Goal: Task Accomplishment & Management: Use online tool/utility

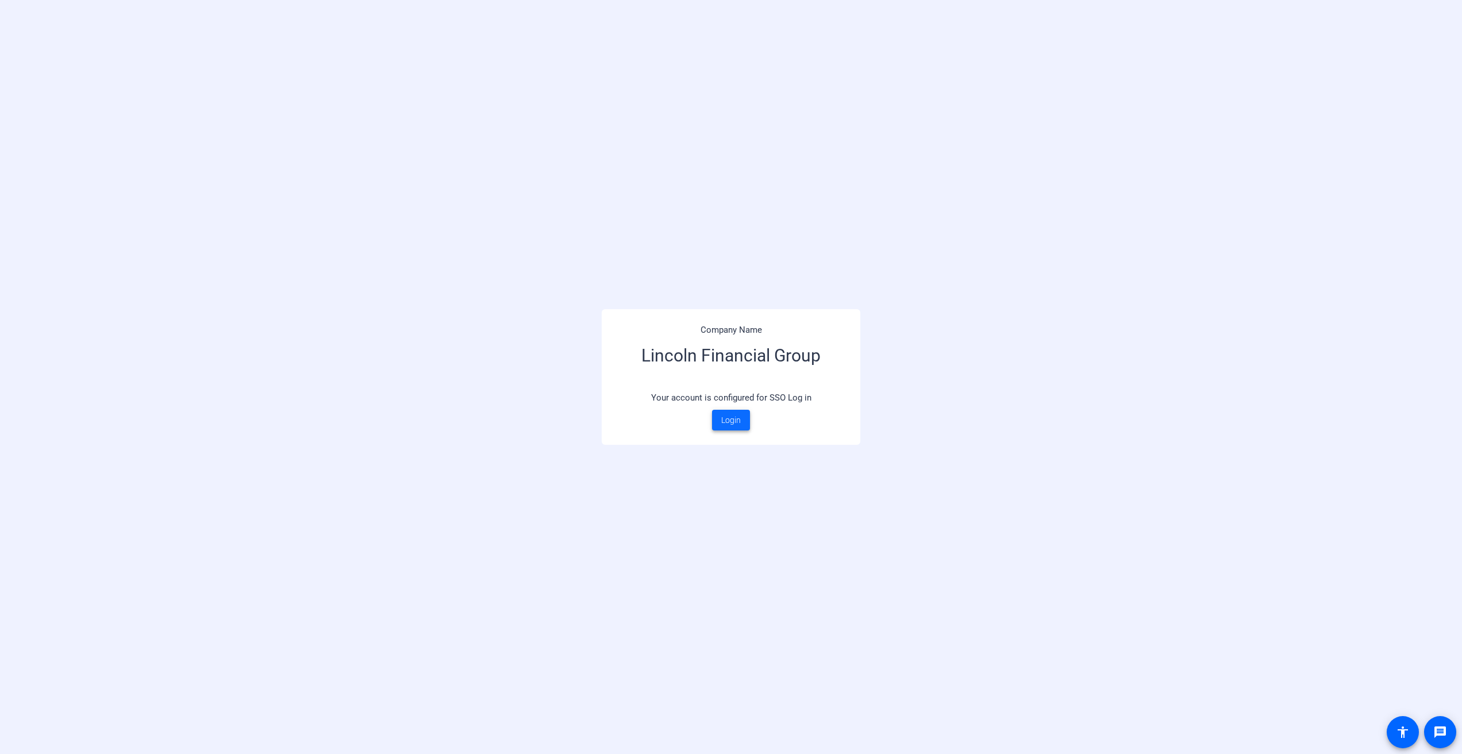
click at [726, 421] on span "Login" at bounding box center [731, 420] width 20 height 12
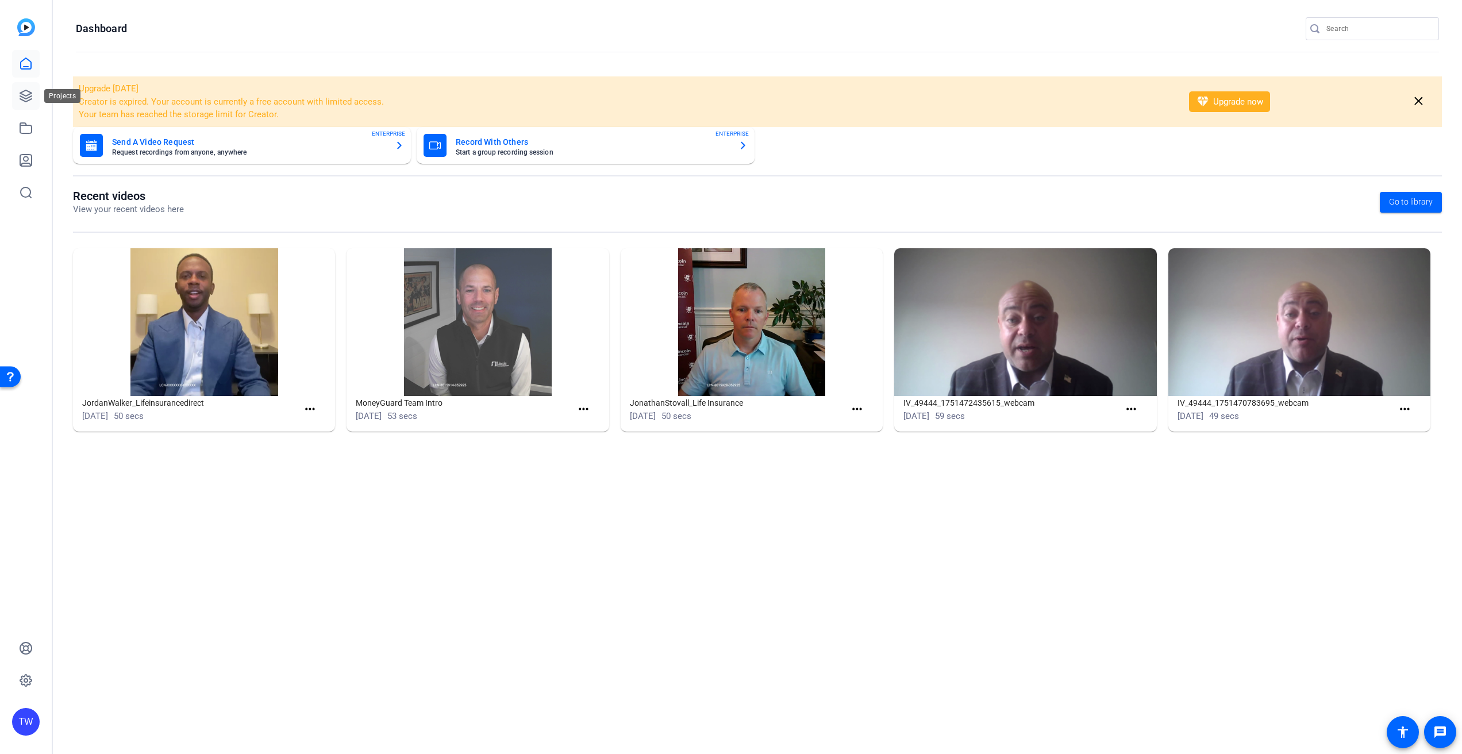
click at [28, 96] on icon at bounding box center [26, 96] width 14 height 14
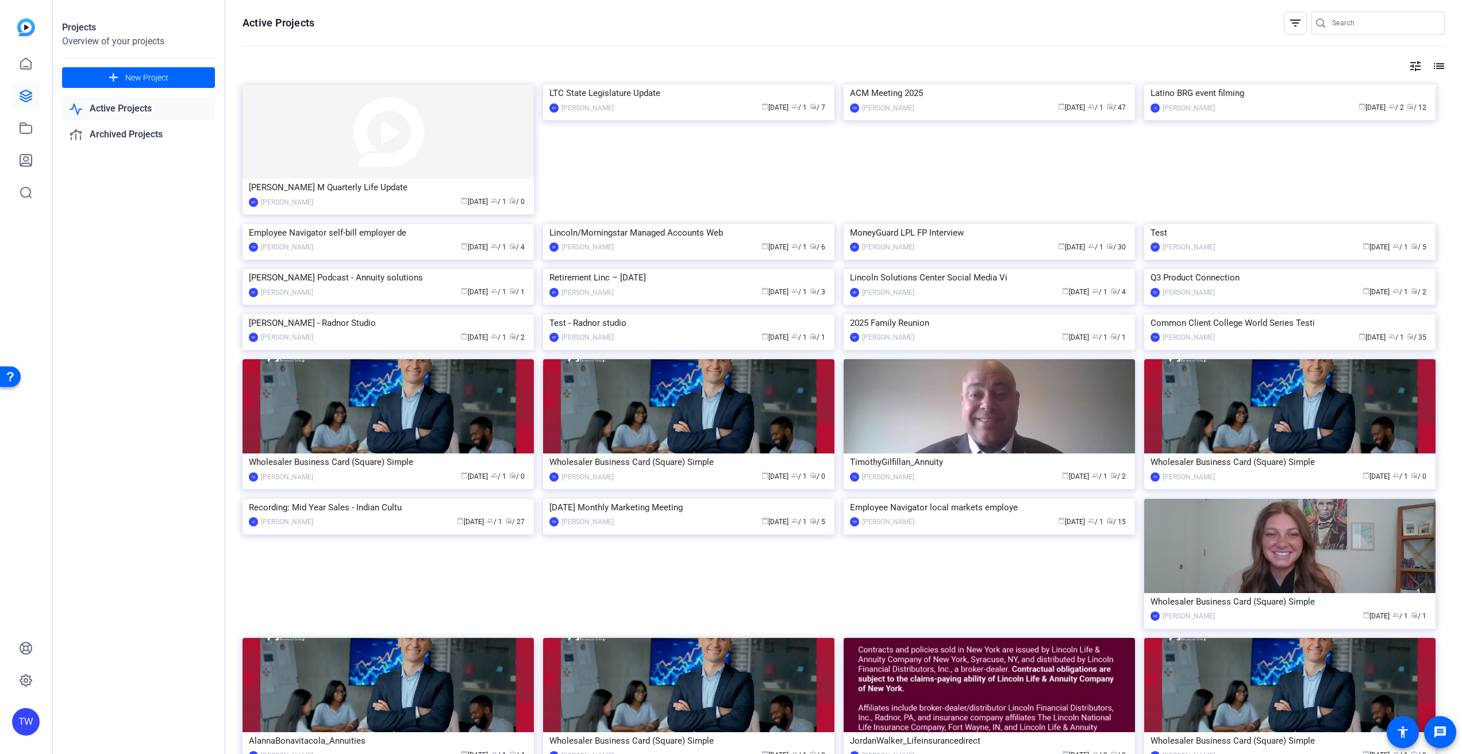
click at [1374, 24] on input "Search" at bounding box center [1383, 23] width 103 height 14
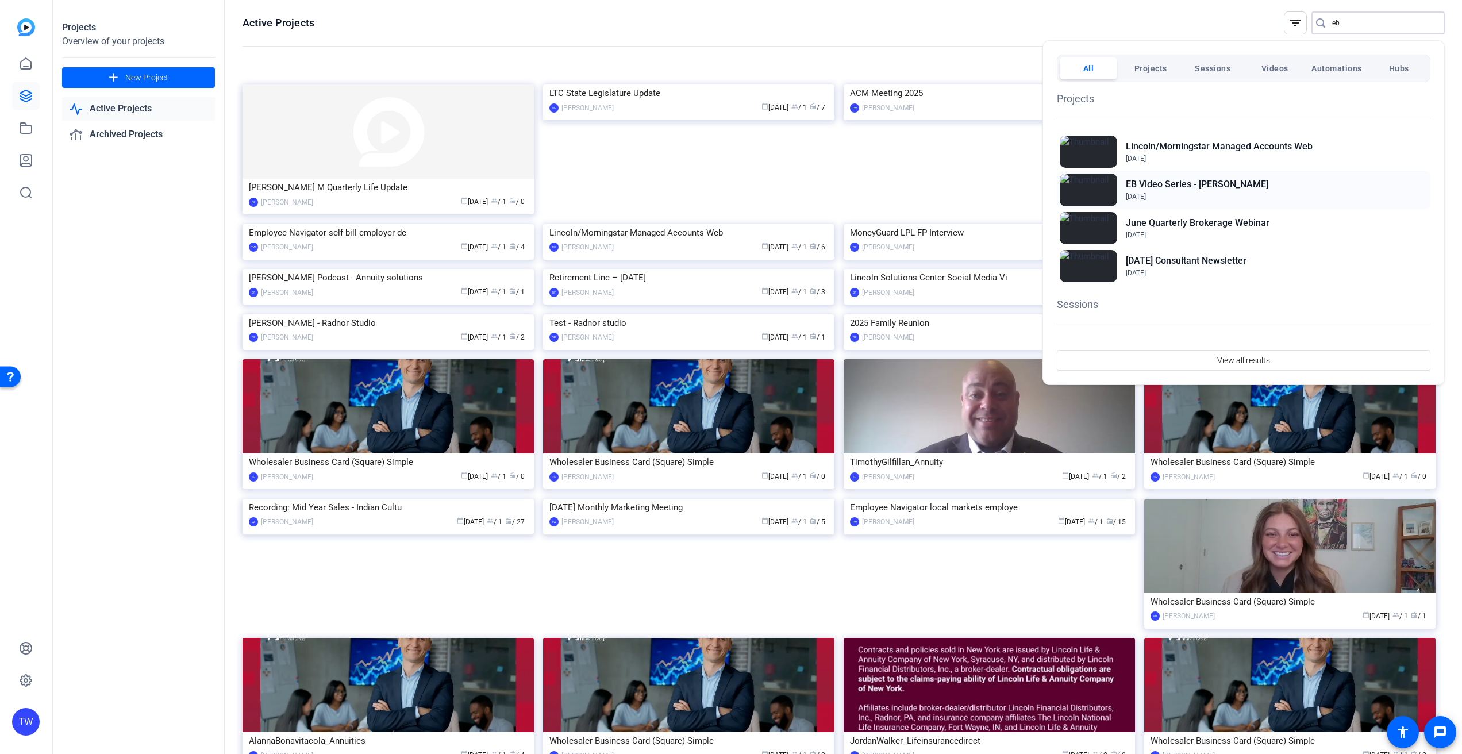
type input "eb"
click at [1098, 190] on img at bounding box center [1088, 190] width 57 height 32
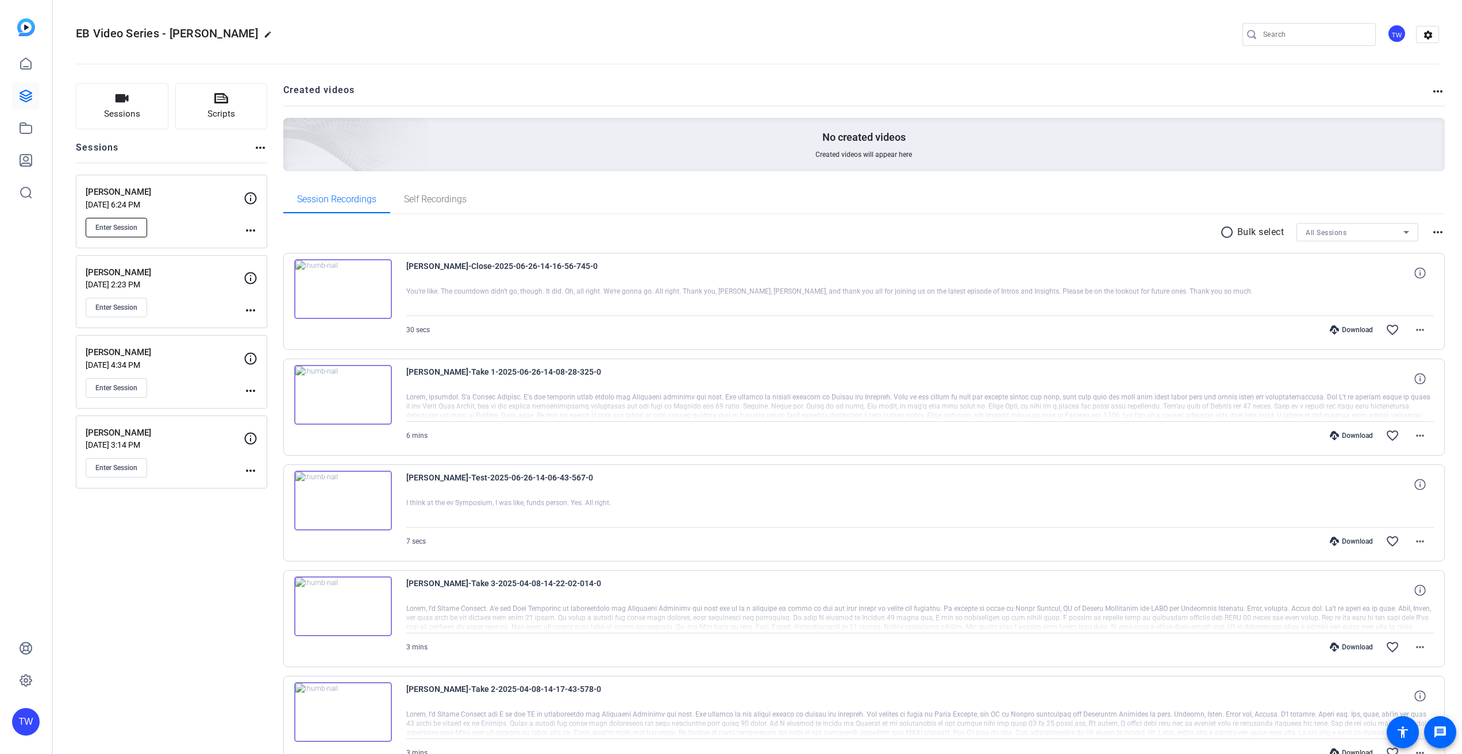
click at [120, 229] on span "Enter Session" at bounding box center [116, 227] width 42 height 9
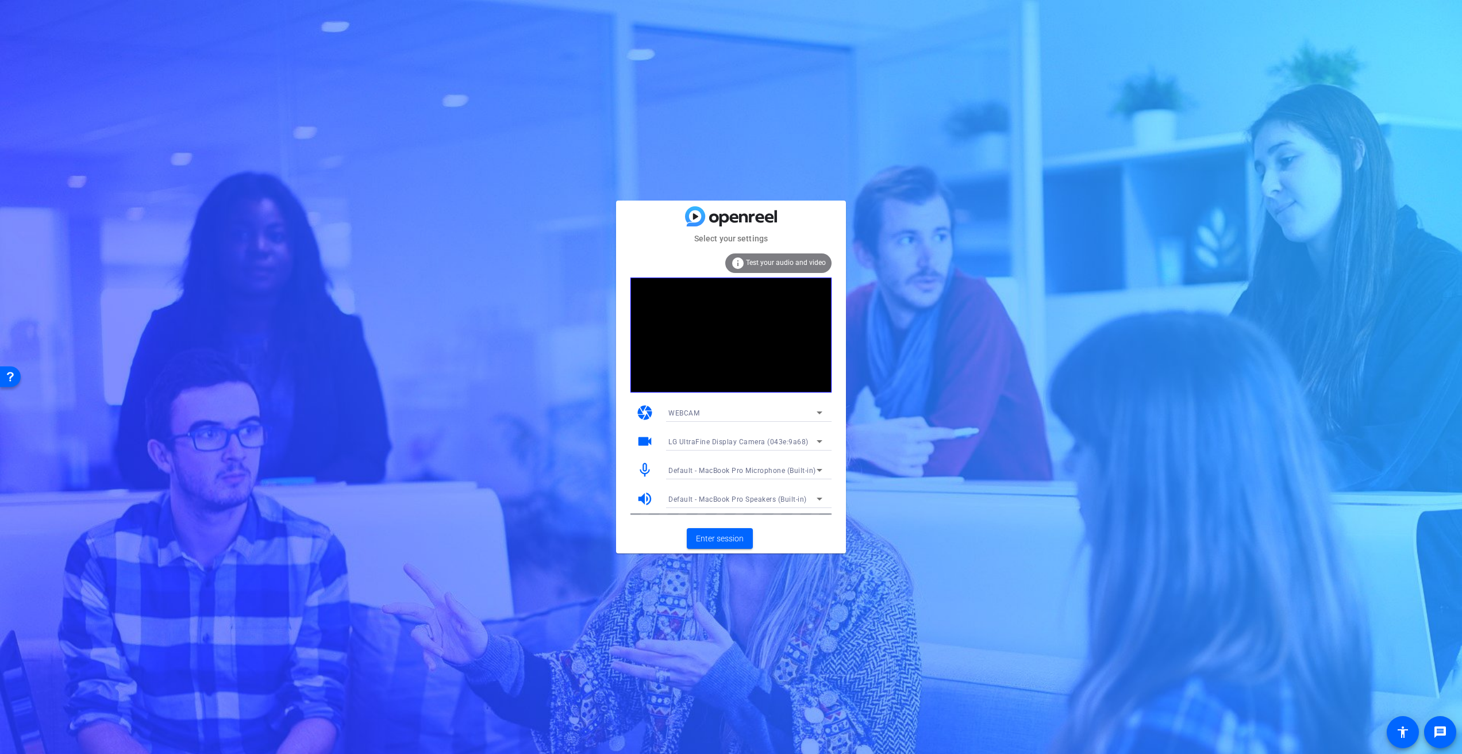
click at [736, 471] on mat-form-field "Default - MacBook Pro Microphone (Built-in)" at bounding box center [745, 470] width 172 height 18
click at [735, 470] on span "Default - MacBook Pro Microphone (Built-in)" at bounding box center [742, 471] width 148 height 8
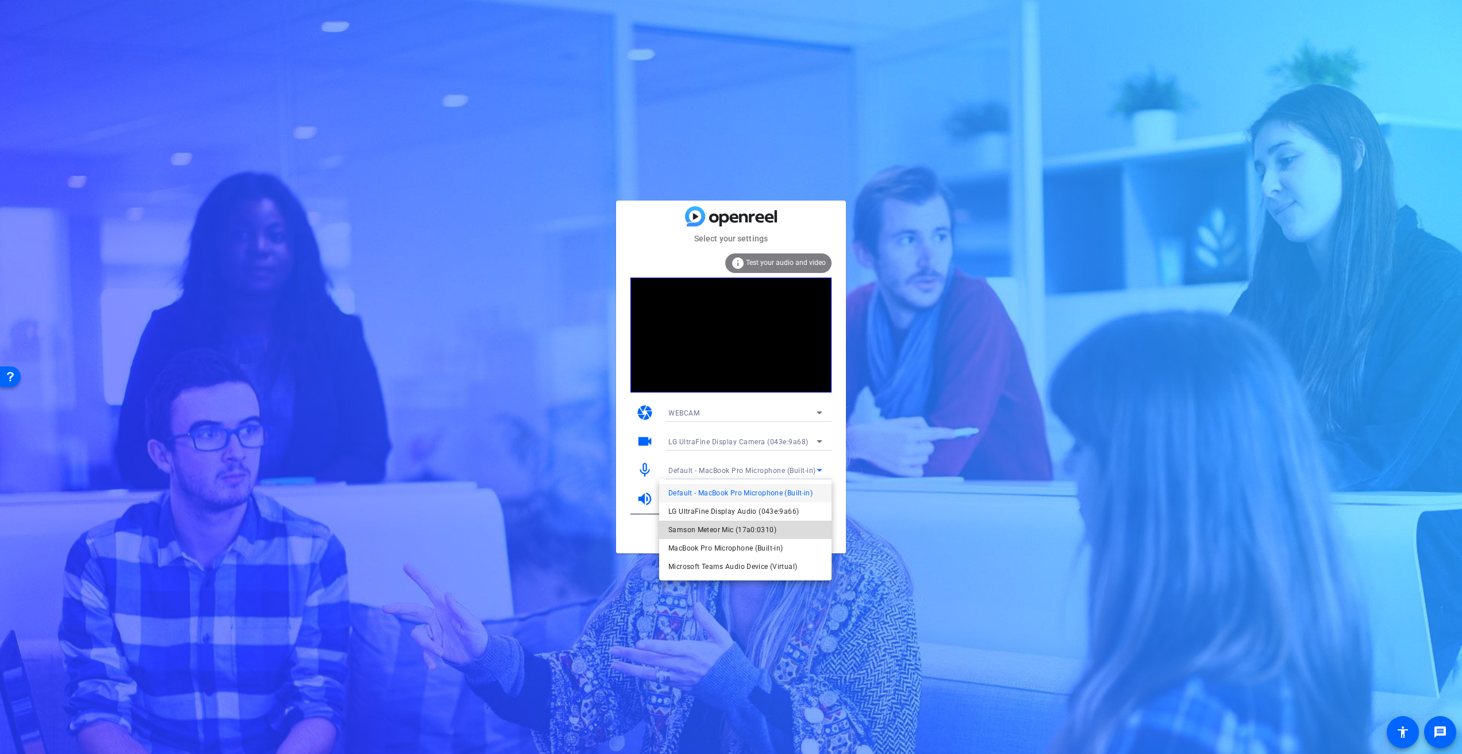
click at [714, 529] on span "Samson Meteor Mic (17a0:0310)" at bounding box center [722, 530] width 108 height 14
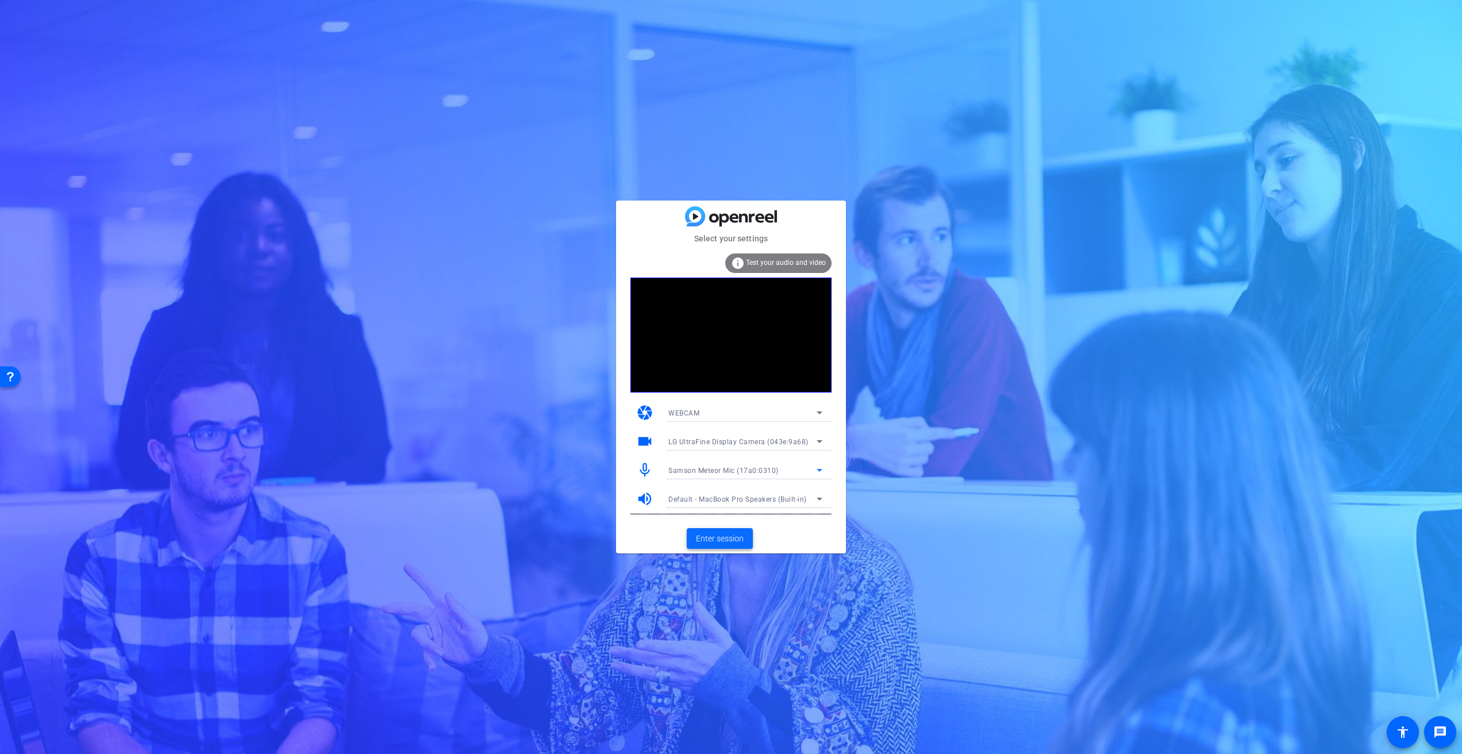
click at [723, 537] on span "Enter session" at bounding box center [720, 539] width 48 height 12
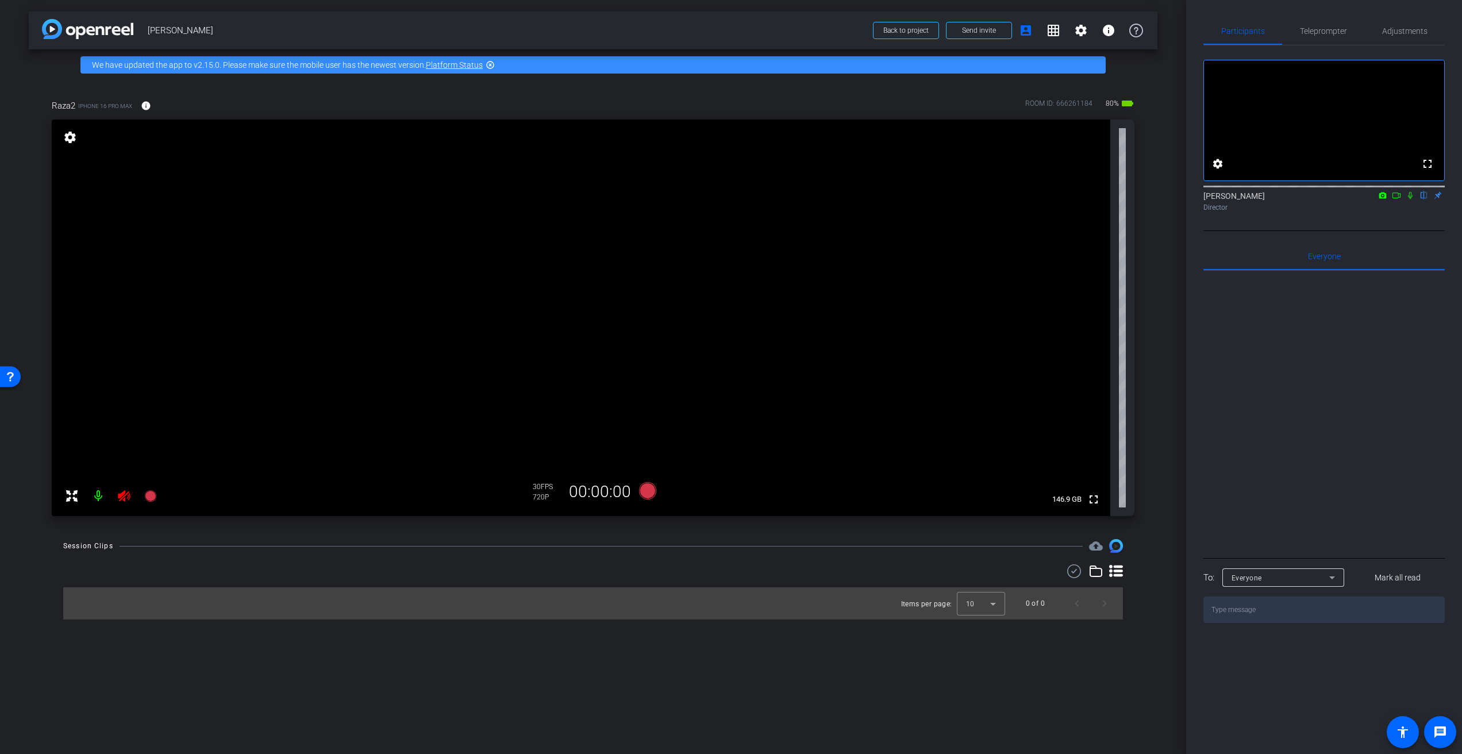
click at [131, 497] on mat-icon at bounding box center [124, 496] width 23 height 23
click at [1409, 36] on span "Adjustments" at bounding box center [1404, 31] width 45 height 28
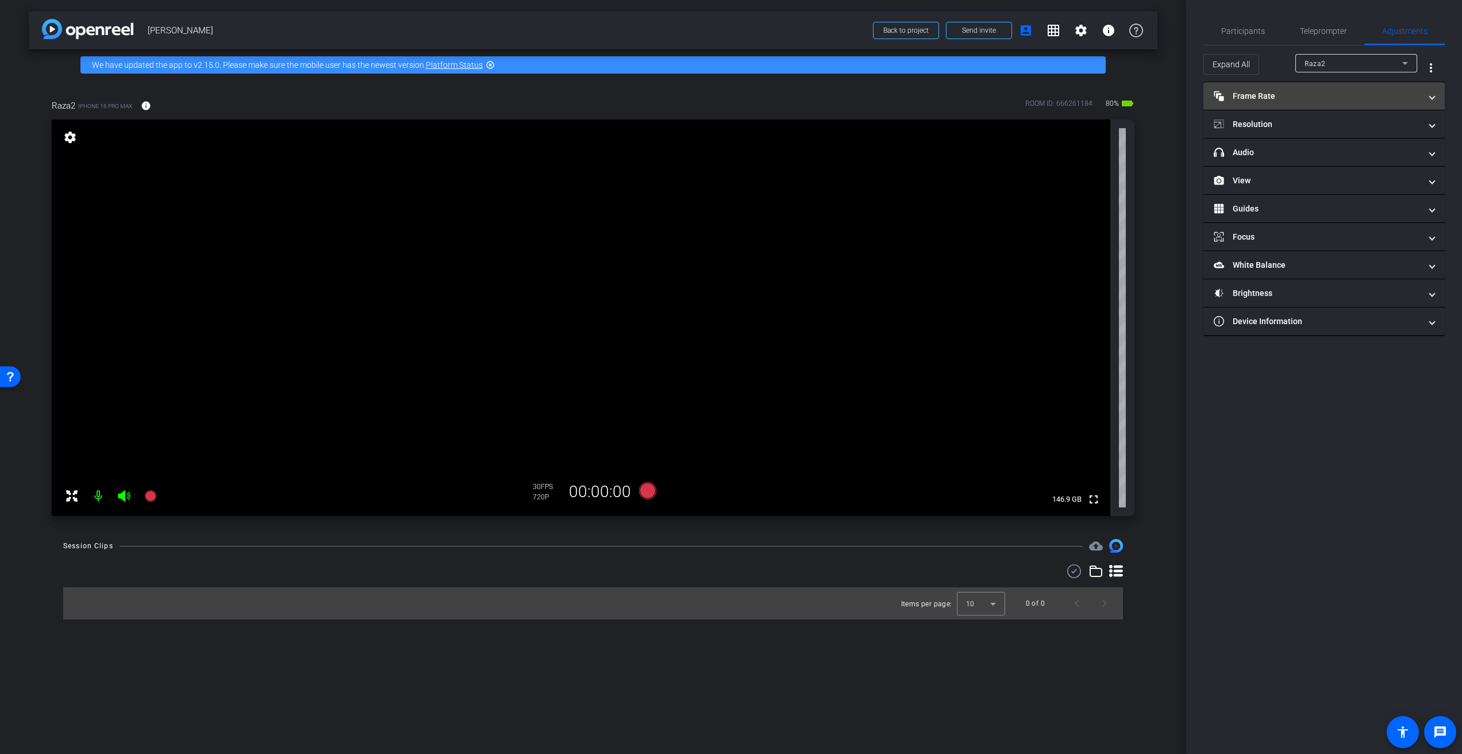
click at [1328, 98] on mat-panel-title "Frame Rate Frame Rate" at bounding box center [1317, 96] width 207 height 12
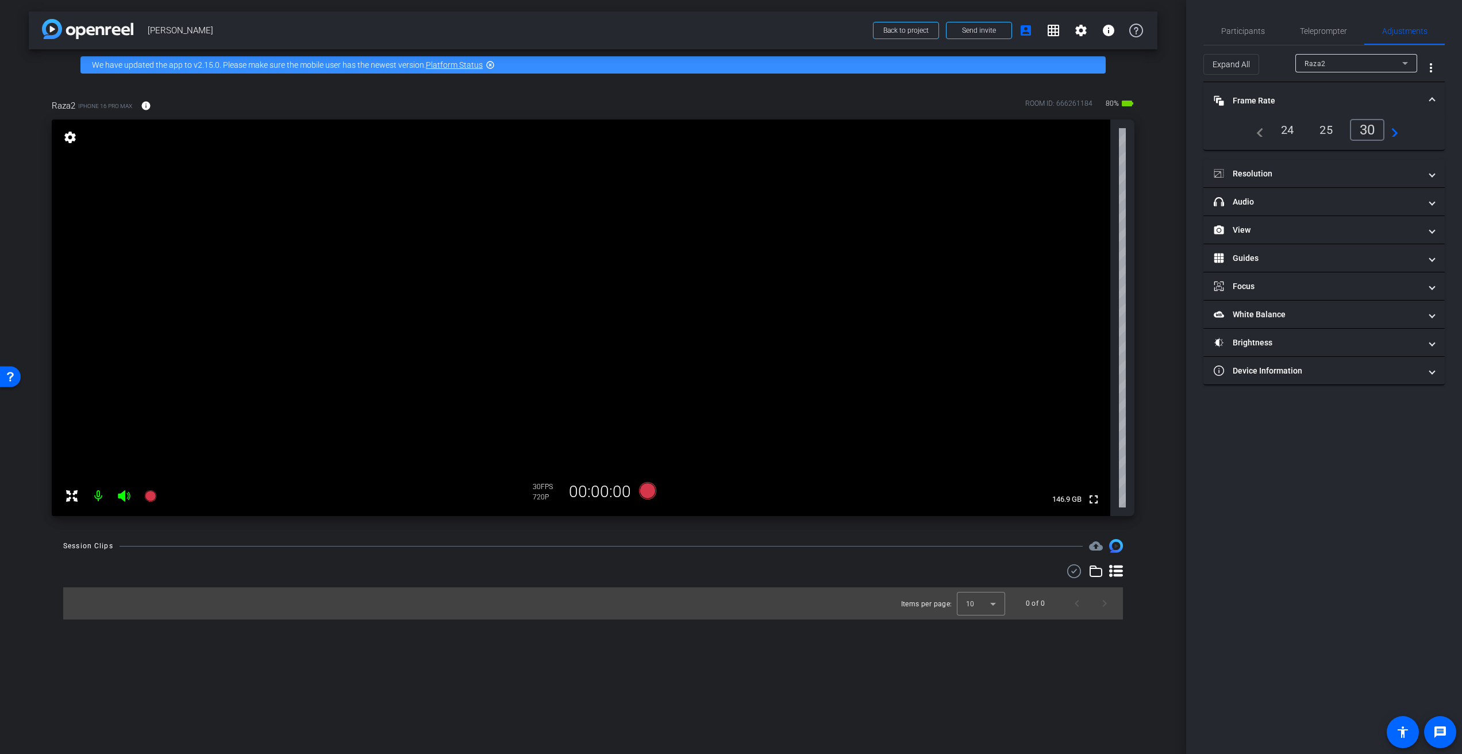
click at [1318, 101] on mat-panel-title "Frame Rate Frame Rate" at bounding box center [1317, 101] width 207 height 12
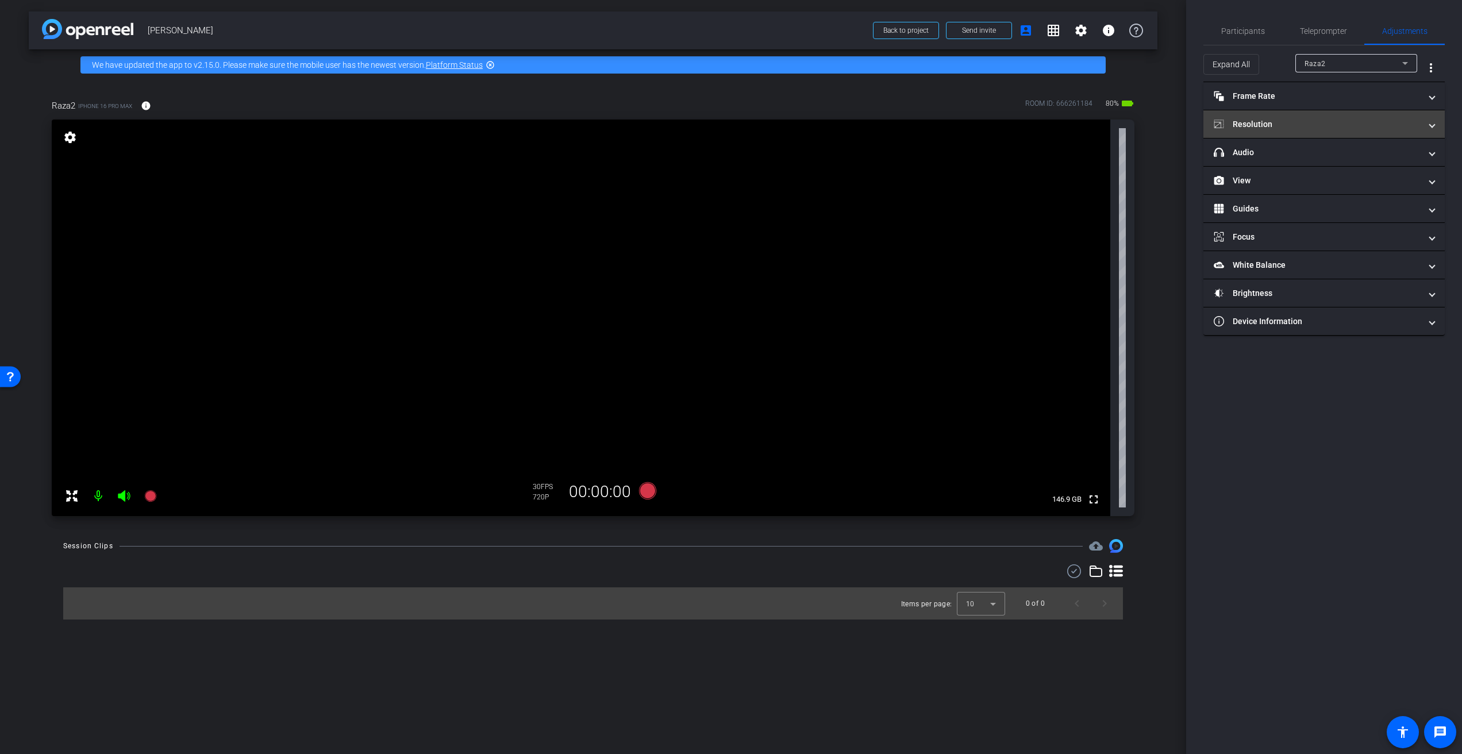
click at [1318, 125] on mat-panel-title "Resolution" at bounding box center [1317, 124] width 207 height 12
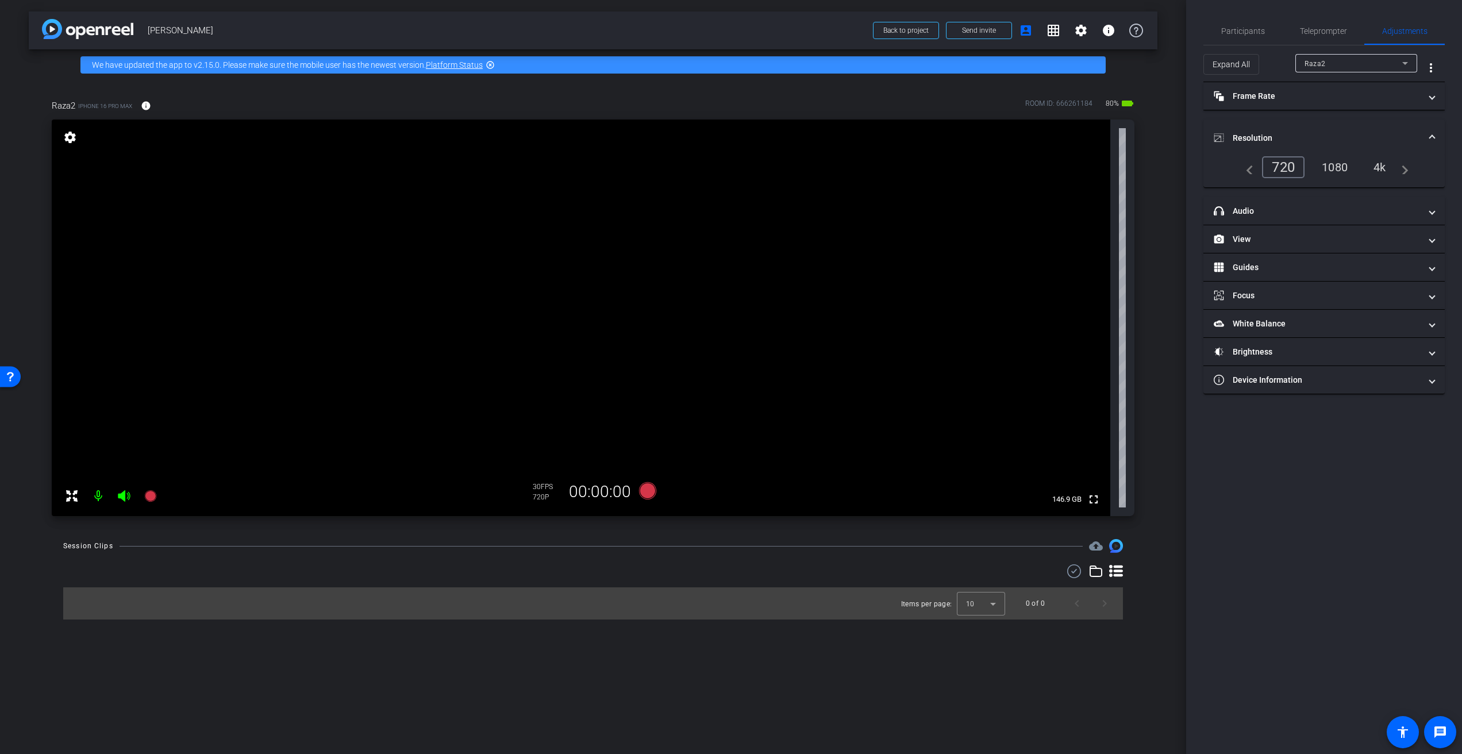
click at [1330, 168] on div "1080" at bounding box center [1334, 167] width 43 height 20
click at [1242, 32] on span "Participants" at bounding box center [1243, 31] width 44 height 8
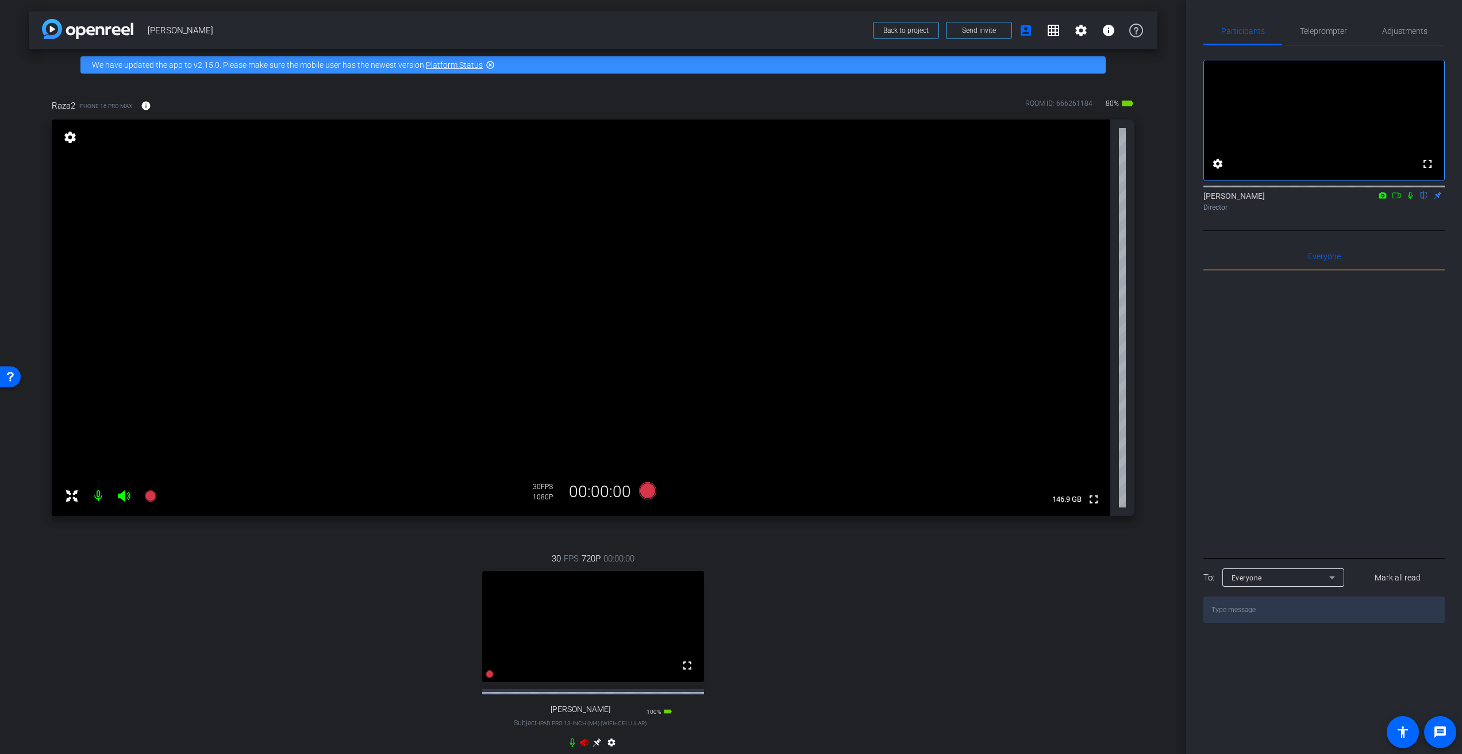
click at [585, 746] on icon at bounding box center [585, 742] width 8 height 7
click at [1052, 30] on mat-icon "grid_on" at bounding box center [1054, 31] width 14 height 14
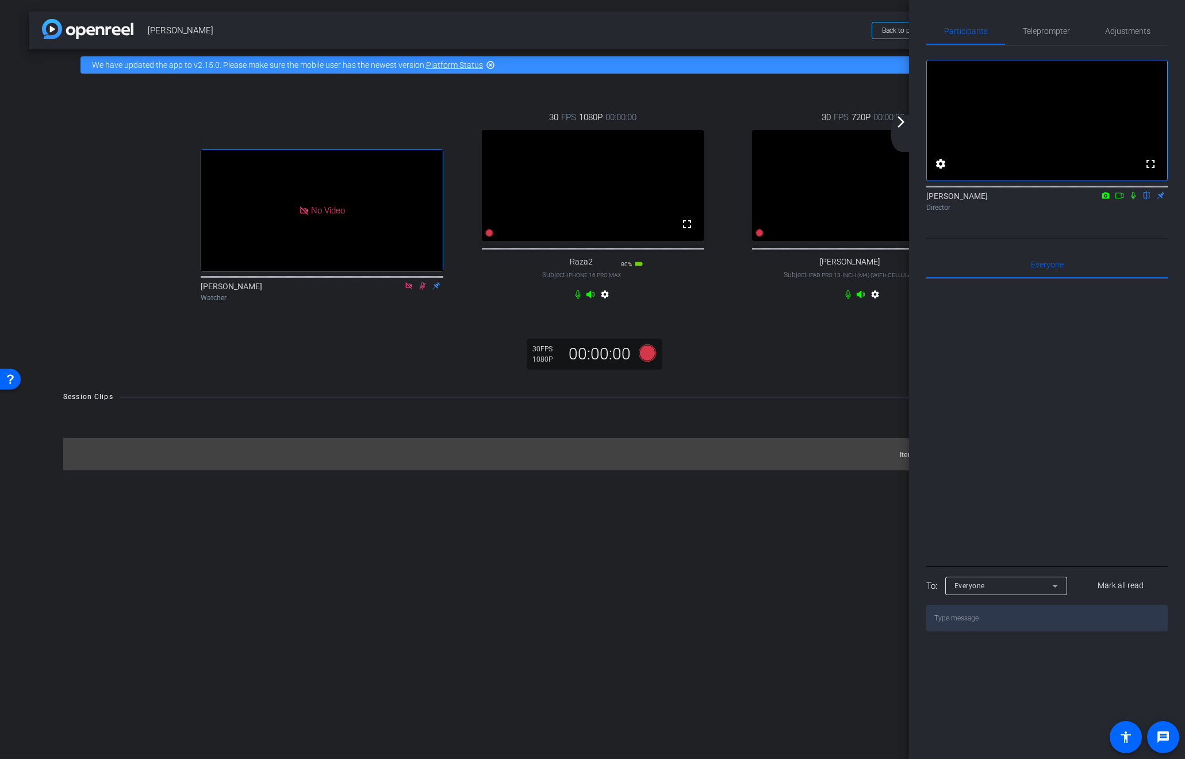
click at [787, 25] on span "[PERSON_NAME]" at bounding box center [506, 30] width 717 height 23
click at [901, 120] on mat-icon "arrow_forward_ios" at bounding box center [901, 122] width 14 height 14
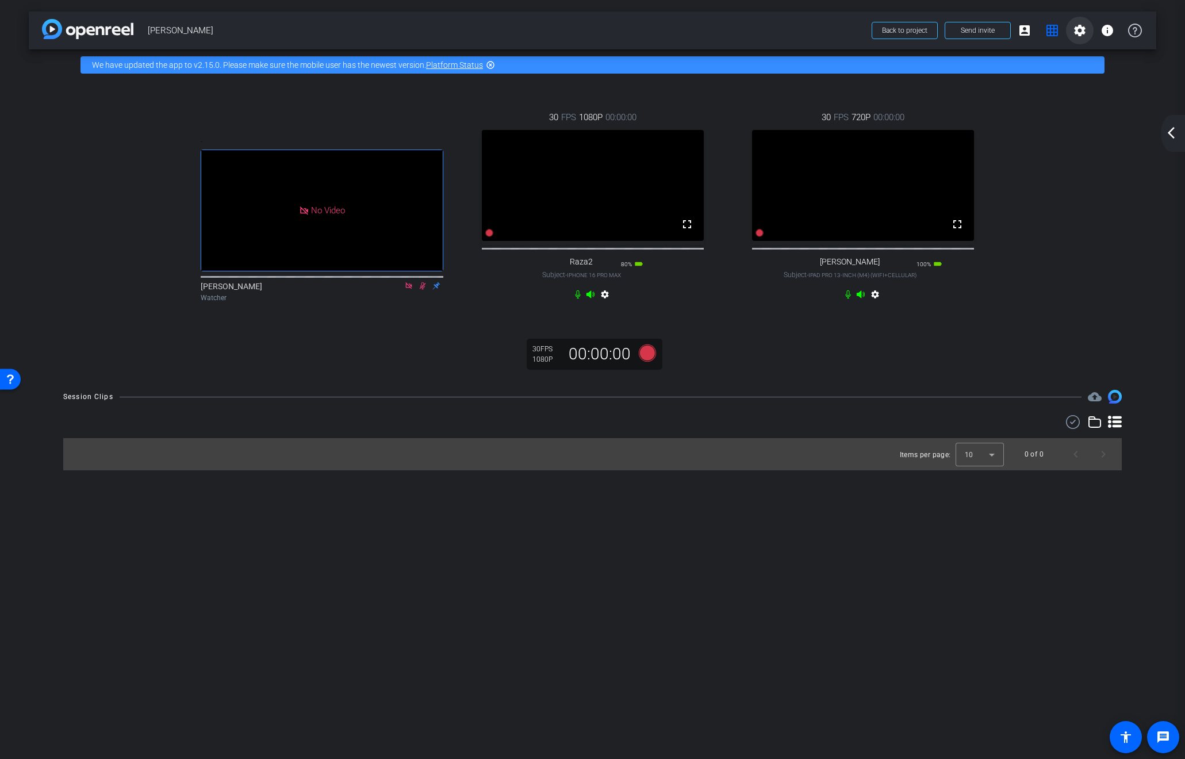
click at [1080, 31] on mat-icon "settings" at bounding box center [1079, 31] width 14 height 14
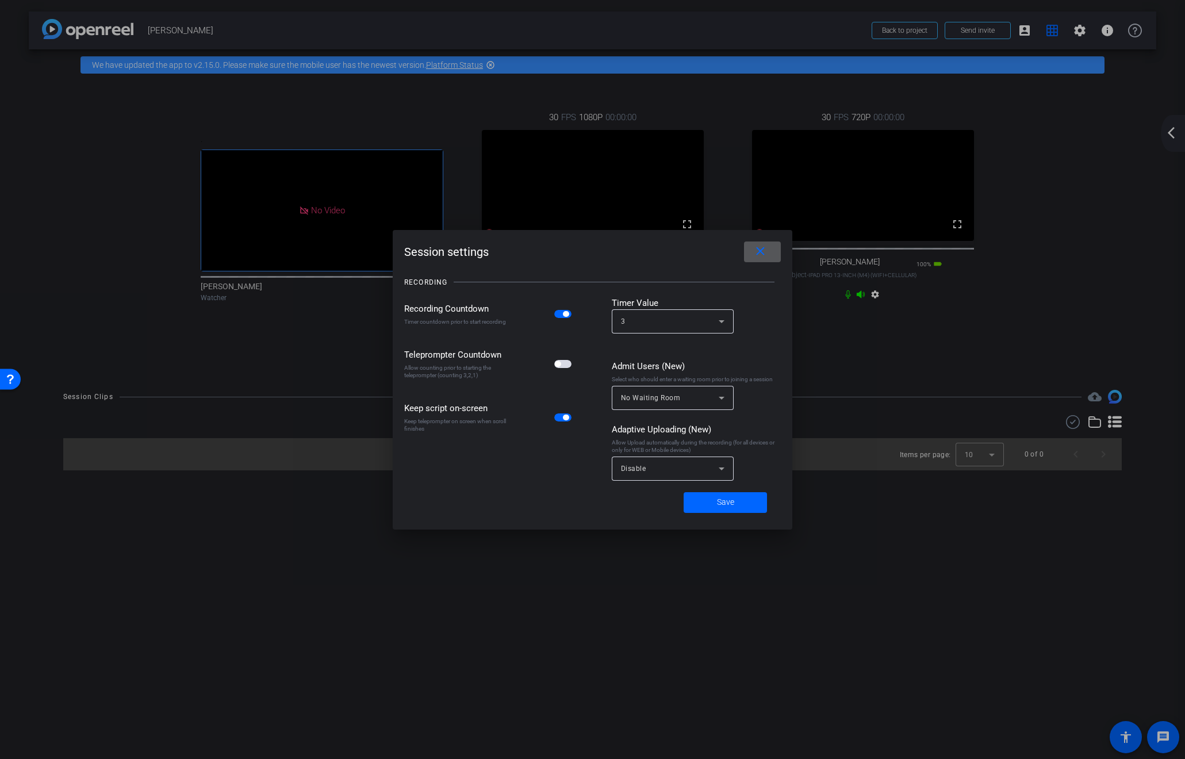
click at [758, 250] on mat-icon "close" at bounding box center [760, 251] width 14 height 14
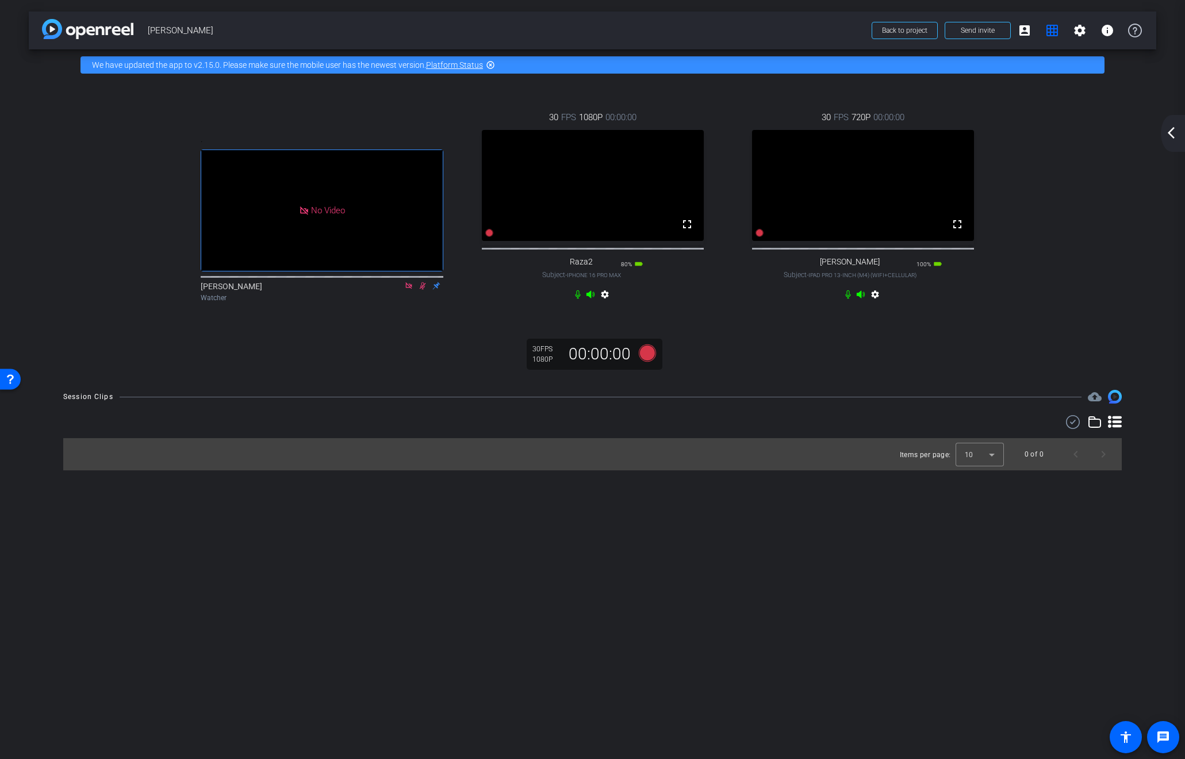
click at [1173, 133] on mat-icon "arrow_back_ios_new" at bounding box center [1171, 133] width 14 height 14
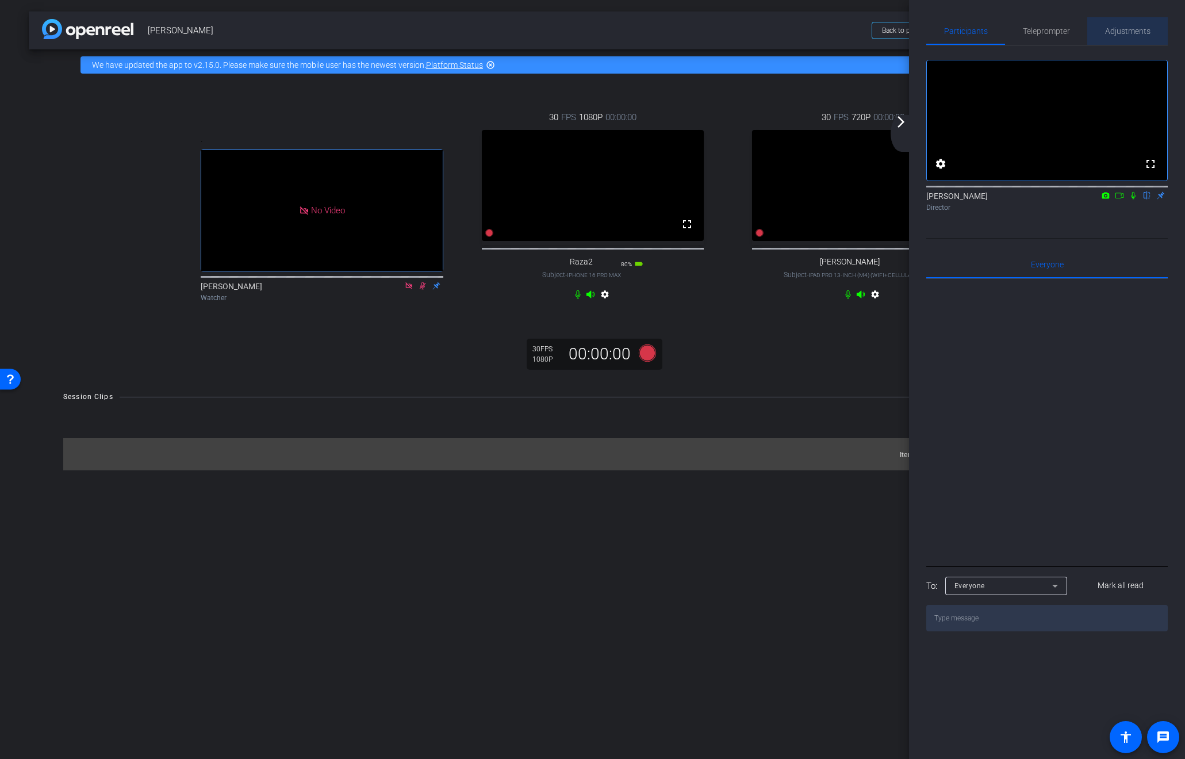
click at [1136, 32] on span "Adjustments" at bounding box center [1127, 31] width 45 height 8
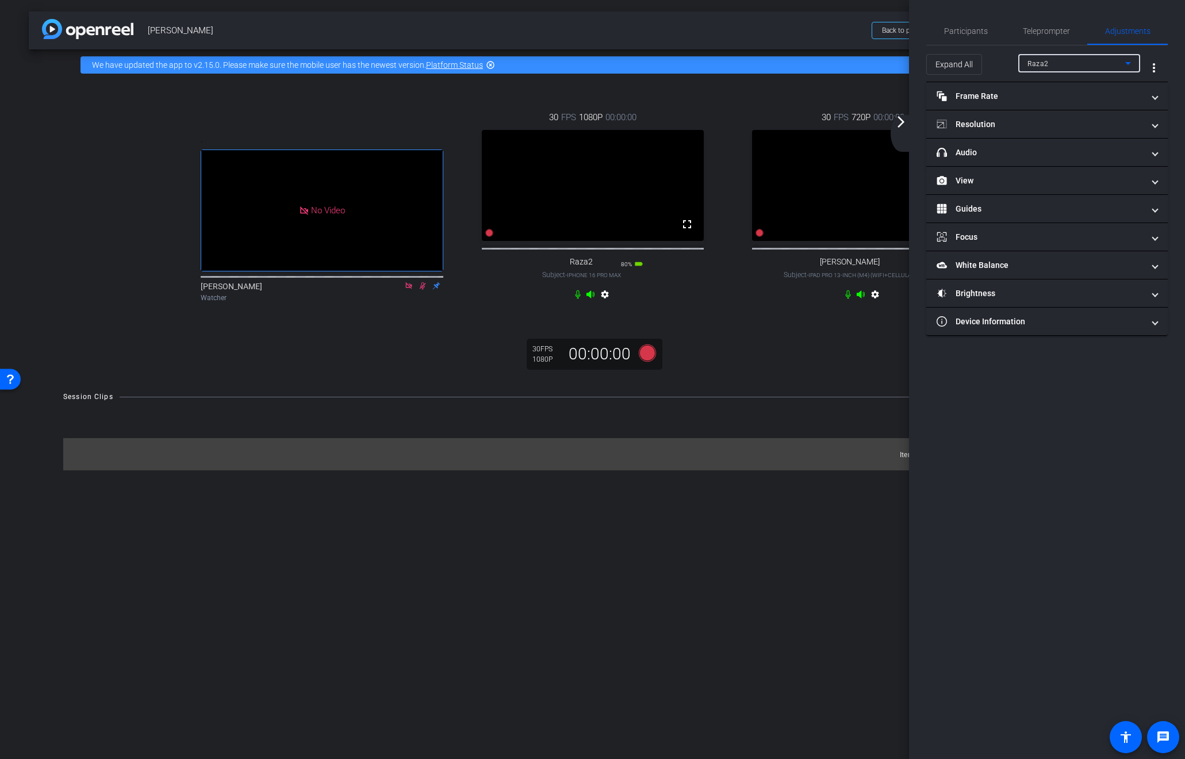
click at [1074, 67] on div "Raza2" at bounding box center [1076, 63] width 98 height 14
click at [1047, 101] on span "Nathan" at bounding box center [1056, 105] width 58 height 14
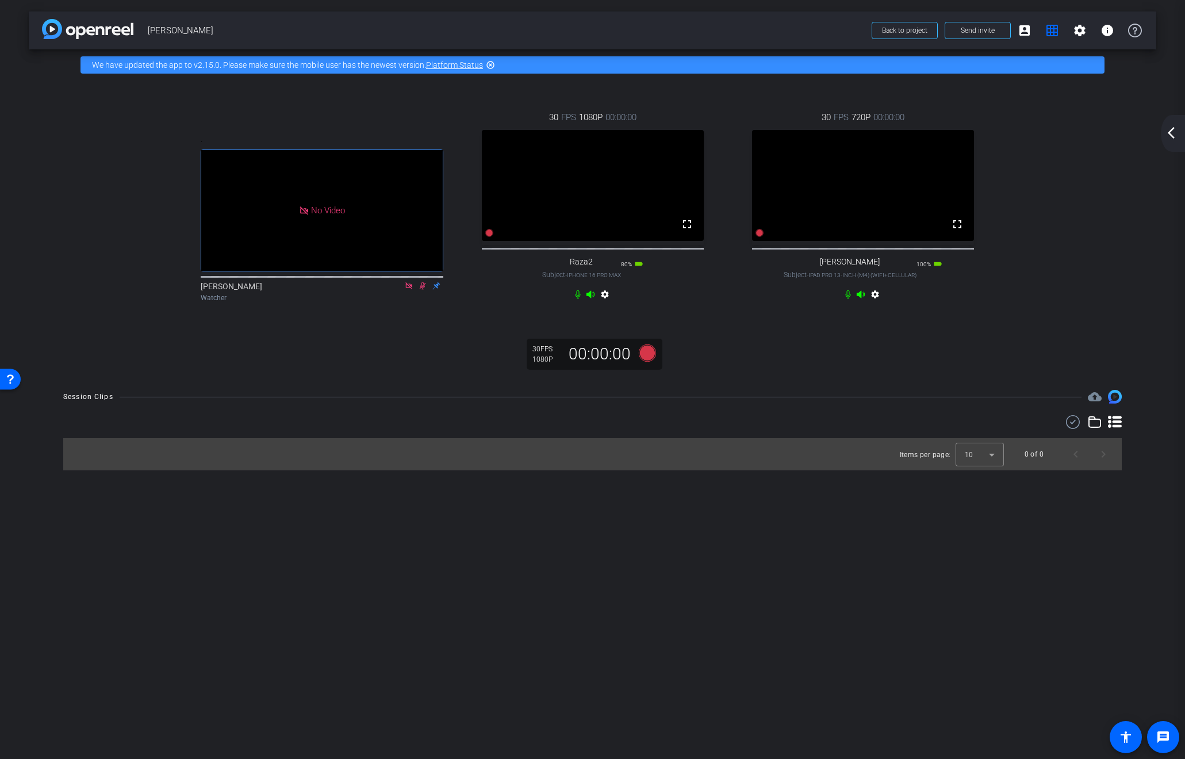
click at [1172, 132] on mat-icon "arrow_back_ios_new" at bounding box center [1171, 133] width 14 height 14
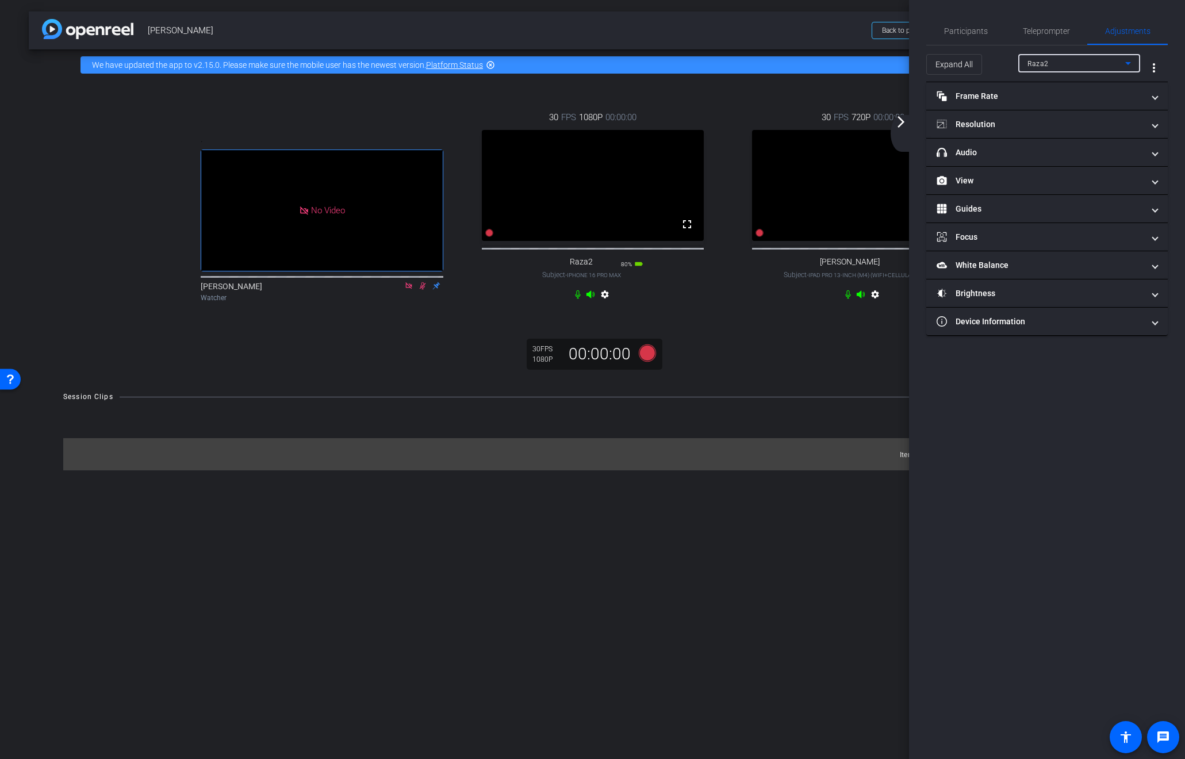
click at [1067, 64] on div "Raza2" at bounding box center [1076, 63] width 98 height 14
click at [868, 368] on div at bounding box center [592, 379] width 1185 height 759
click at [785, 41] on span "Raza Zaidi" at bounding box center [506, 30] width 717 height 23
click at [902, 125] on mat-icon "arrow_forward_ios" at bounding box center [901, 122] width 14 height 14
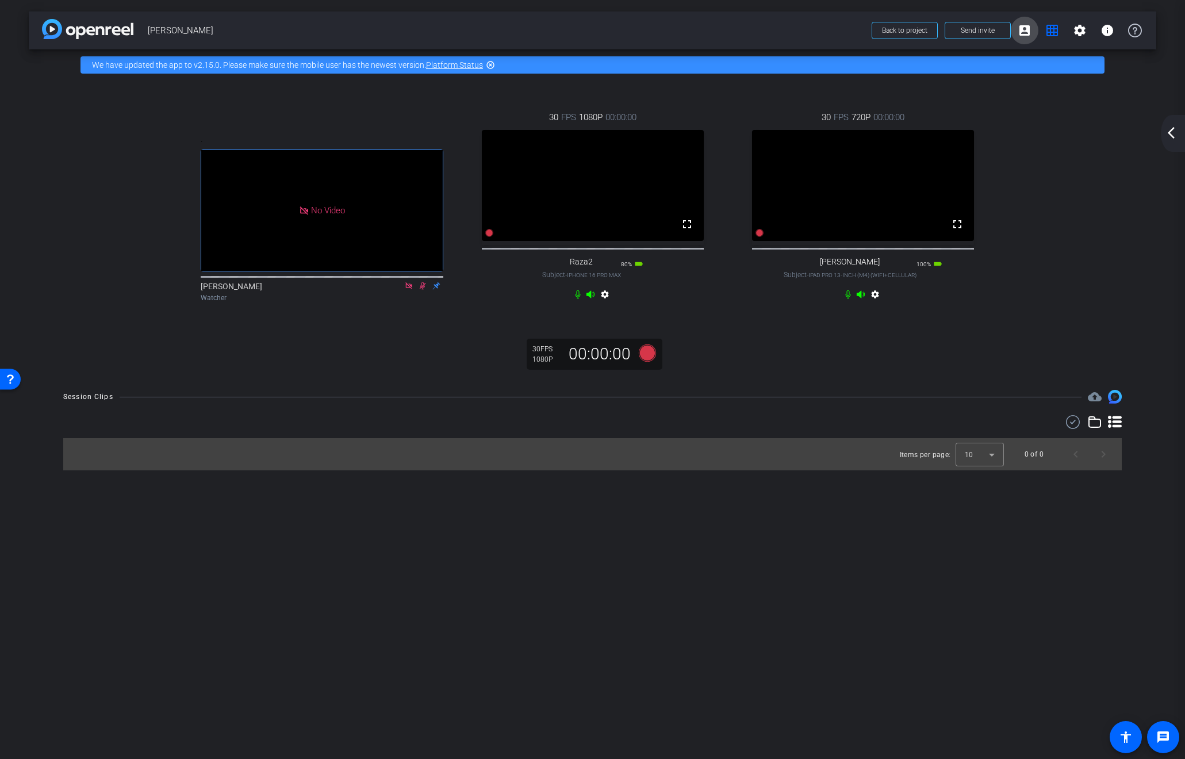
click at [1023, 30] on mat-icon "account_box" at bounding box center [1024, 31] width 14 height 14
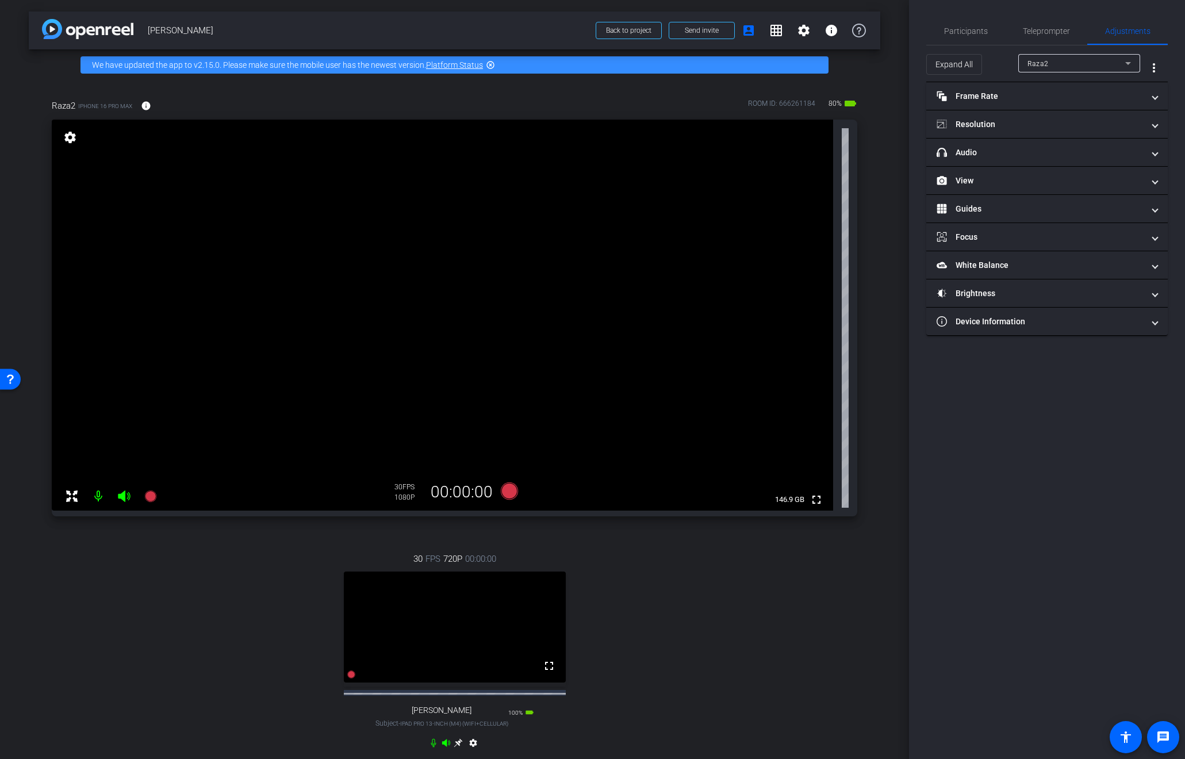
click at [599, 669] on div "30 FPS 720P 00:00:00 fullscreen Nathan Subject - iPad Pro 13-inch (M4) (WiFi+Ce…" at bounding box center [454, 651] width 805 height 237
click at [1072, 62] on div "Raza2" at bounding box center [1076, 63] width 98 height 14
click at [1047, 107] on span "Nathan" at bounding box center [1056, 105] width 58 height 14
click at [1155, 126] on span at bounding box center [1154, 124] width 5 height 12
click at [1081, 170] on div "1080" at bounding box center [1076, 167] width 43 height 20
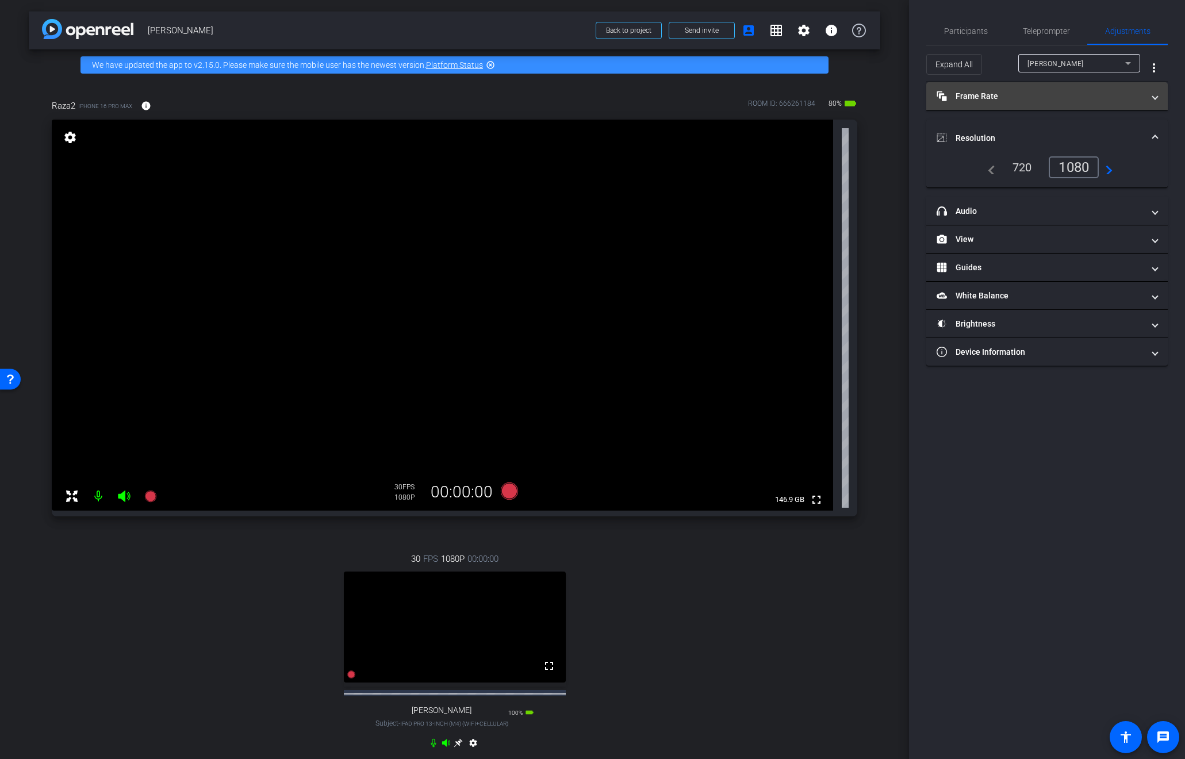
click at [1154, 94] on span at bounding box center [1154, 96] width 5 height 12
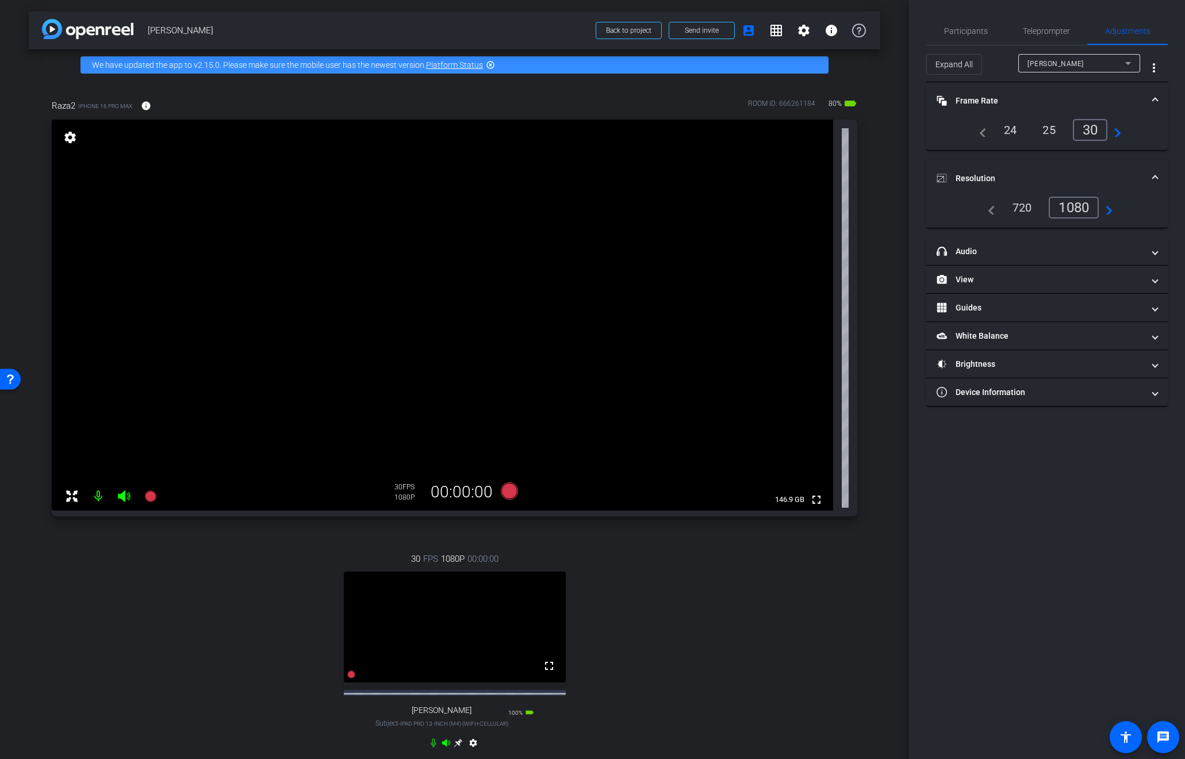
click at [858, 656] on div "Raza2 iPhone 16 Pro Max info ROOM ID: 666261184 80% battery_std fullscreen sett…" at bounding box center [454, 431] width 851 height 702
click at [898, 75] on div "arrow_back Raza Zaidi Back to project Send invite account_box grid_on settings …" at bounding box center [454, 379] width 909 height 759
click at [747, 30] on mat-icon "account_box" at bounding box center [748, 31] width 14 height 14
click at [778, 33] on mat-icon "grid_on" at bounding box center [776, 31] width 14 height 14
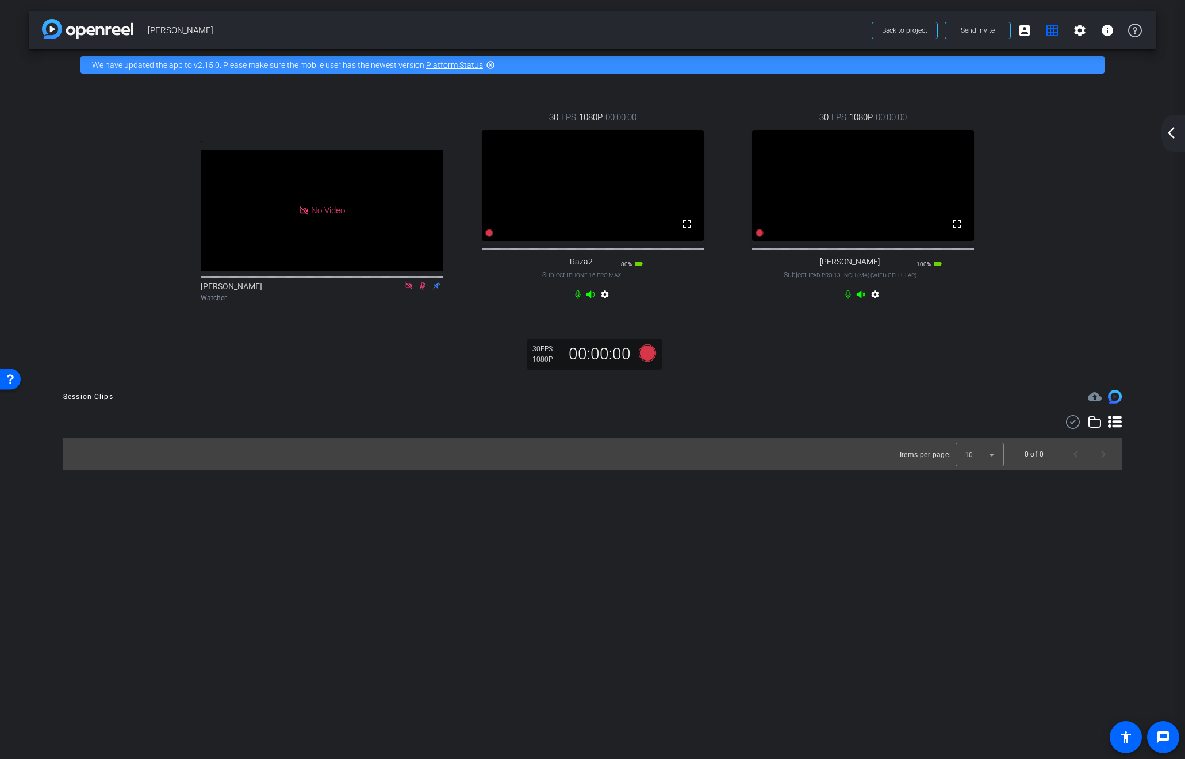
click at [1170, 132] on mat-icon "arrow_back_ios_new" at bounding box center [1171, 133] width 14 height 14
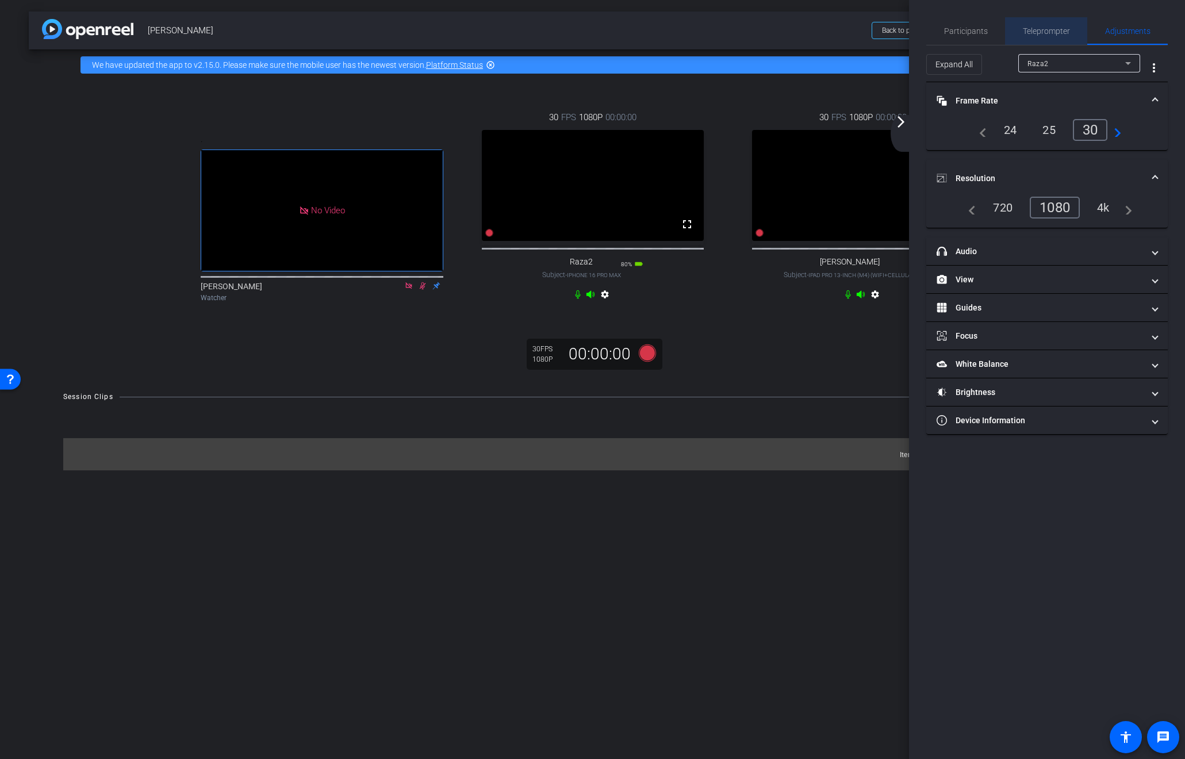
click at [1050, 30] on span "Teleprompter" at bounding box center [1045, 31] width 47 height 8
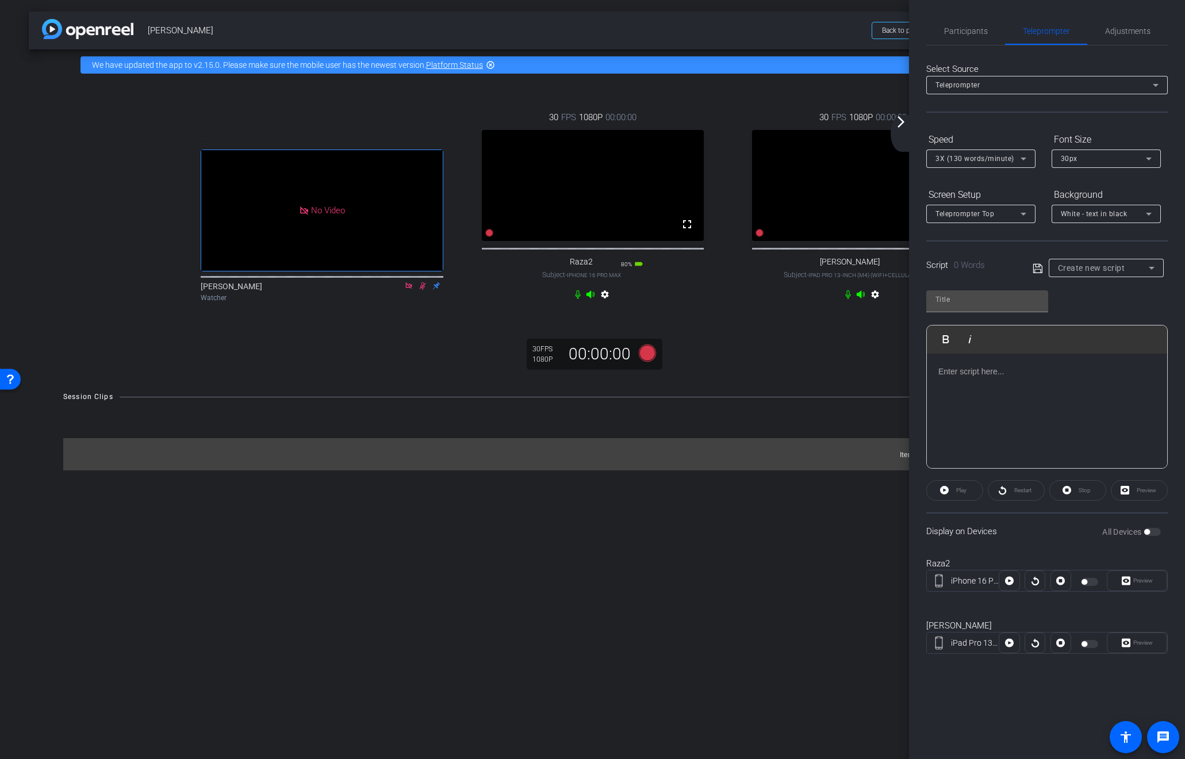
click at [1001, 371] on p at bounding box center [1046, 371] width 217 height 13
click at [1104, 362] on div "Question 2 - actuarial consulting role - responsibilities- Nathan asking questi…" at bounding box center [1046, 352] width 217 height 26
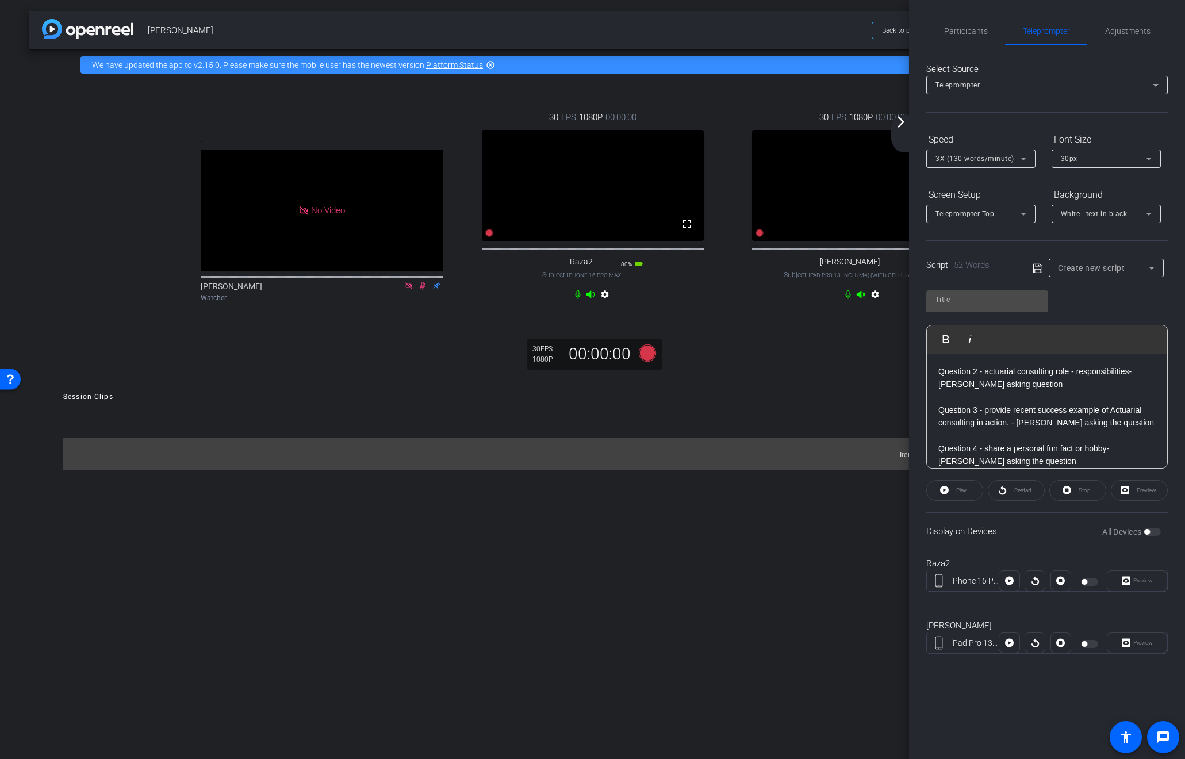
scroll to position [2740, 1]
click at [978, 303] on input "text" at bounding box center [986, 300] width 103 height 14
type input "Nathan - Script"
click at [1039, 267] on icon at bounding box center [1037, 269] width 10 height 14
click at [1154, 533] on span "button" at bounding box center [1151, 532] width 17 height 8
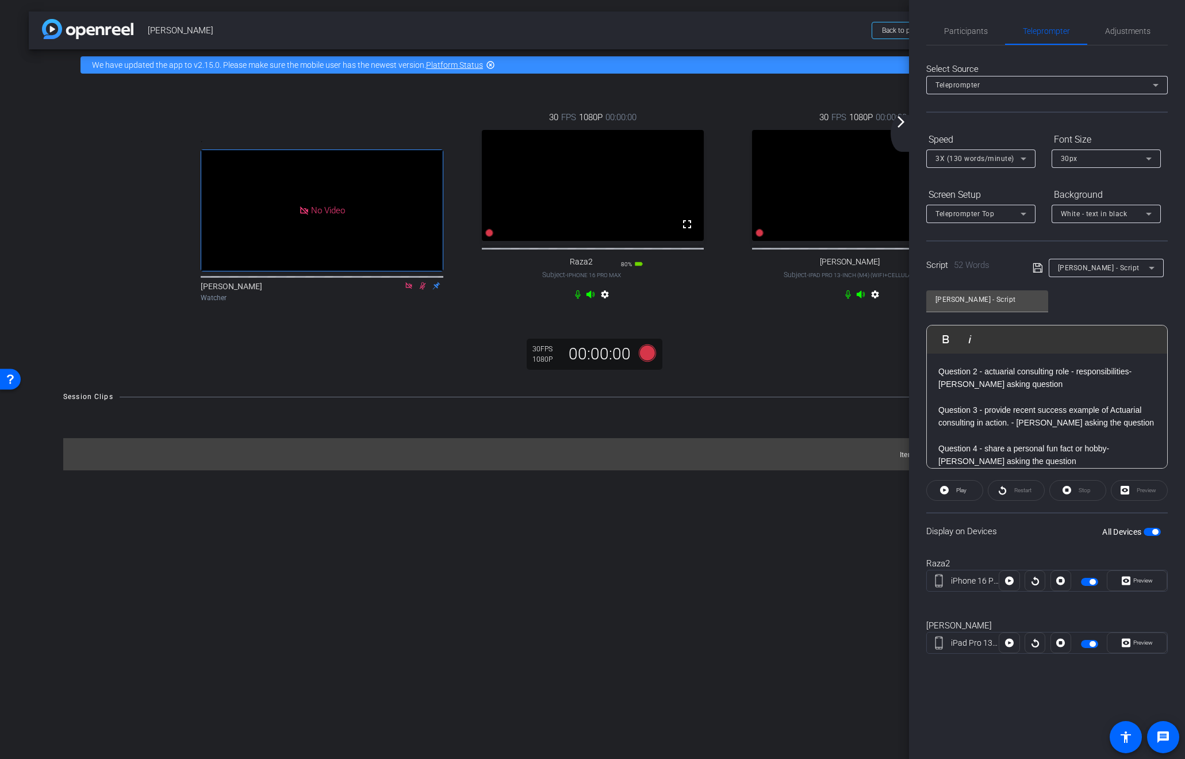
scroll to position [0, 0]
click at [900, 121] on mat-icon "arrow_forward_ios" at bounding box center [901, 122] width 14 height 14
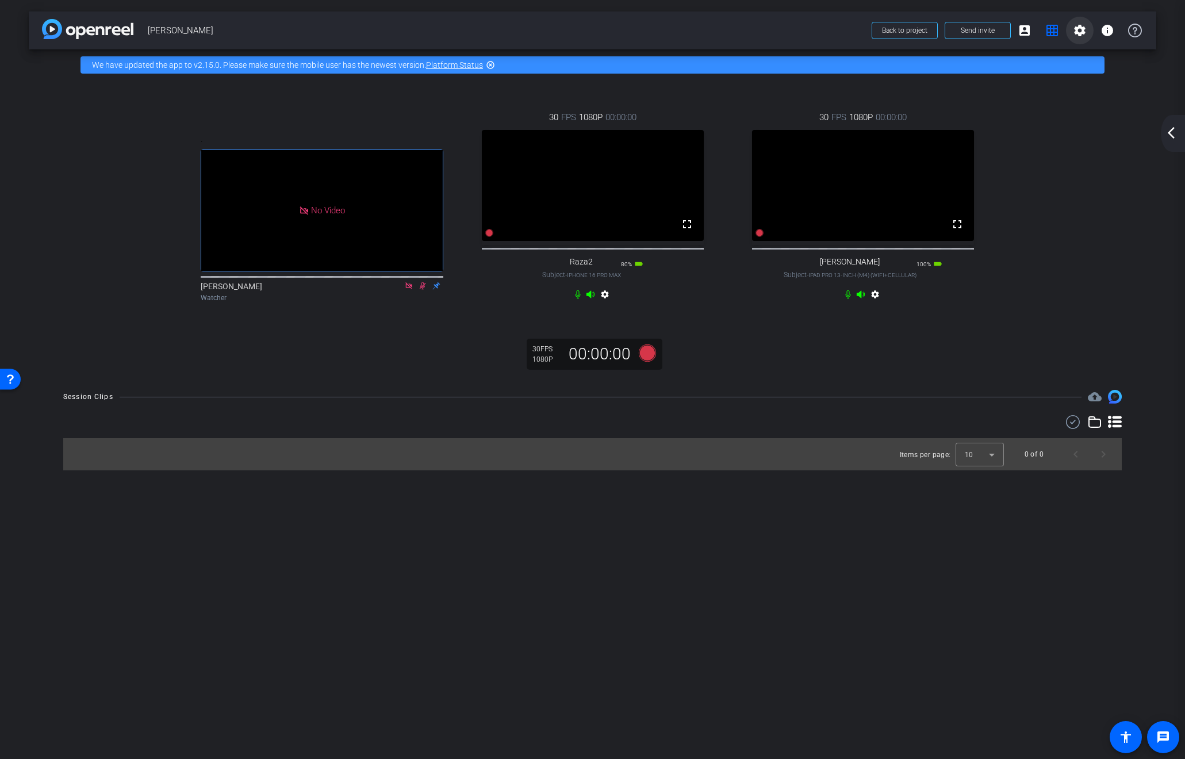
click at [1079, 29] on mat-icon "settings" at bounding box center [1079, 31] width 14 height 14
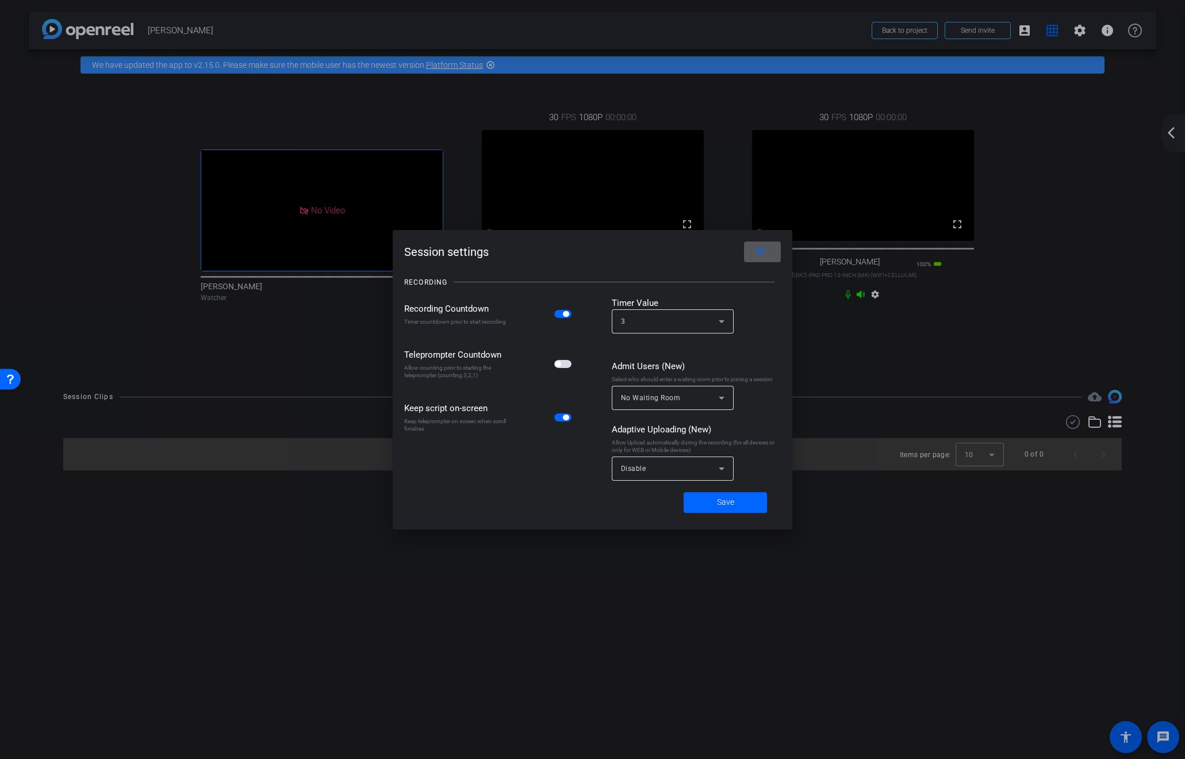
click at [556, 365] on span "button" at bounding box center [558, 364] width 6 height 6
click at [732, 499] on span "Save" at bounding box center [725, 502] width 17 height 12
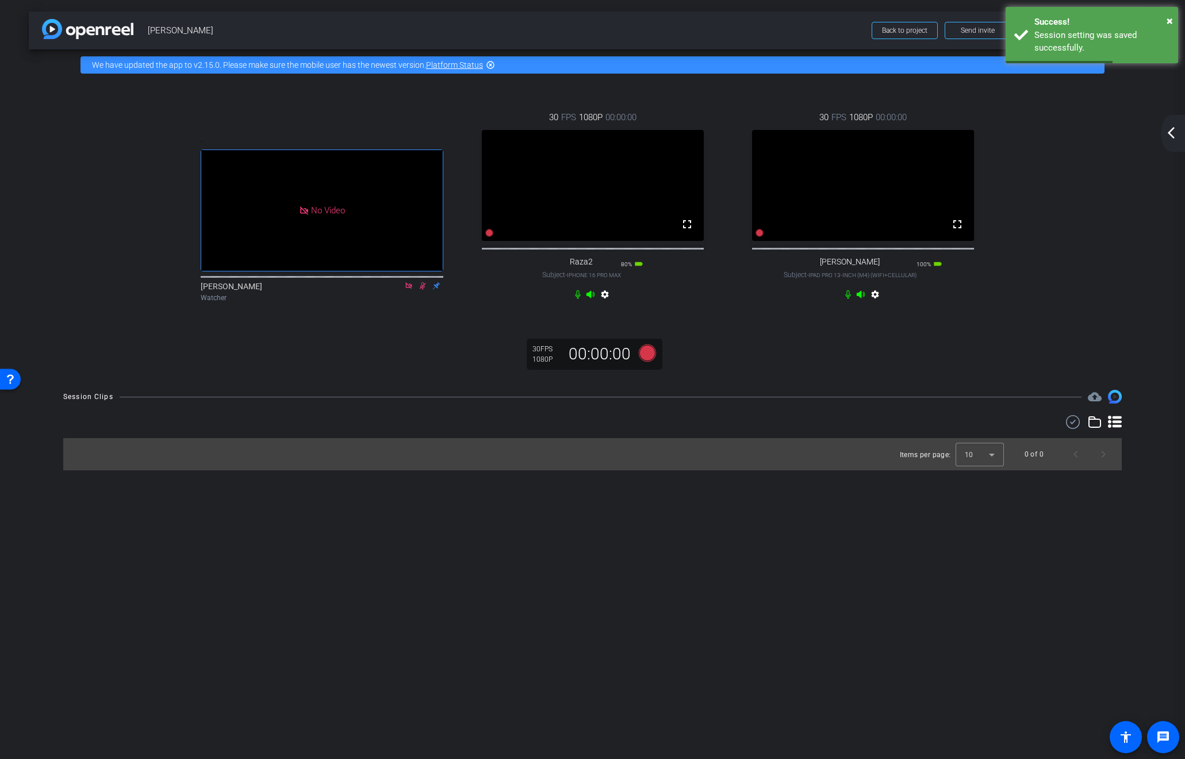
drag, startPoint x: 1130, startPoint y: 136, endPoint x: 1166, endPoint y: 136, distance: 36.2
click at [1131, 136] on div ". No Video Jessica Keating Watcher 30 FPS 1080P 00:00:00 fullscreen Raza2 Subje…" at bounding box center [592, 207] width 1081 height 230
click at [1168, 133] on mat-icon "arrow_back_ios_new" at bounding box center [1171, 133] width 14 height 14
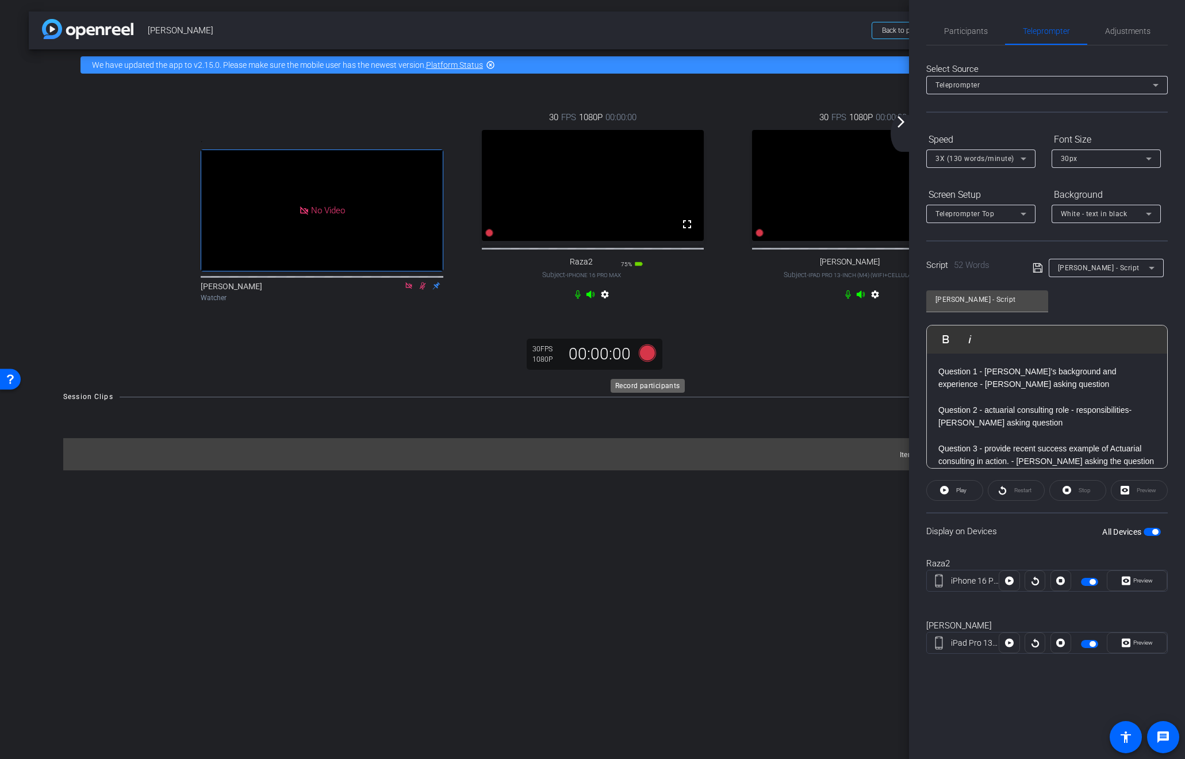
click at [646, 362] on icon at bounding box center [646, 352] width 17 height 17
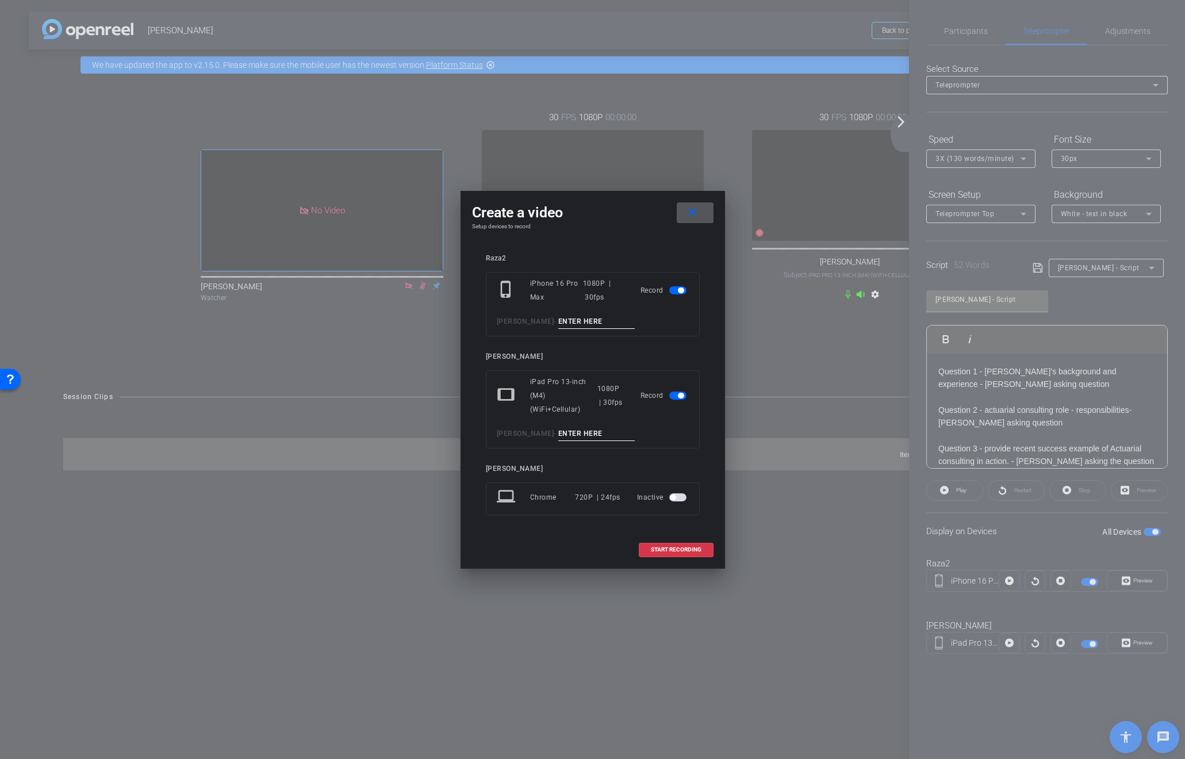
click at [594, 321] on input at bounding box center [596, 321] width 77 height 14
type input "Raza 1"
click at [594, 432] on input at bounding box center [596, 433] width 77 height 14
type input "Nathan 1"
click at [660, 547] on span "START RECORDING" at bounding box center [676, 550] width 51 height 6
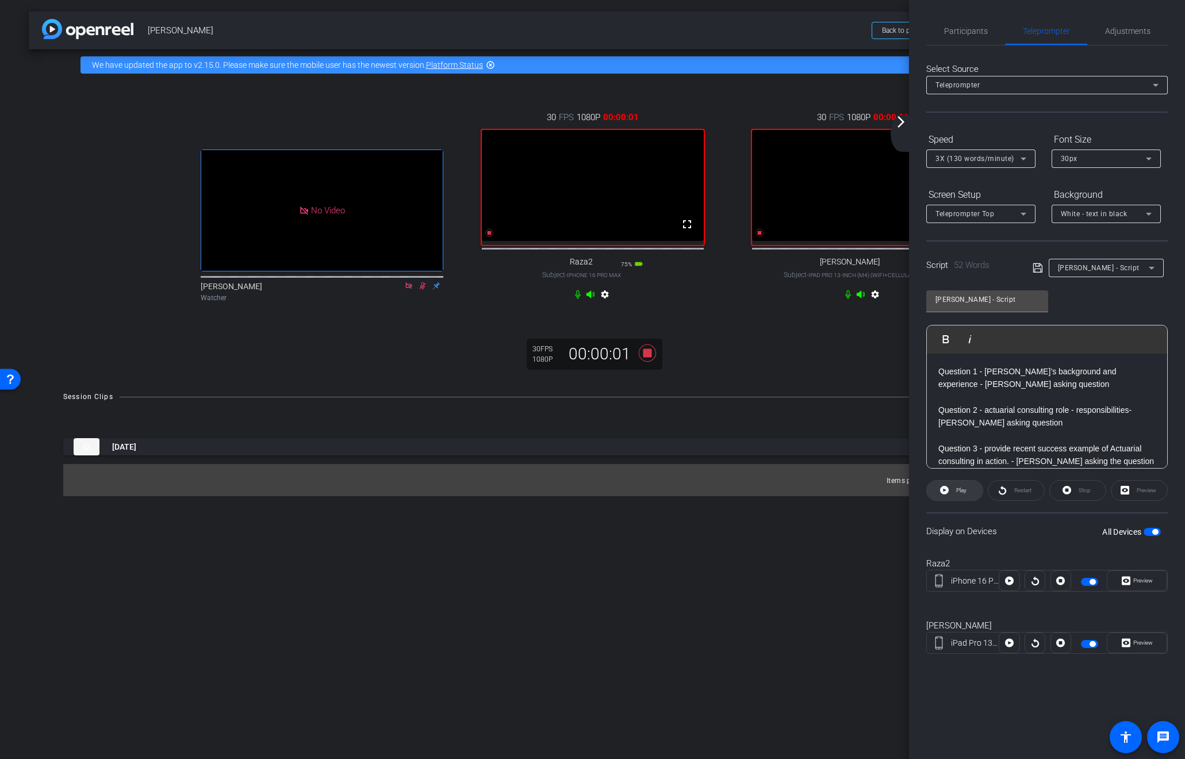
click at [962, 492] on span "Play" at bounding box center [961, 490] width 10 height 6
click at [1142, 641] on span "Preview" at bounding box center [1143, 642] width 20 height 6
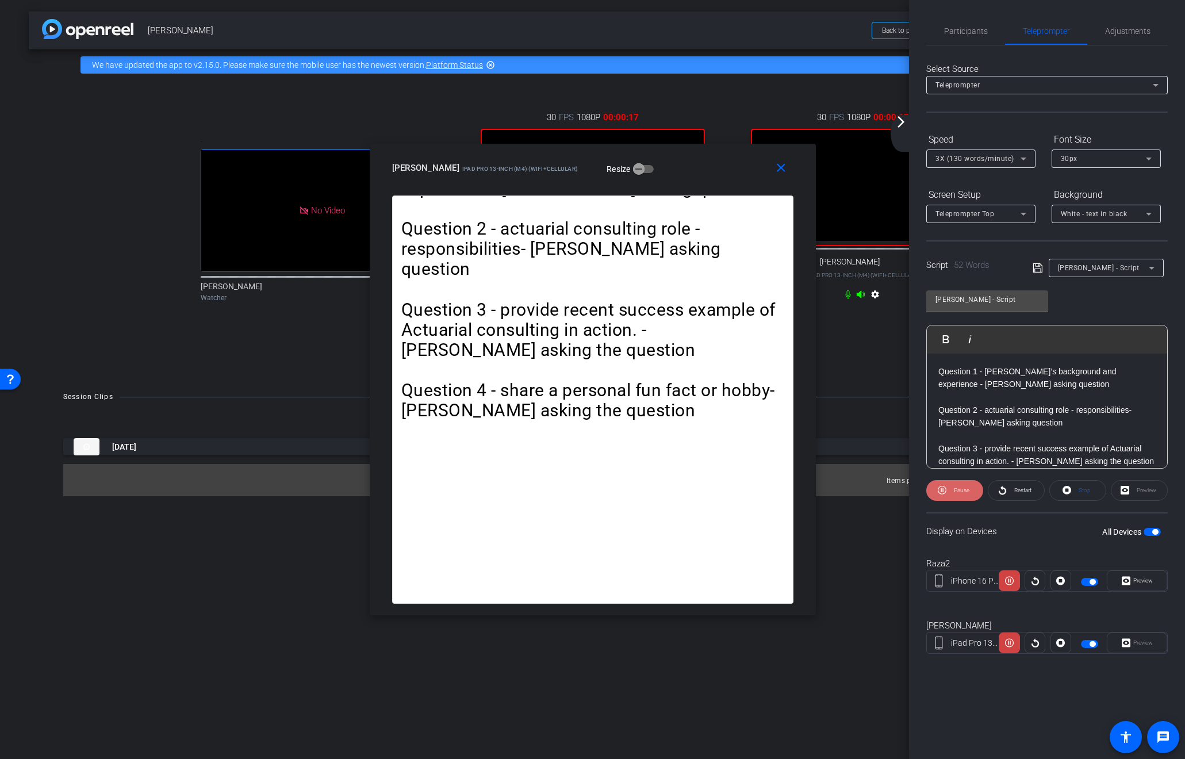
click at [960, 491] on span "Pause" at bounding box center [962, 490] width 16 height 6
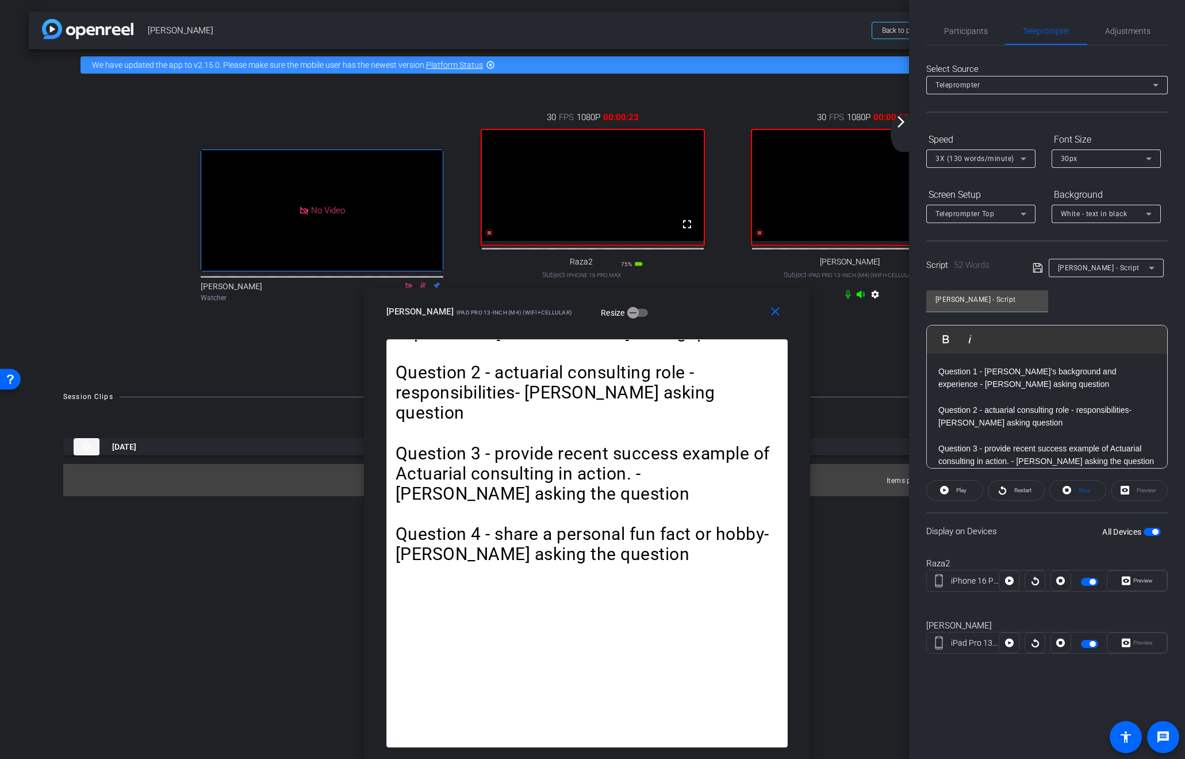
drag, startPoint x: 674, startPoint y: 174, endPoint x: 668, endPoint y: 373, distance: 199.5
click at [668, 373] on div "close Nathan iPad Pro 13-inch (M4) (WiFi+Cellular) Resize Question 1 - Raza’s b…" at bounding box center [587, 522] width 446 height 471
click at [594, 24] on span "Raza Zaidi" at bounding box center [506, 30] width 717 height 23
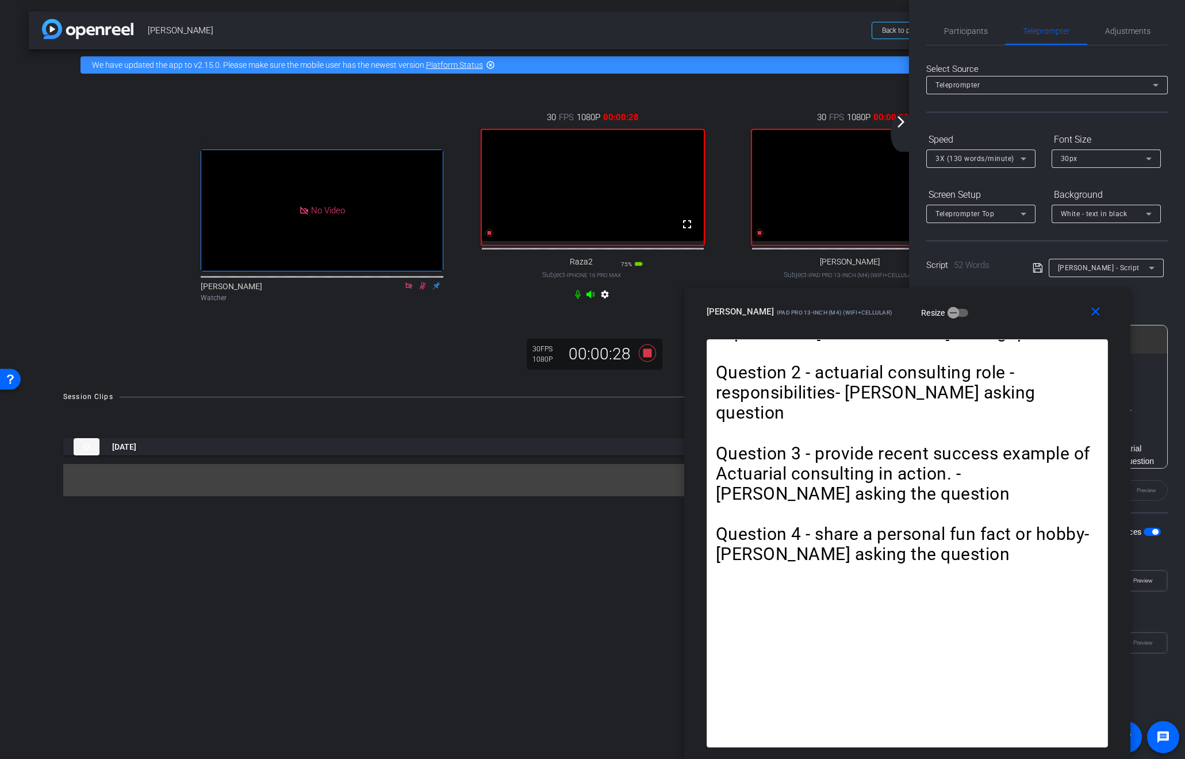
drag, startPoint x: 633, startPoint y: 361, endPoint x: 895, endPoint y: 377, distance: 263.2
click at [953, 361] on div "Question 1 - Raza’s background and experience - Nathan asking question Question…" at bounding box center [906, 543] width 401 height 408
click at [647, 362] on icon at bounding box center [646, 352] width 17 height 17
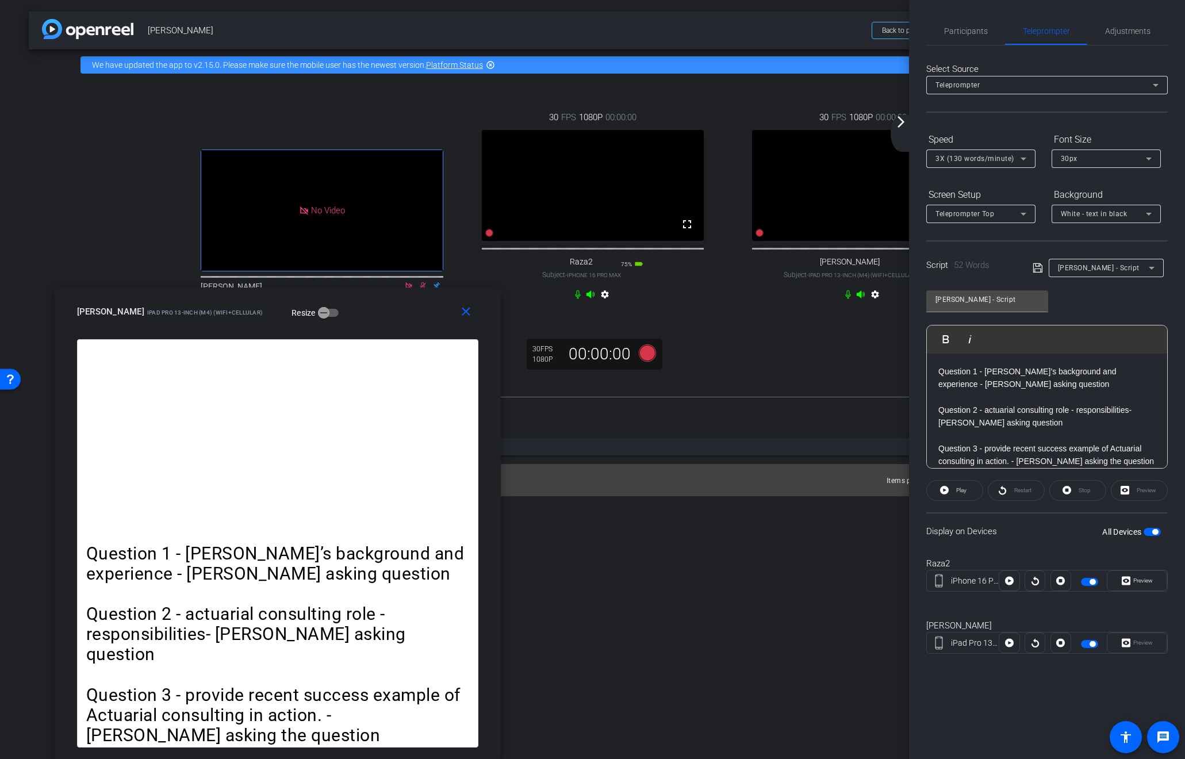
drag, startPoint x: 985, startPoint y: 326, endPoint x: 356, endPoint y: 438, distance: 638.6
click at [356, 437] on div "close Nathan iPad Pro 13-inch (M4) (WiFi+Cellular) Resize Question 1 - Raza’s b…" at bounding box center [278, 522] width 446 height 471
click at [801, 429] on div at bounding box center [592, 422] width 1058 height 14
drag, startPoint x: 639, startPoint y: 579, endPoint x: 645, endPoint y: 575, distance: 7.5
click at [644, 577] on div "arrow_back Raza Zaidi Back to project Send invite account_box grid_on settings …" at bounding box center [592, 379] width 1185 height 759
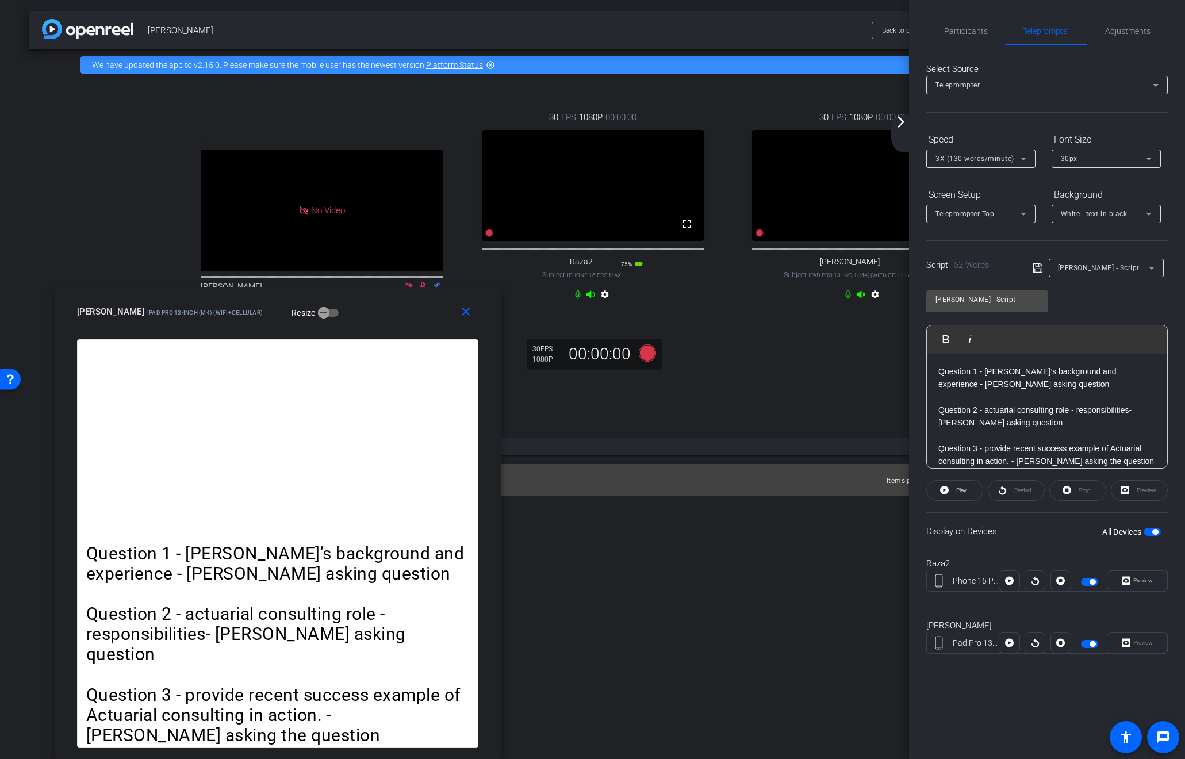
click at [807, 496] on div "Items per page: 10 1 – 1 of 1" at bounding box center [592, 480] width 1058 height 32
drag, startPoint x: 898, startPoint y: 116, endPoint x: 899, endPoint y: 122, distance: 6.6
click at [899, 120] on mat-icon "arrow_forward_ios" at bounding box center [901, 122] width 14 height 14
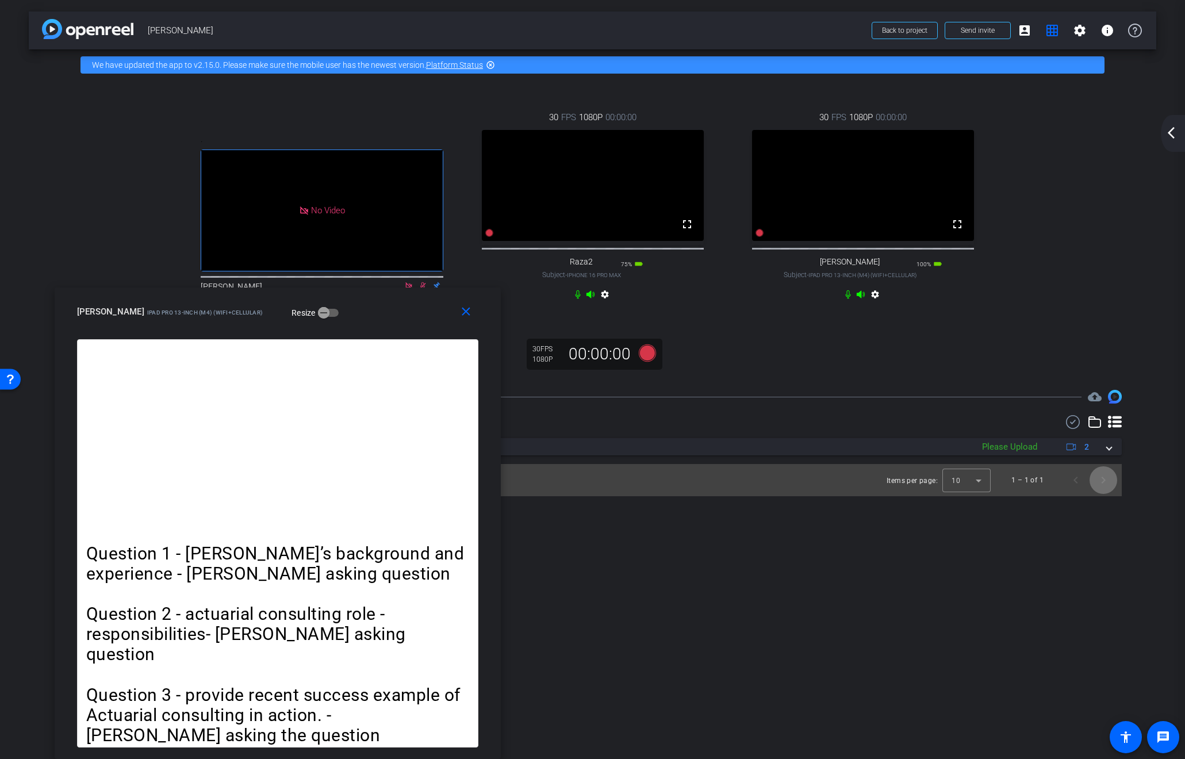
click at [1106, 494] on span "Next page" at bounding box center [1103, 480] width 28 height 28
drag, startPoint x: 655, startPoint y: 487, endPoint x: 645, endPoint y: 485, distance: 10.0
click at [655, 487] on div "Items per page: 10 1 – 1 of 1" at bounding box center [592, 480] width 1058 height 32
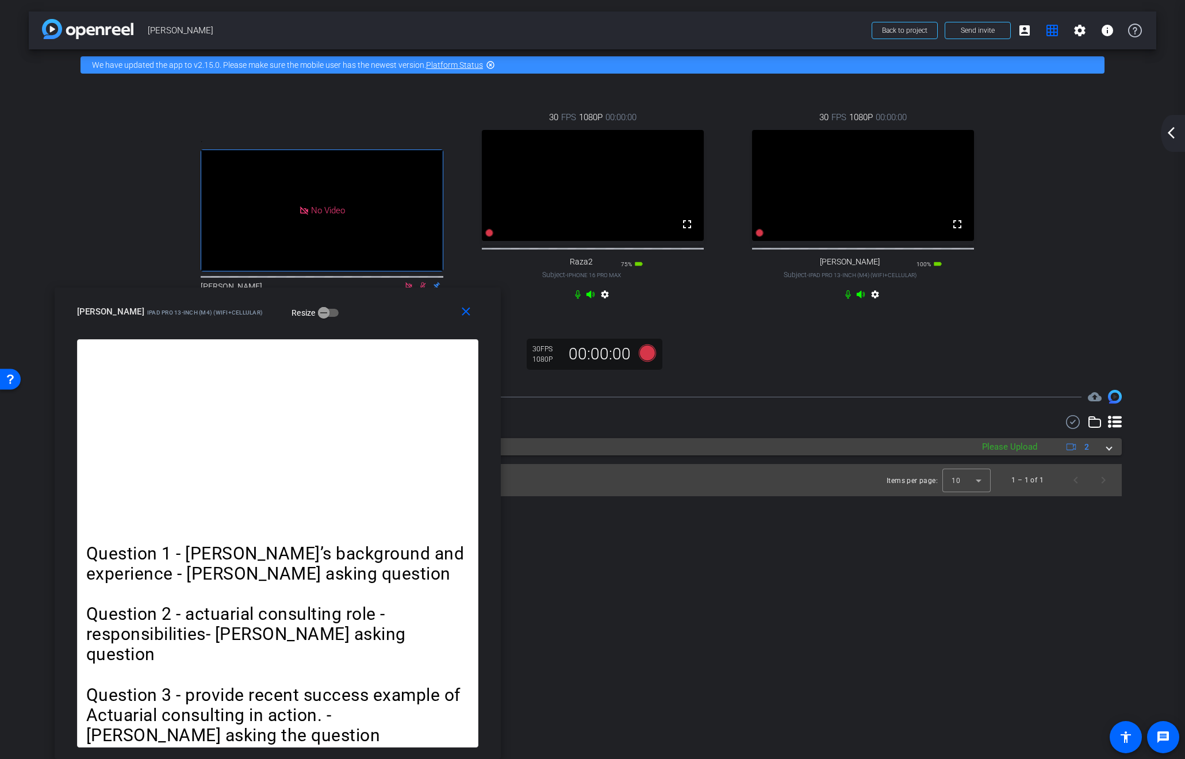
click at [1109, 453] on span at bounding box center [1108, 447] width 5 height 12
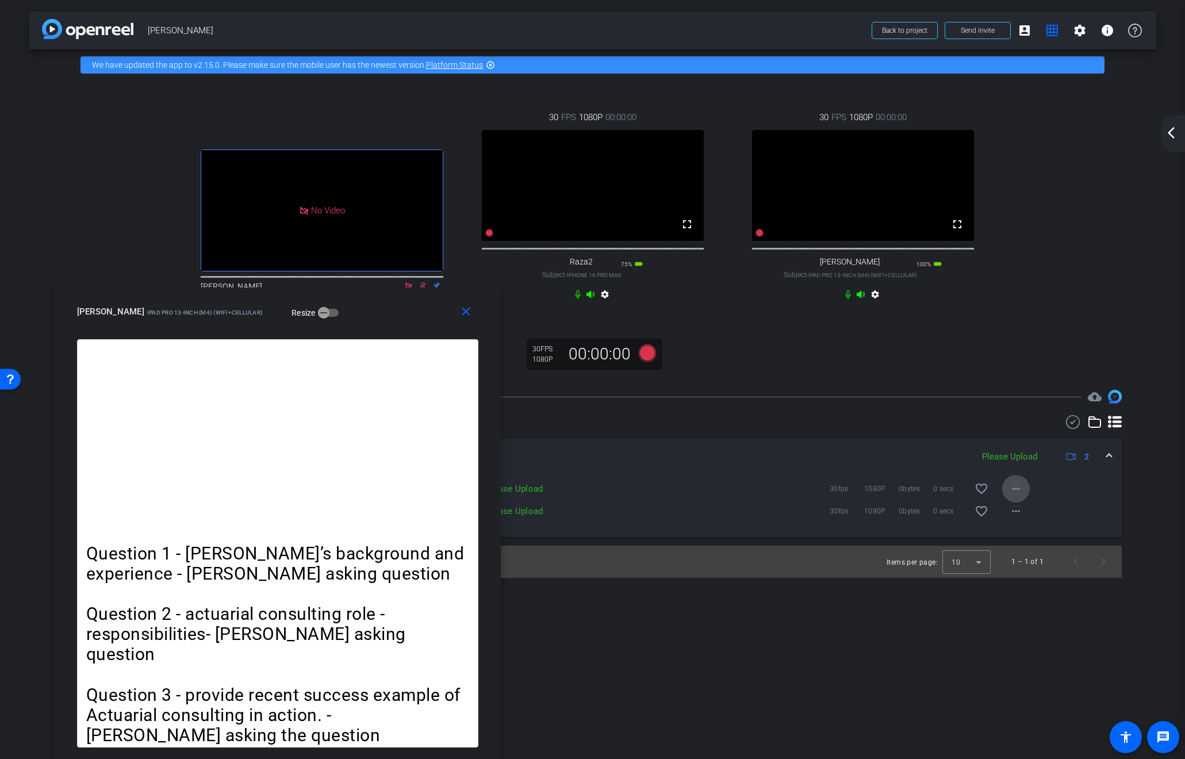
click at [1015, 495] on mat-icon "more_horiz" at bounding box center [1016, 489] width 14 height 14
click at [1020, 524] on span "Upload" at bounding box center [1034, 523] width 46 height 14
click at [1016, 518] on mat-icon "more_horiz" at bounding box center [1016, 511] width 14 height 14
click at [1021, 544] on span "Upload" at bounding box center [1034, 546] width 46 height 14
click at [1110, 463] on span at bounding box center [1108, 457] width 5 height 12
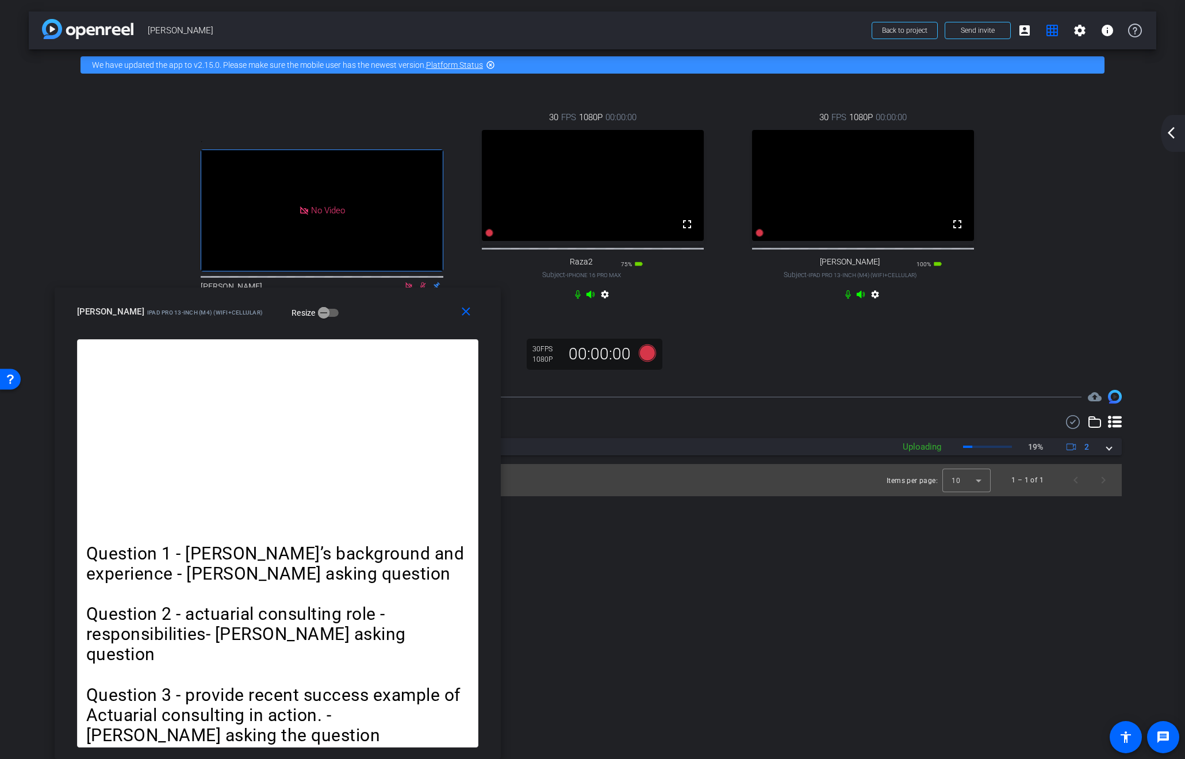
click at [1171, 133] on mat-icon "arrow_back_ios_new" at bounding box center [1171, 133] width 14 height 14
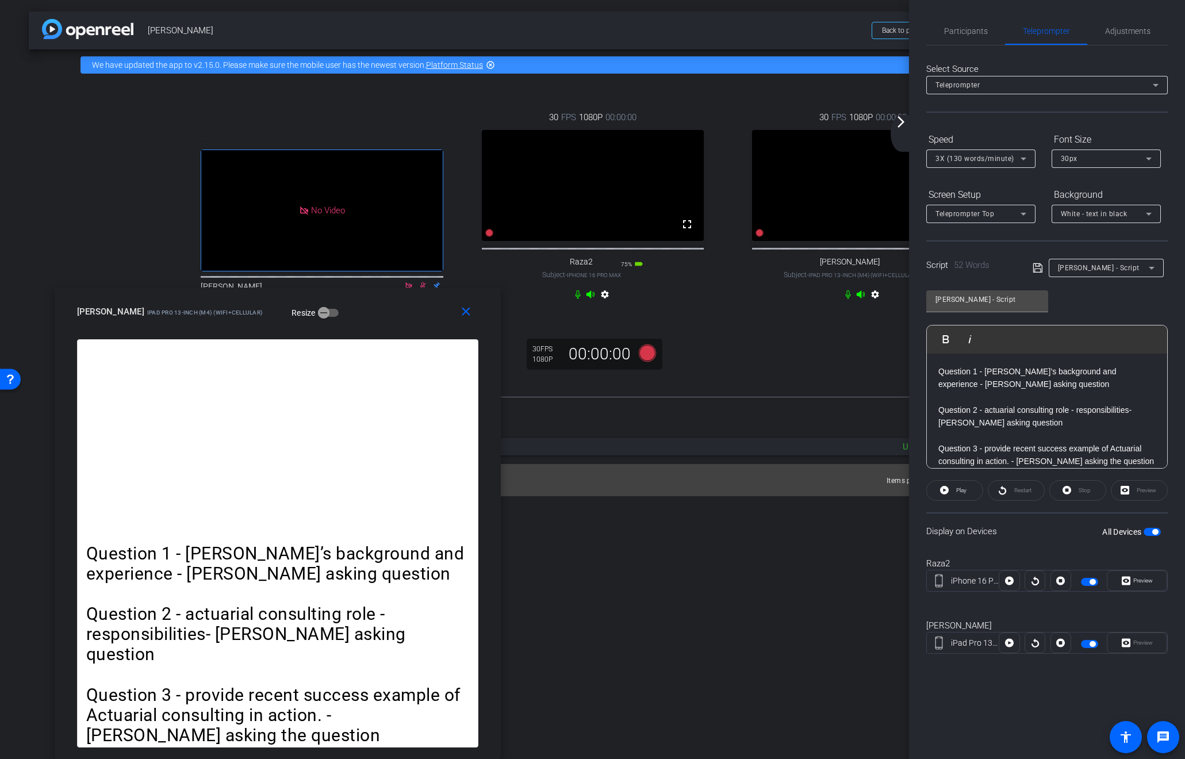
click at [1146, 533] on span "button" at bounding box center [1151, 532] width 17 height 8
click at [1154, 532] on span "button" at bounding box center [1151, 532] width 17 height 8
click at [644, 362] on icon at bounding box center [646, 352] width 17 height 17
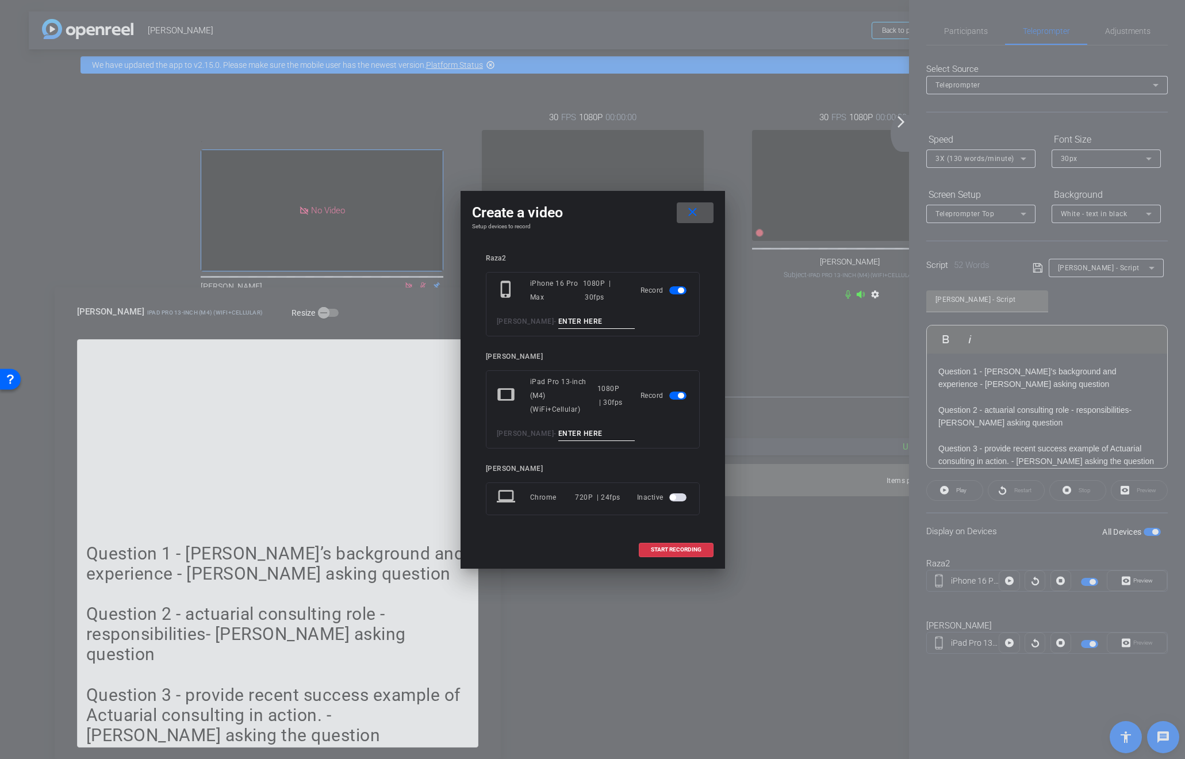
click at [597, 323] on input at bounding box center [596, 321] width 77 height 14
type input "Raza 2"
click at [589, 431] on input at bounding box center [596, 433] width 77 height 14
type input "Nathan 2"
click at [673, 549] on span "START RECORDING" at bounding box center [676, 550] width 51 height 6
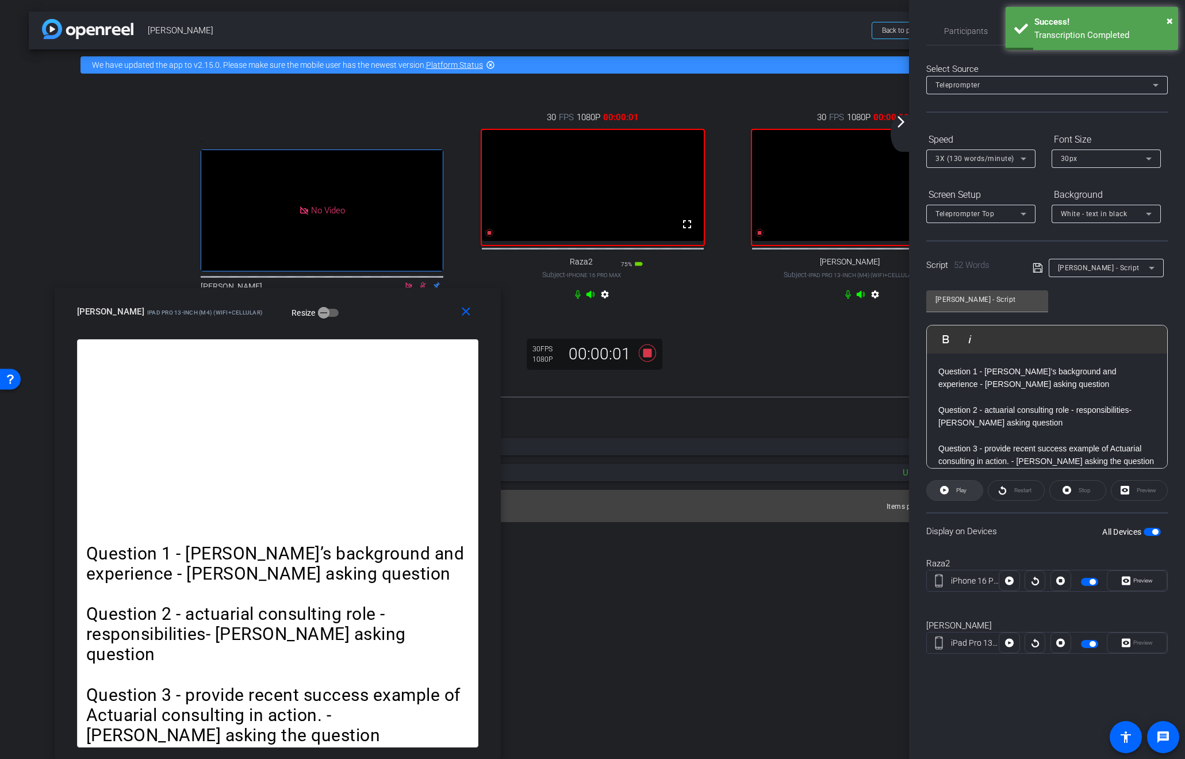
click at [960, 489] on span "Play" at bounding box center [961, 490] width 10 height 6
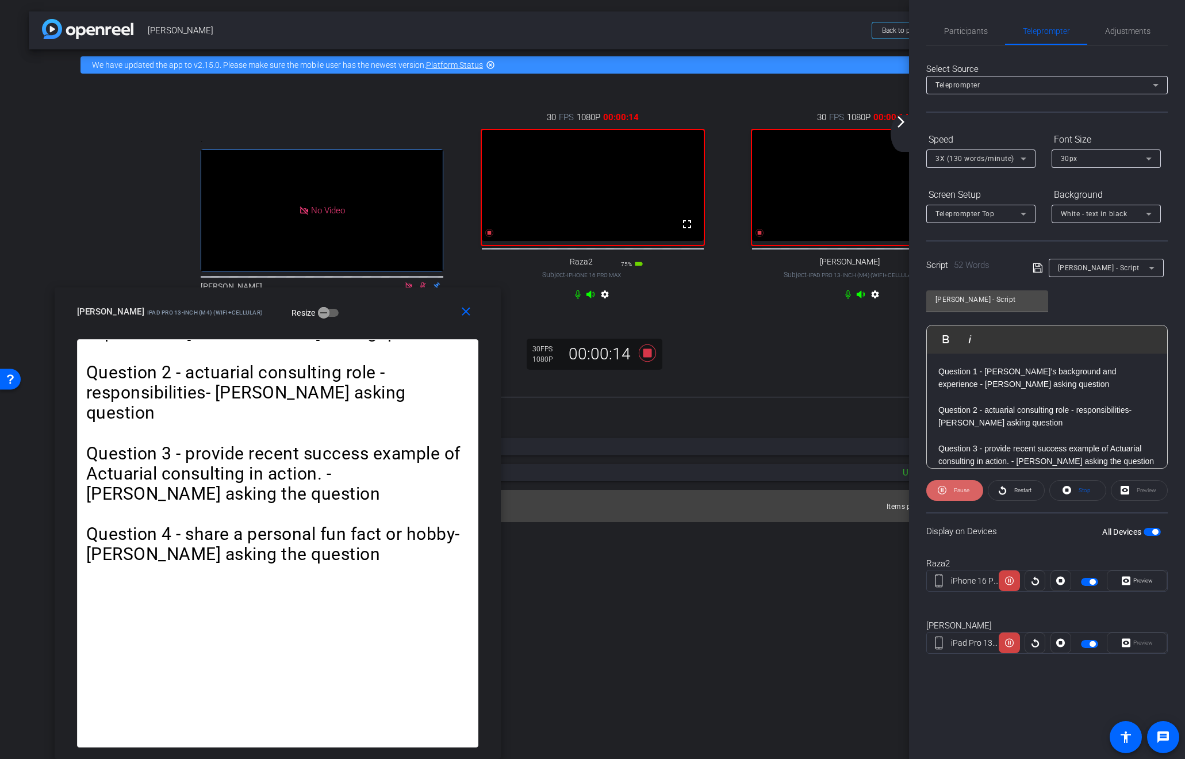
click at [963, 489] on span "Pause" at bounding box center [962, 490] width 16 height 6
click at [962, 490] on span "Play" at bounding box center [961, 490] width 10 height 6
click at [962, 490] on span "Pause" at bounding box center [962, 490] width 16 height 6
click at [647, 360] on icon at bounding box center [646, 352] width 17 height 17
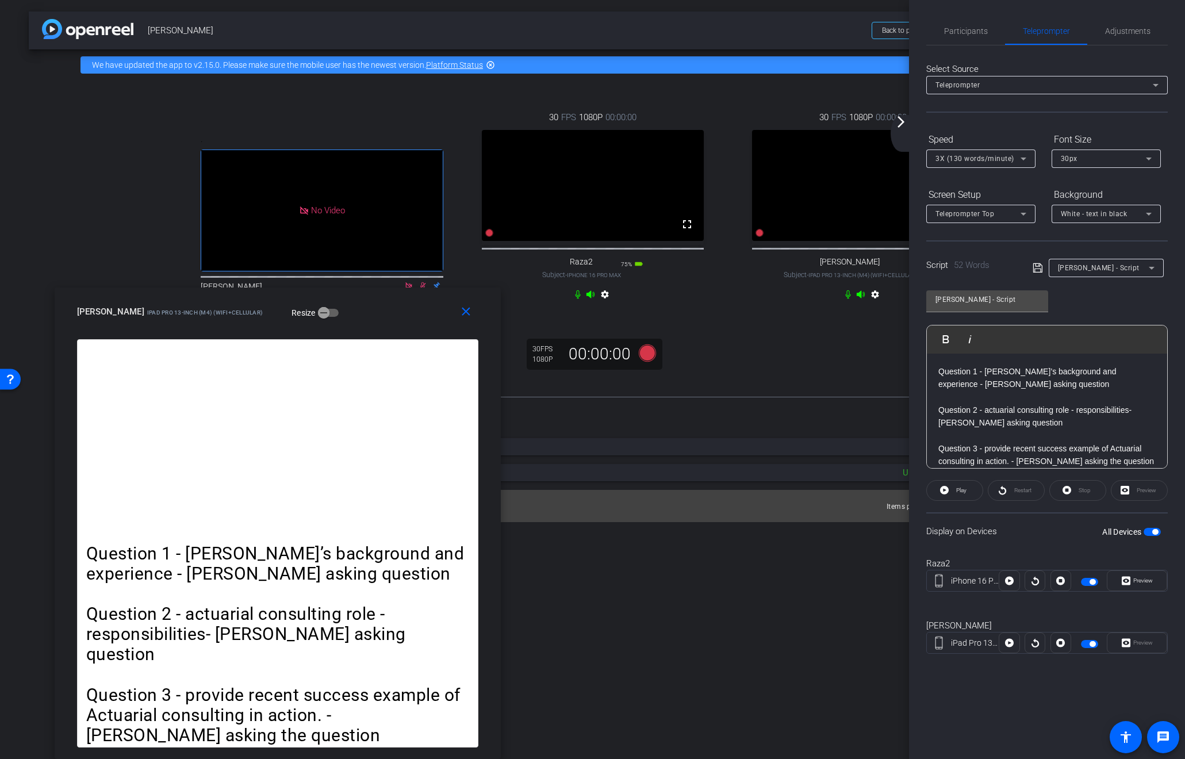
drag, startPoint x: 807, startPoint y: 561, endPoint x: 839, endPoint y: 553, distance: 32.6
click at [821, 560] on div "arrow_back Raza Zaidi Back to project Send invite account_box grid_on settings …" at bounding box center [592, 379] width 1185 height 759
click at [902, 122] on mat-icon "arrow_forward_ios" at bounding box center [901, 122] width 14 height 14
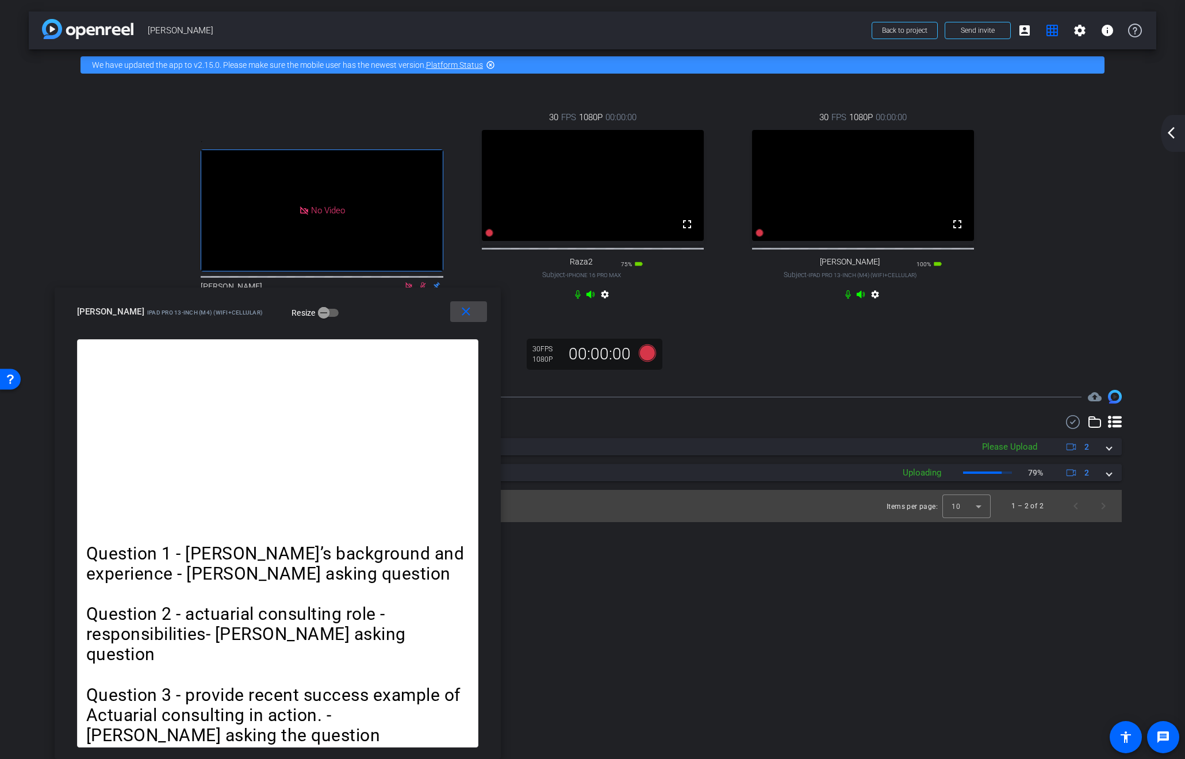
click at [466, 310] on mat-icon "close" at bounding box center [466, 312] width 14 height 14
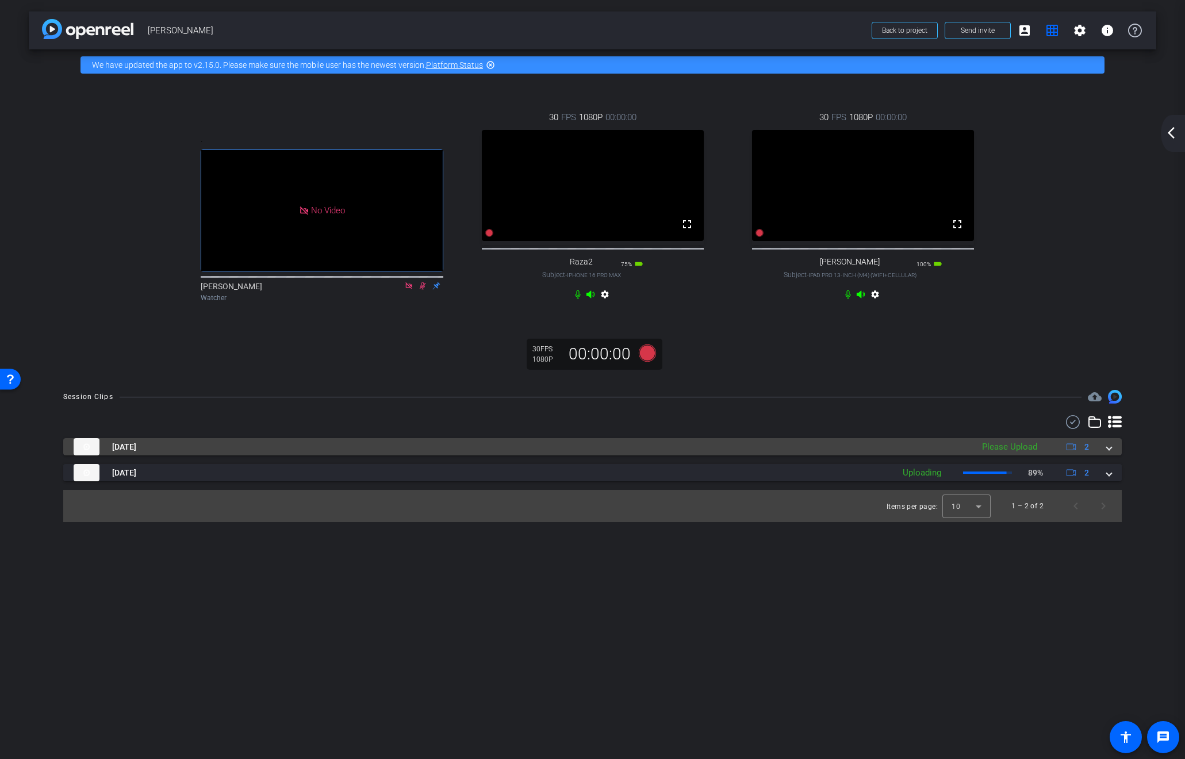
click at [1106, 453] on span at bounding box center [1108, 447] width 5 height 12
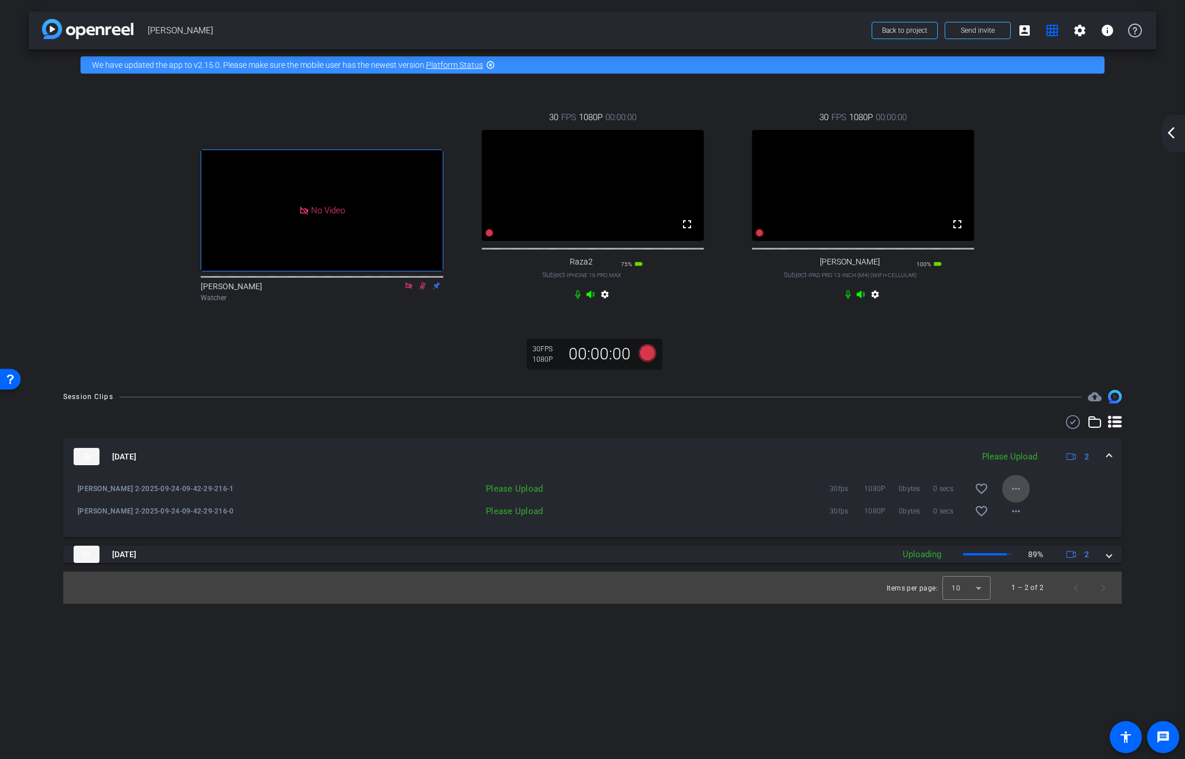
click at [1015, 495] on mat-icon "more_horiz" at bounding box center [1016, 489] width 14 height 14
click at [1025, 521] on span "Upload" at bounding box center [1034, 523] width 46 height 14
click at [1015, 518] on mat-icon "more_horiz" at bounding box center [1016, 511] width 14 height 14
click at [1018, 545] on span "Upload" at bounding box center [1034, 546] width 46 height 14
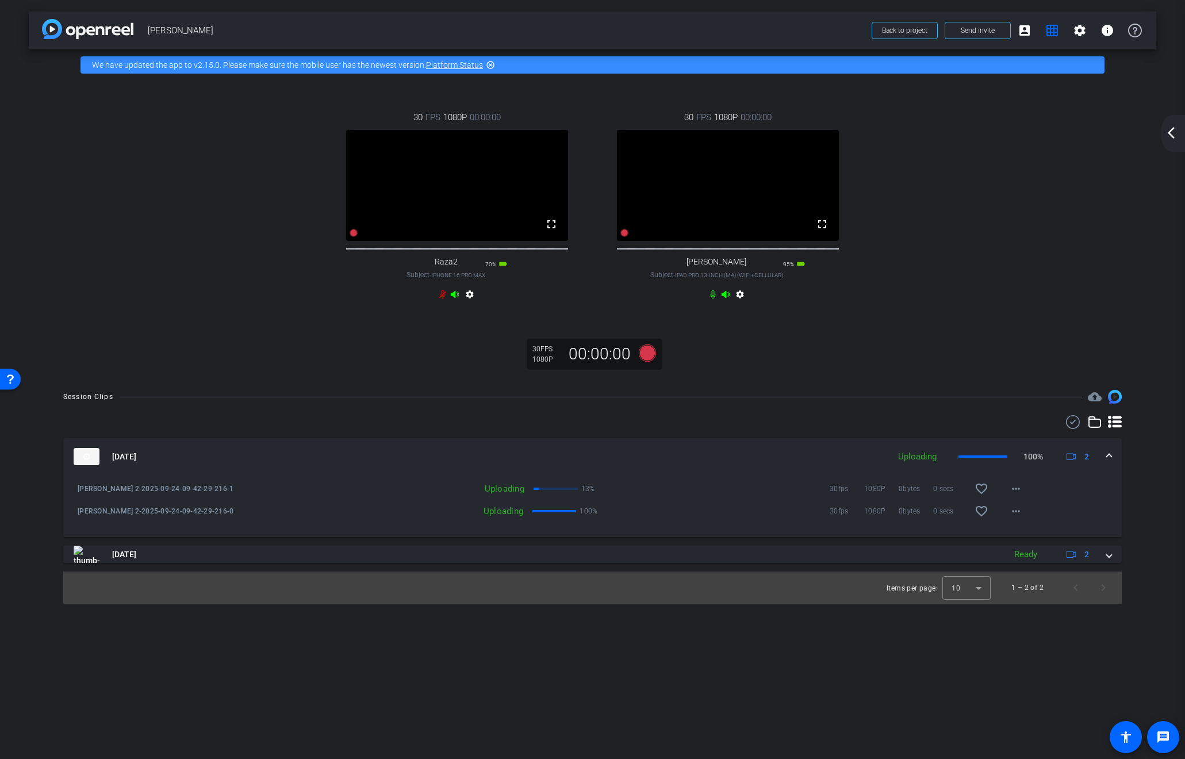
click at [1170, 130] on mat-icon "arrow_back_ios_new" at bounding box center [1171, 133] width 14 height 14
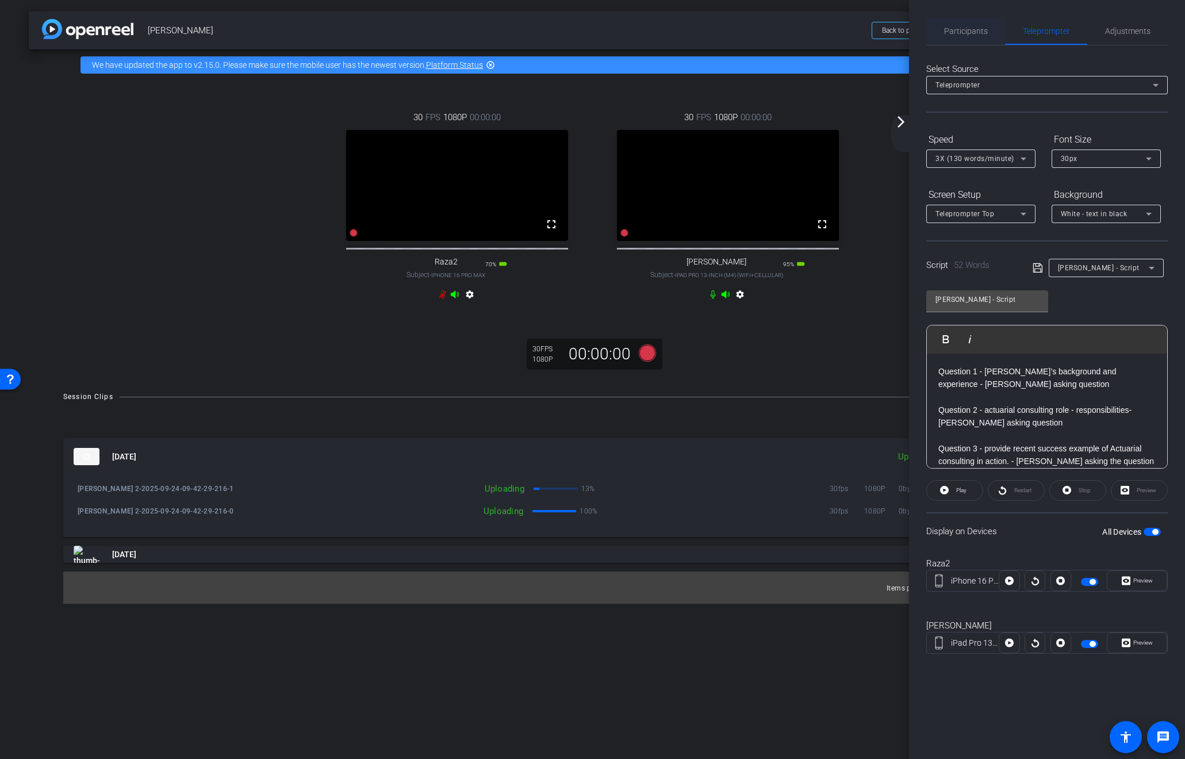
click at [961, 32] on span "Participants" at bounding box center [966, 31] width 44 height 8
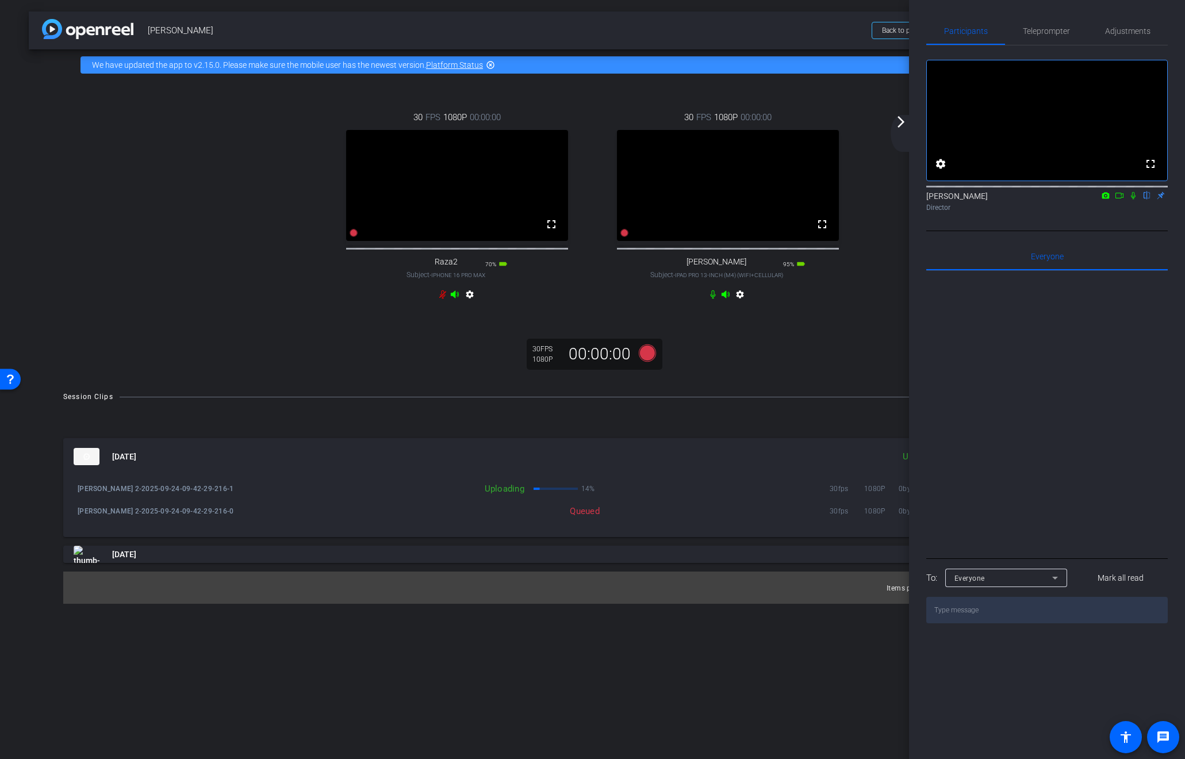
click at [832, 362] on div "30 FPS 1080P 00:00:00 fullscreen Raza2 Subject - iPhone 16 Pro Max 70% battery_…" at bounding box center [592, 229] width 1127 height 298
click at [1132, 199] on icon at bounding box center [1132, 195] width 9 height 8
click at [1120, 199] on icon at bounding box center [1118, 195] width 9 height 8
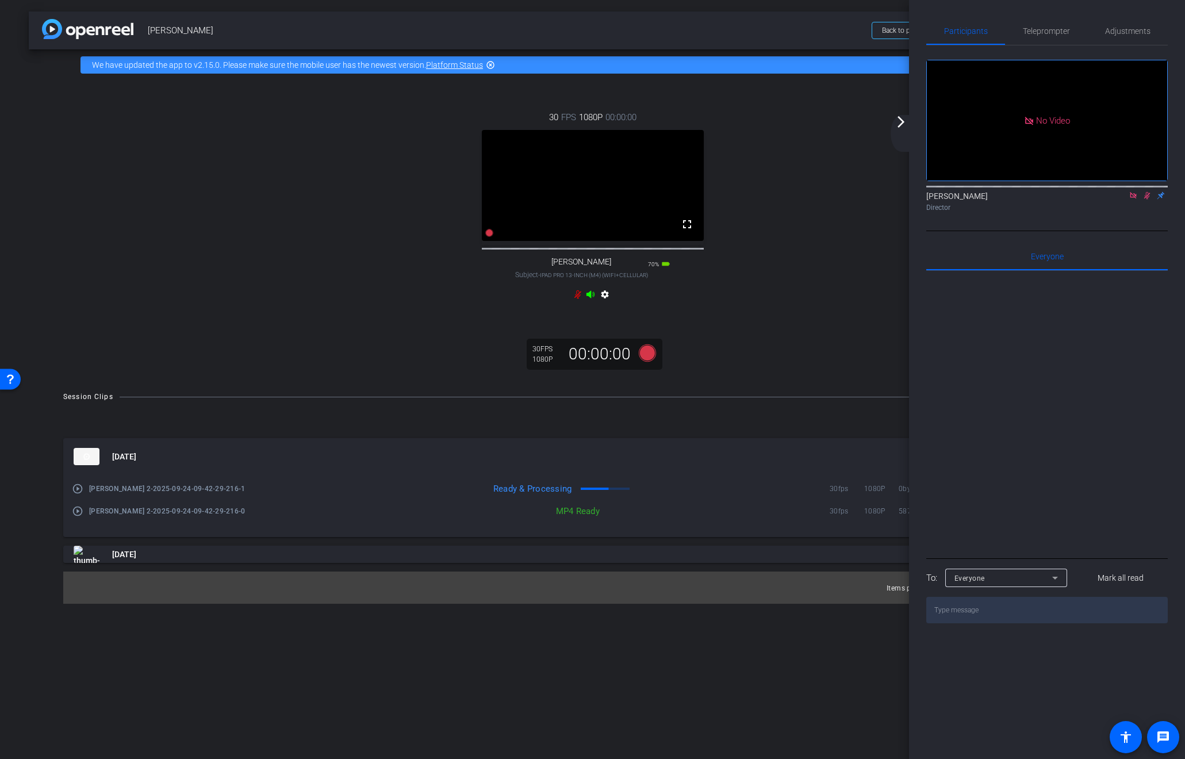
click at [899, 123] on mat-icon "arrow_forward_ios" at bounding box center [901, 122] width 14 height 14
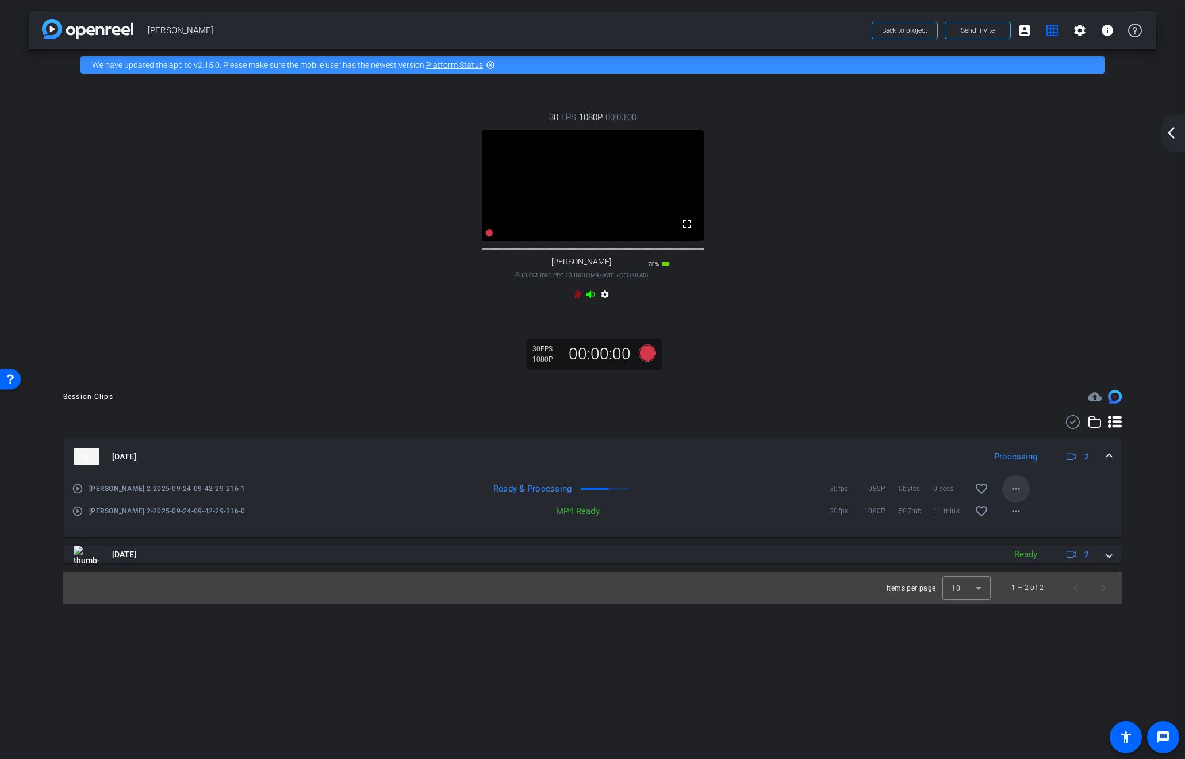
click at [1020, 495] on mat-icon "more_horiz" at bounding box center [1016, 489] width 14 height 14
click at [710, 531] on div at bounding box center [592, 379] width 1185 height 759
click at [1168, 134] on mat-icon "arrow_back_ios_new" at bounding box center [1171, 133] width 14 height 14
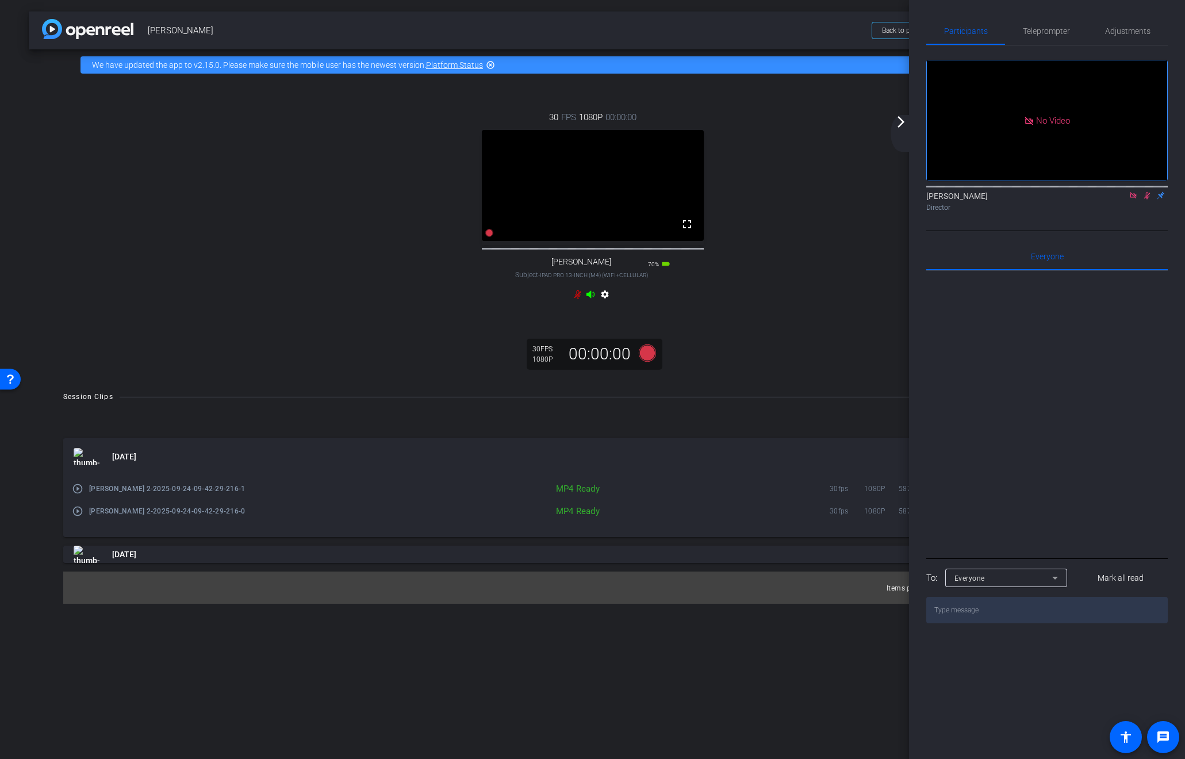
click at [902, 125] on mat-icon "arrow_forward_ios" at bounding box center [901, 122] width 14 height 14
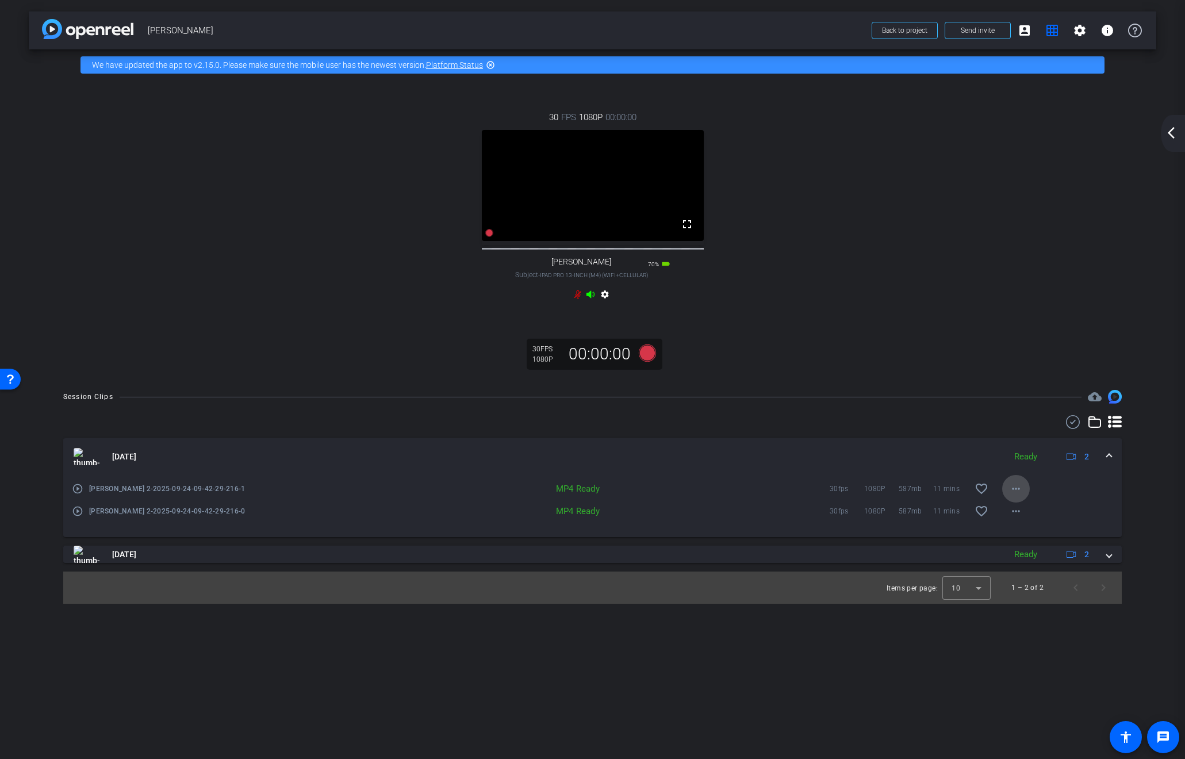
click at [1004, 501] on span at bounding box center [1016, 489] width 28 height 28
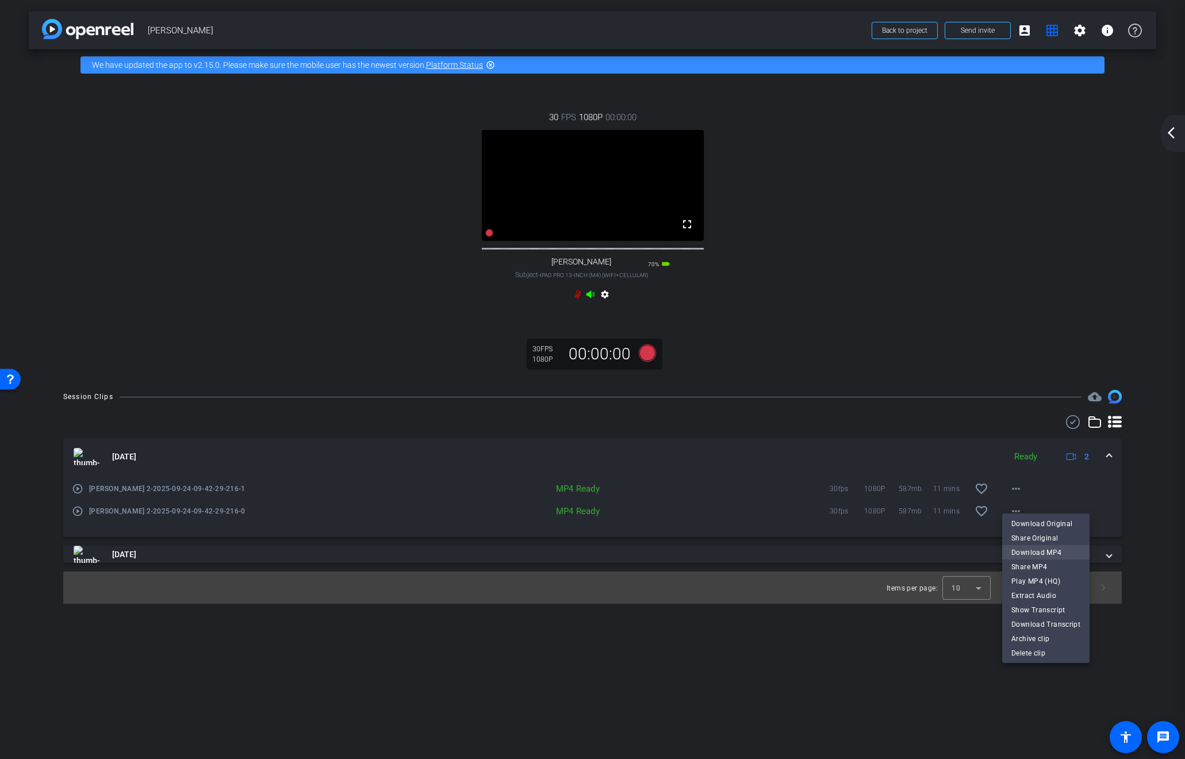
click at [1025, 552] on span "Download MP4" at bounding box center [1045, 552] width 69 height 14
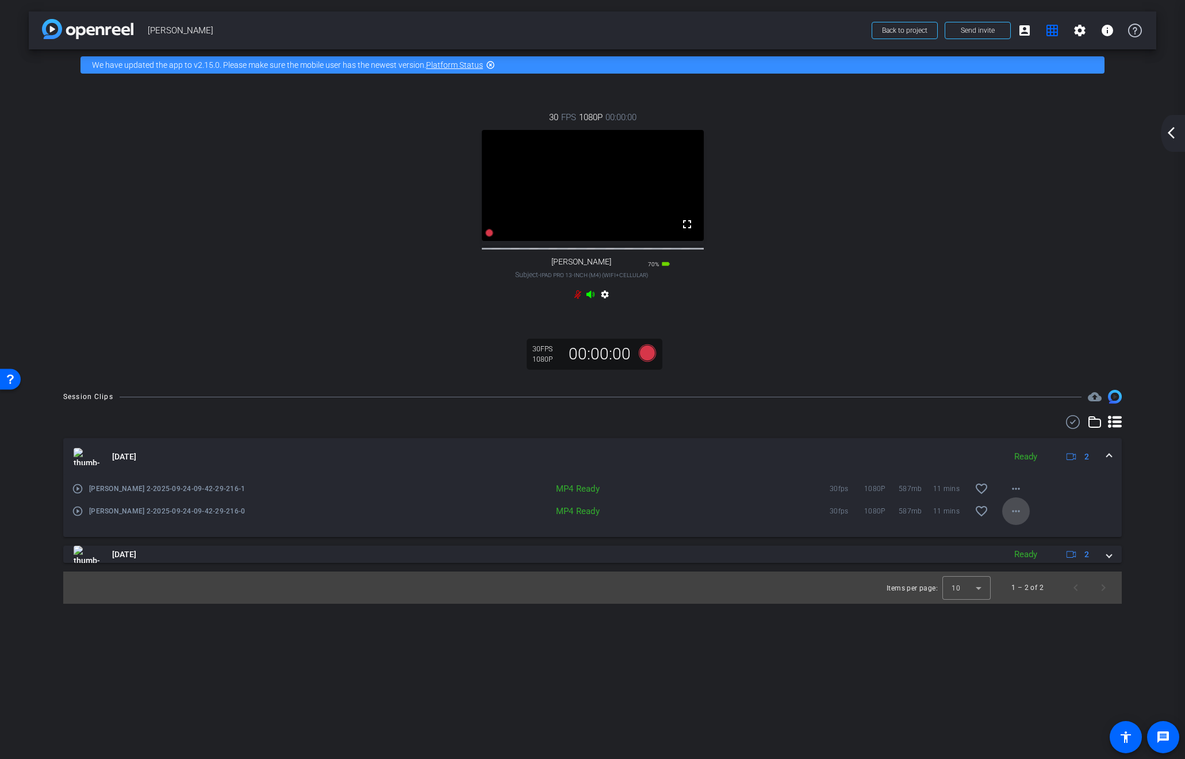
click at [1010, 518] on mat-icon "more_horiz" at bounding box center [1016, 511] width 14 height 14
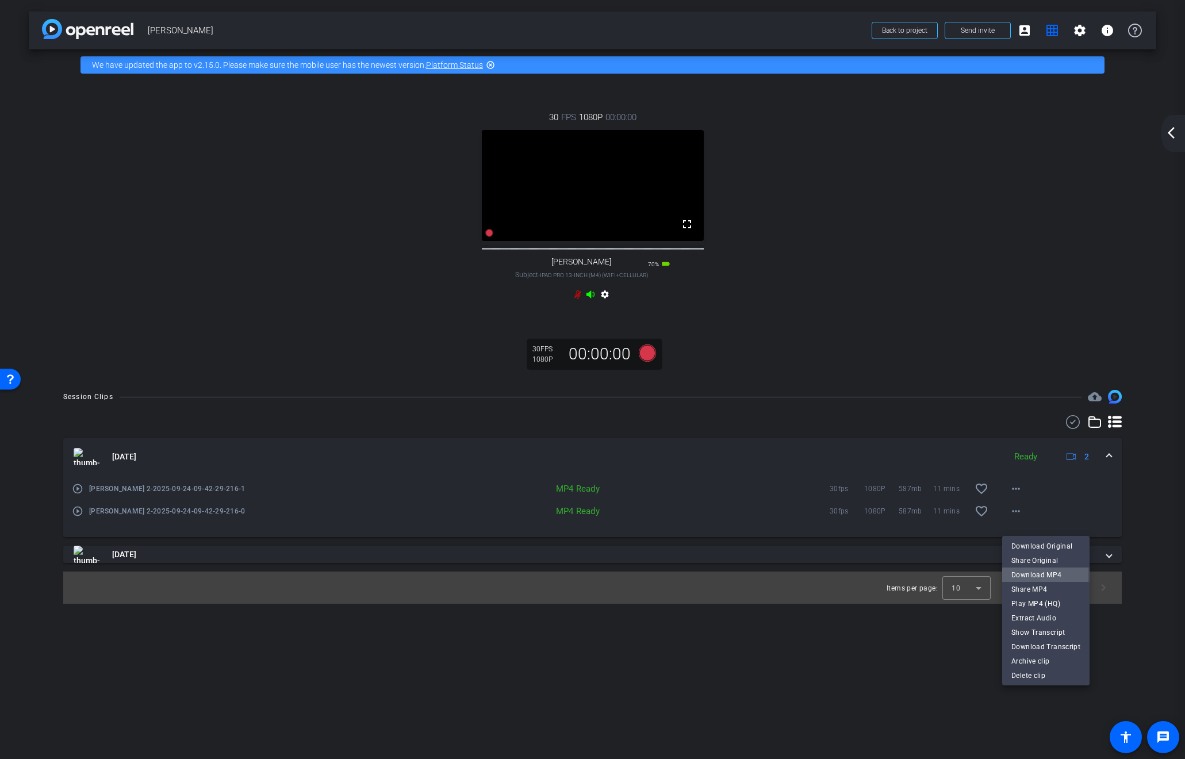
click at [1035, 573] on span "Download MP4" at bounding box center [1045, 574] width 69 height 14
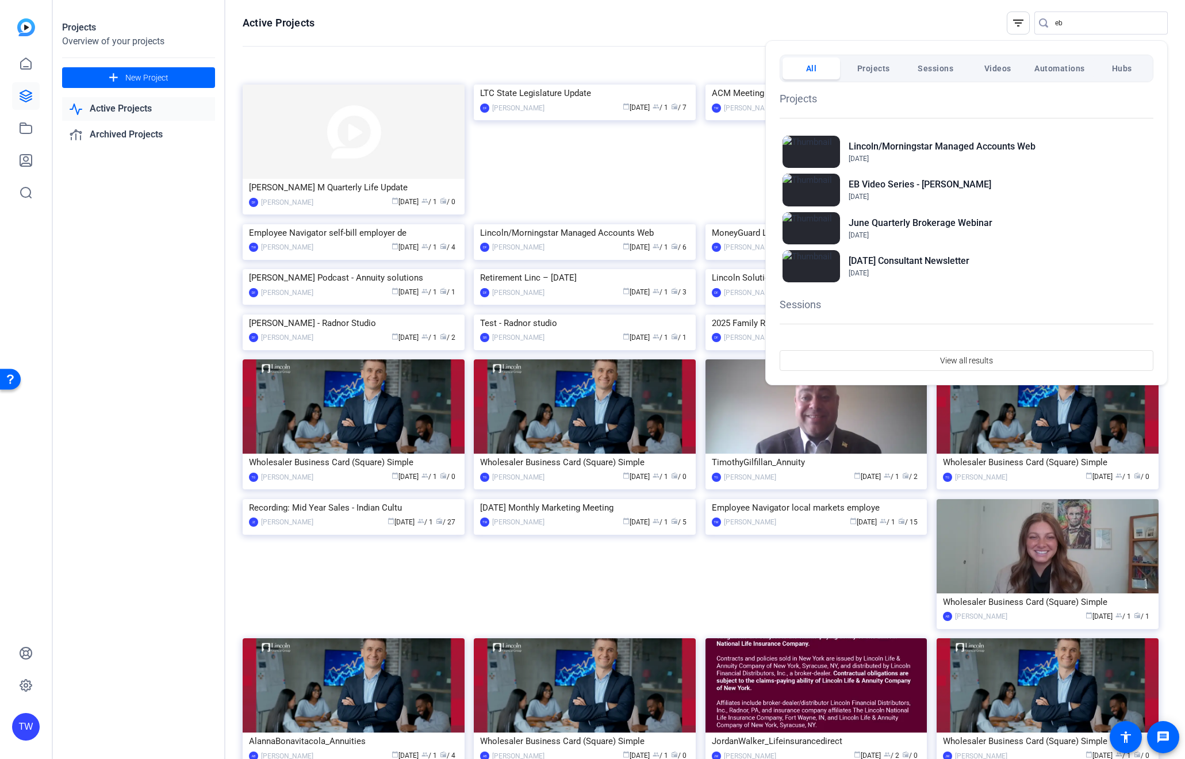
click at [626, 8] on div at bounding box center [592, 379] width 1185 height 759
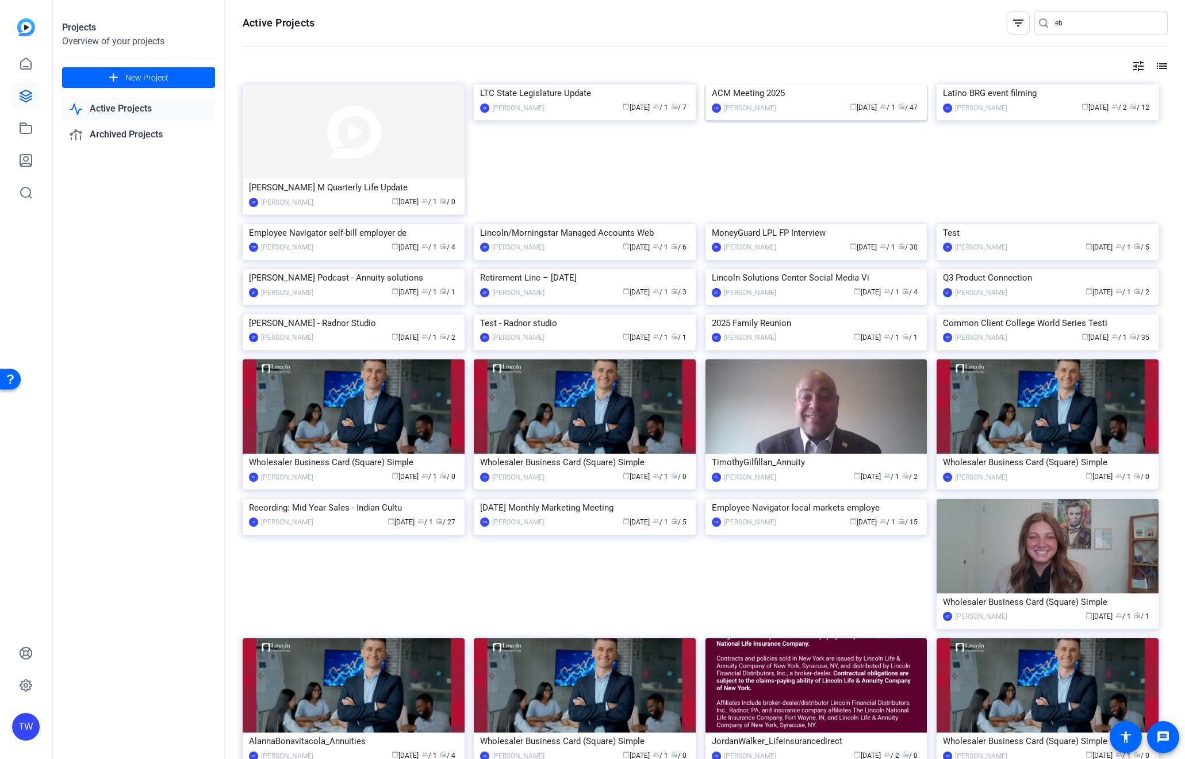
click at [894, 84] on img at bounding box center [816, 84] width 222 height 0
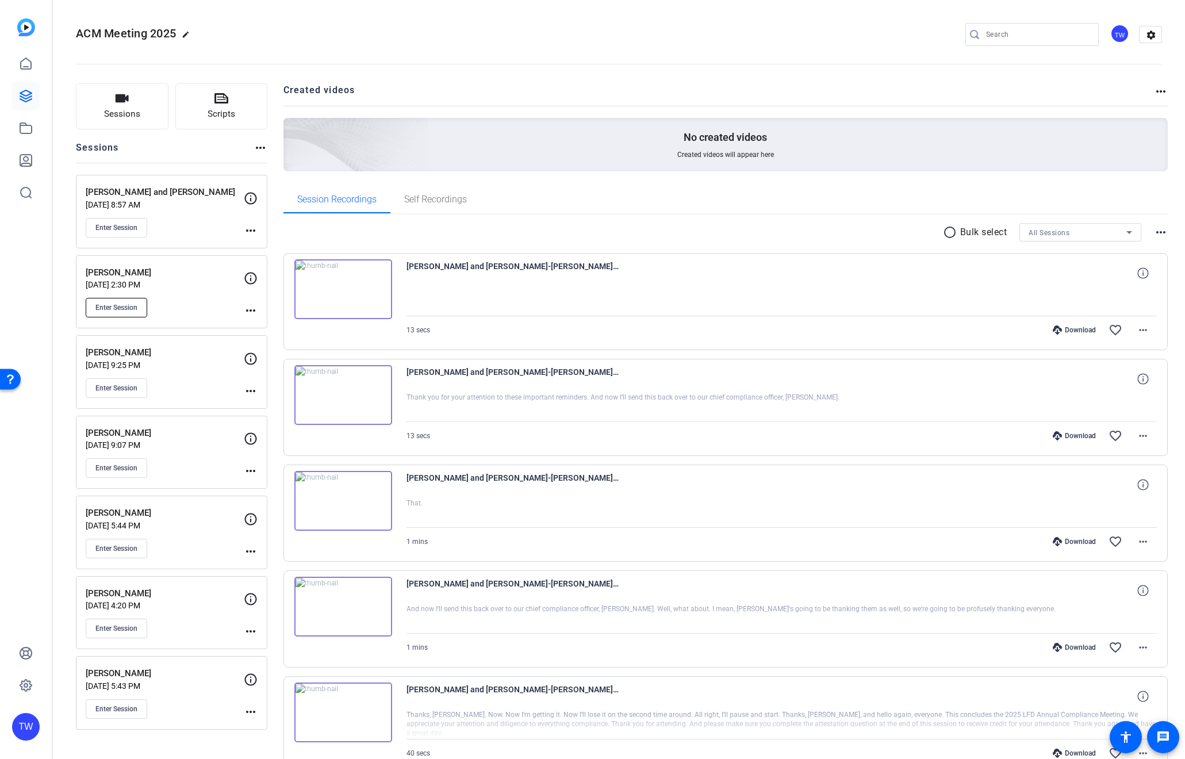
click at [122, 307] on span "Enter Session" at bounding box center [116, 307] width 42 height 9
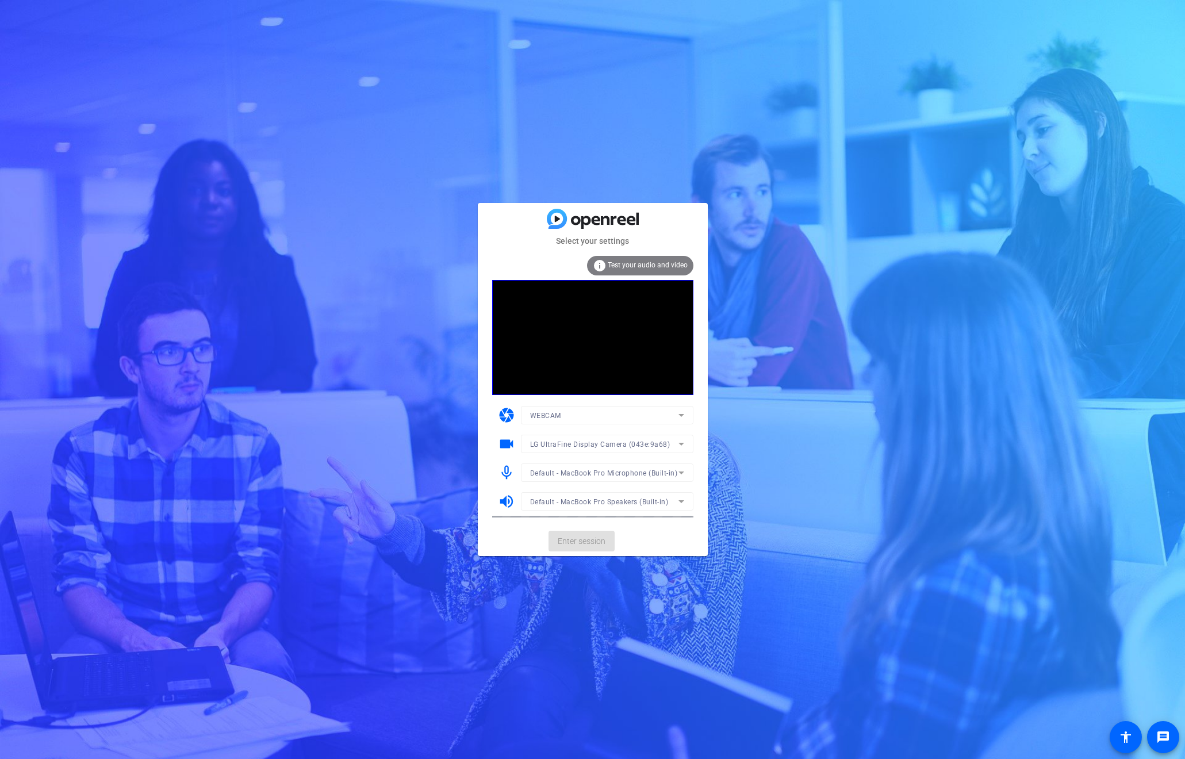
click at [603, 472] on mat-form-field "Default - MacBook Pro Microphone (Built-in)" at bounding box center [607, 472] width 172 height 18
click at [603, 472] on span "Default - MacBook Pro Microphone (Built-in)" at bounding box center [604, 473] width 148 height 8
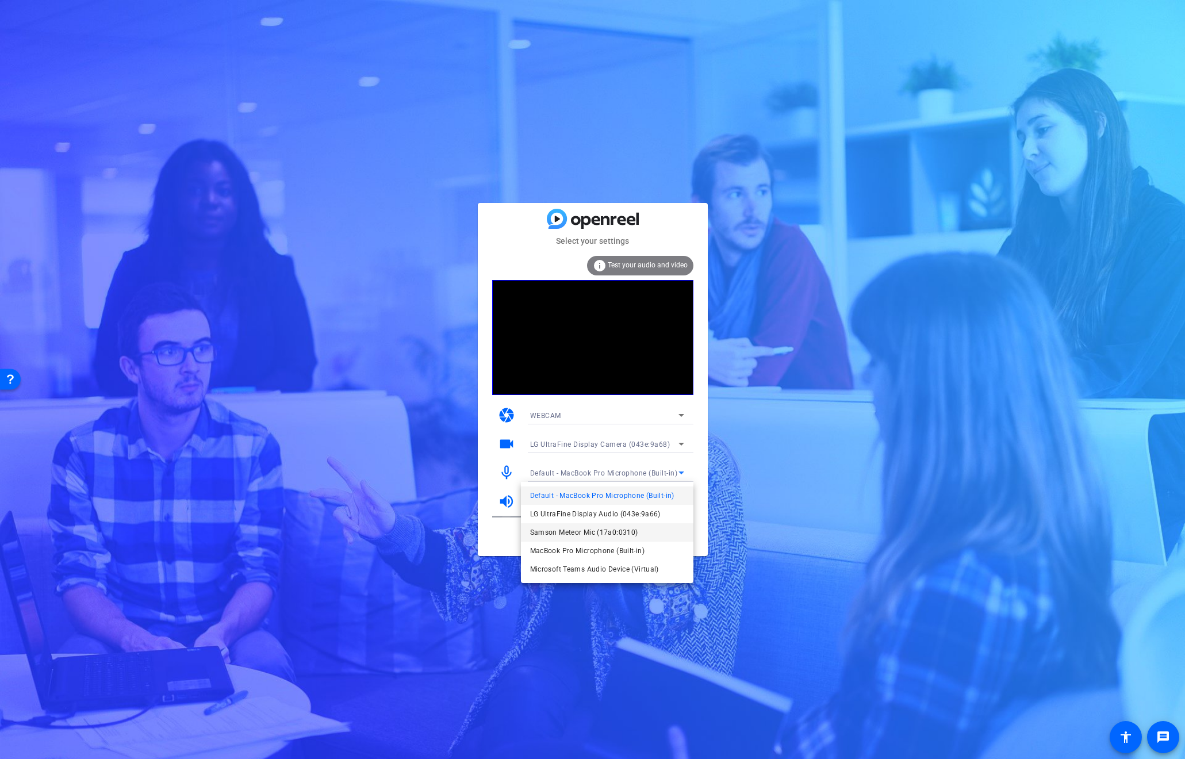
click at [596, 532] on span "Samson Meteor Mic (17a0:0310)" at bounding box center [584, 532] width 108 height 14
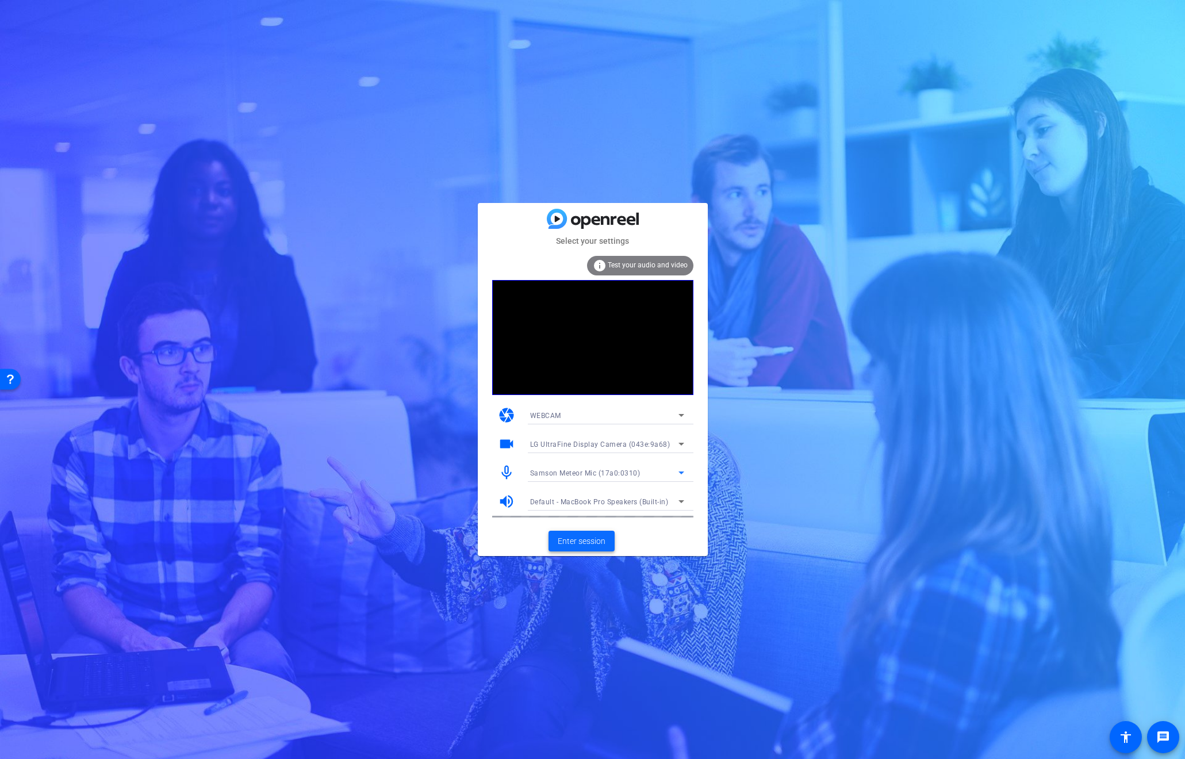
click at [594, 541] on span "Enter session" at bounding box center [582, 541] width 48 height 12
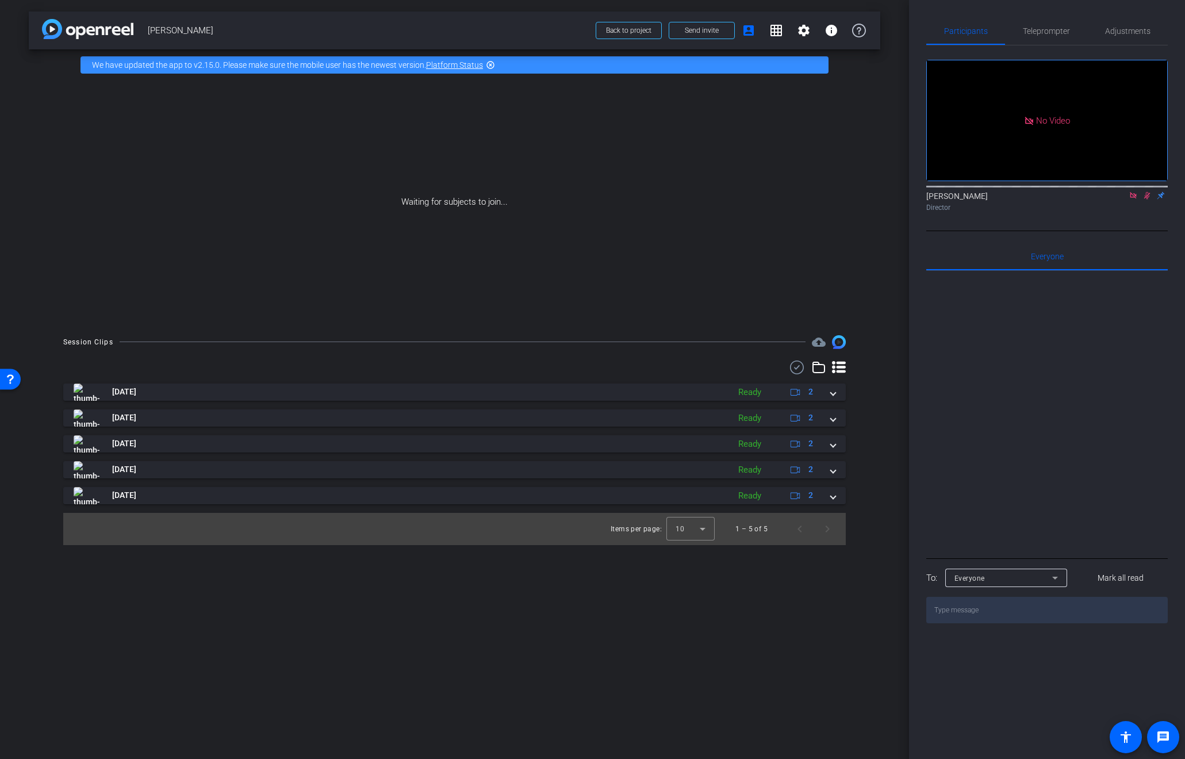
click at [1133, 199] on icon at bounding box center [1132, 195] width 9 height 8
click at [1134, 199] on icon at bounding box center [1132, 195] width 9 height 8
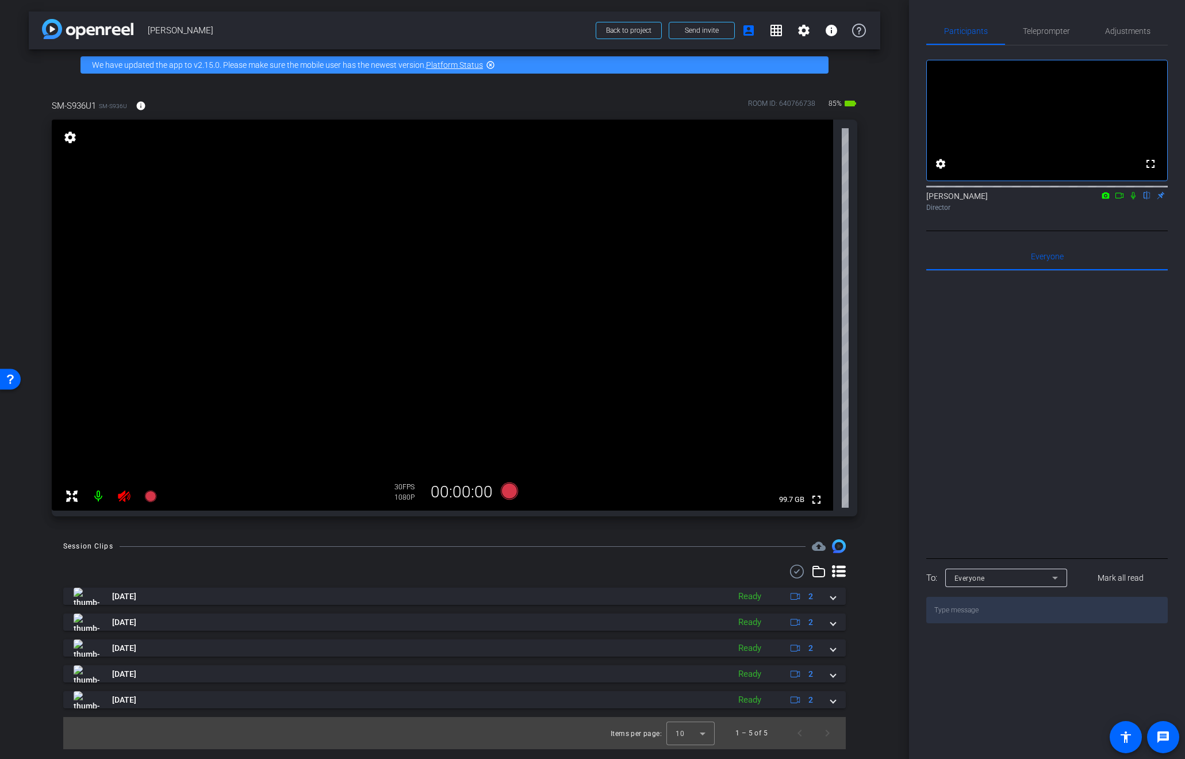
click at [125, 493] on icon at bounding box center [124, 496] width 14 height 14
click at [505, 490] on icon at bounding box center [508, 490] width 17 height 17
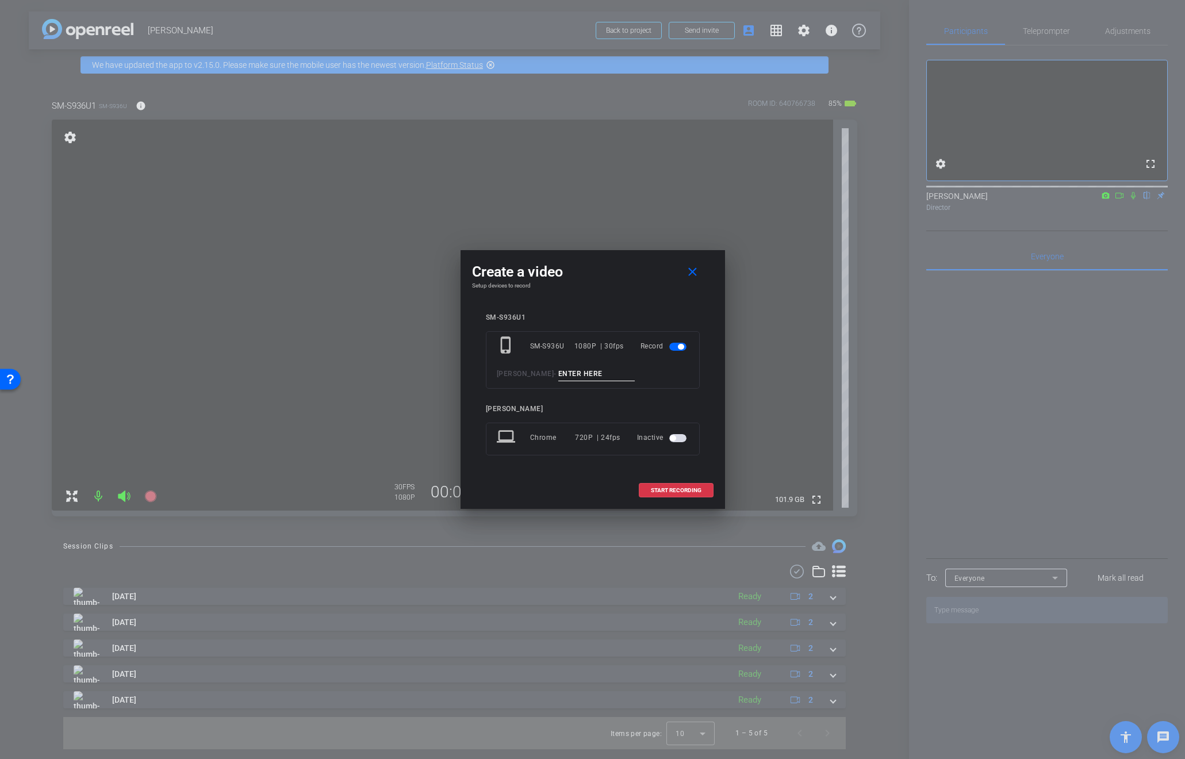
click at [603, 370] on input at bounding box center [596, 374] width 77 height 14
type input "Amber-Pickup Slide 3"
click at [670, 489] on span "START RECORDING" at bounding box center [676, 490] width 51 height 6
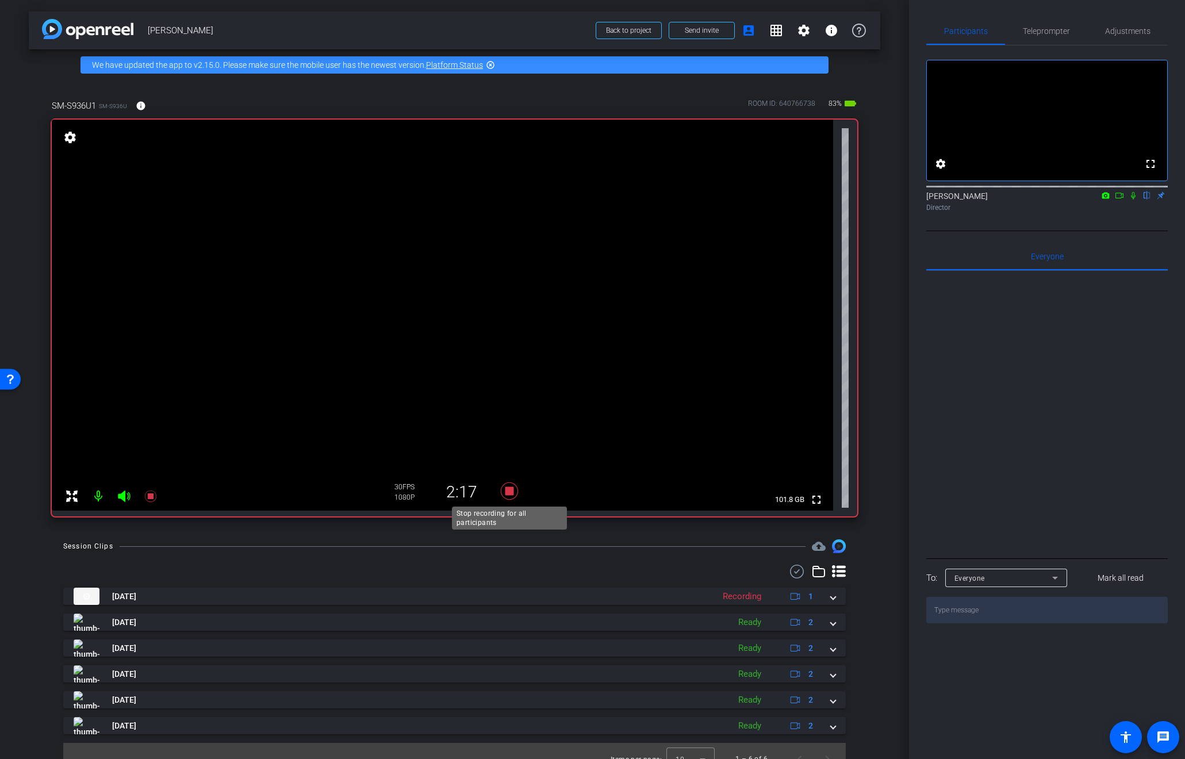
click at [508, 493] on icon at bounding box center [508, 490] width 17 height 17
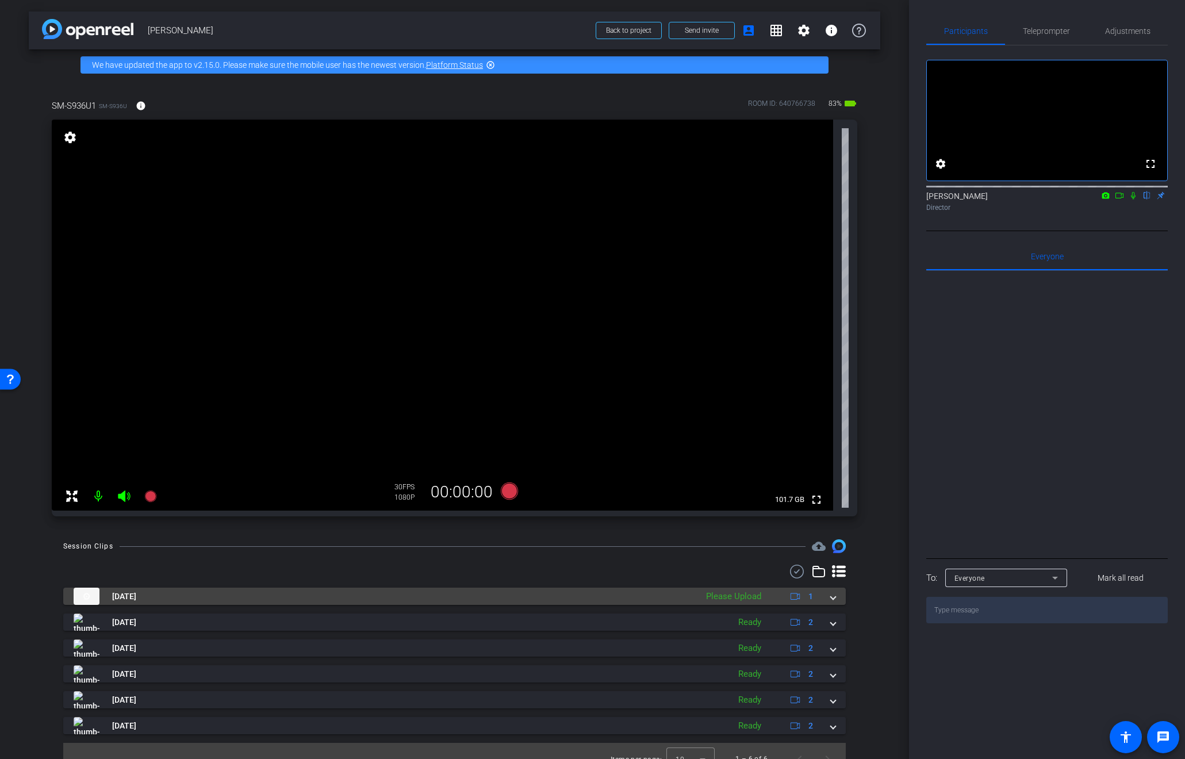
click at [833, 598] on span at bounding box center [833, 596] width 5 height 12
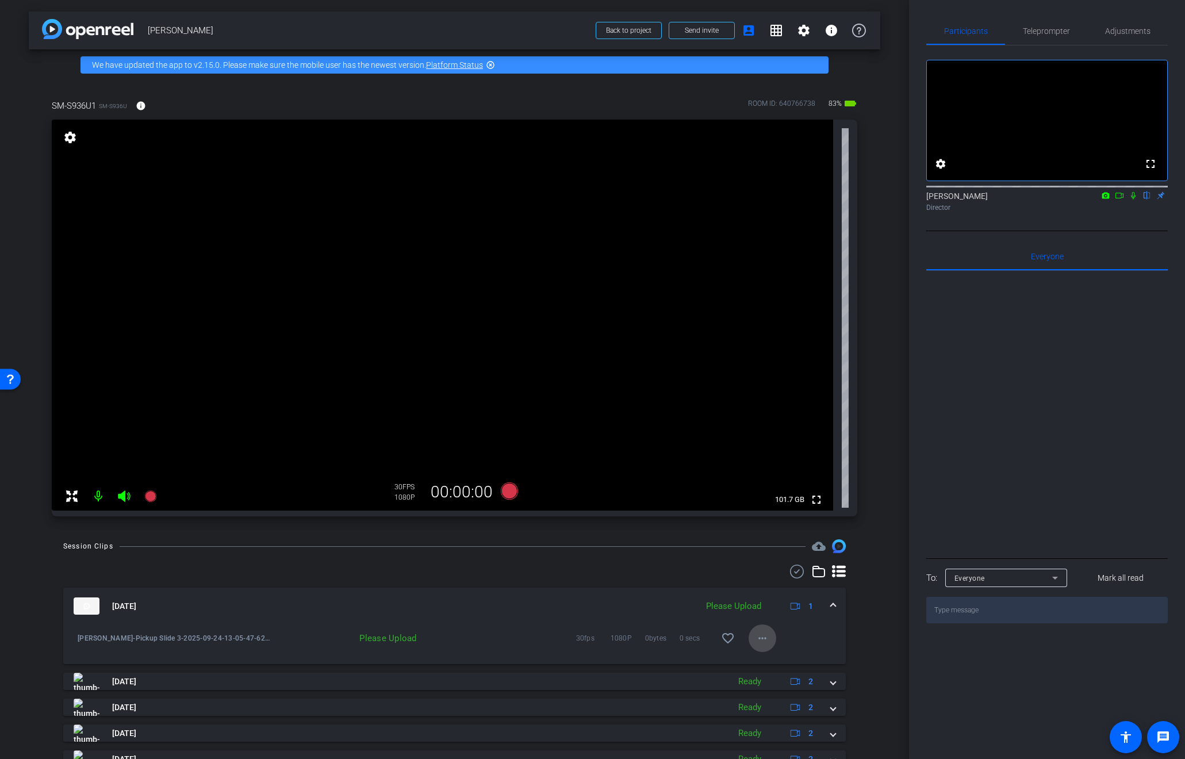
click at [762, 639] on mat-icon "more_horiz" at bounding box center [762, 638] width 14 height 14
click at [775, 663] on span "Upload" at bounding box center [781, 662] width 46 height 14
click at [763, 638] on mat-icon "more_horiz" at bounding box center [762, 638] width 14 height 14
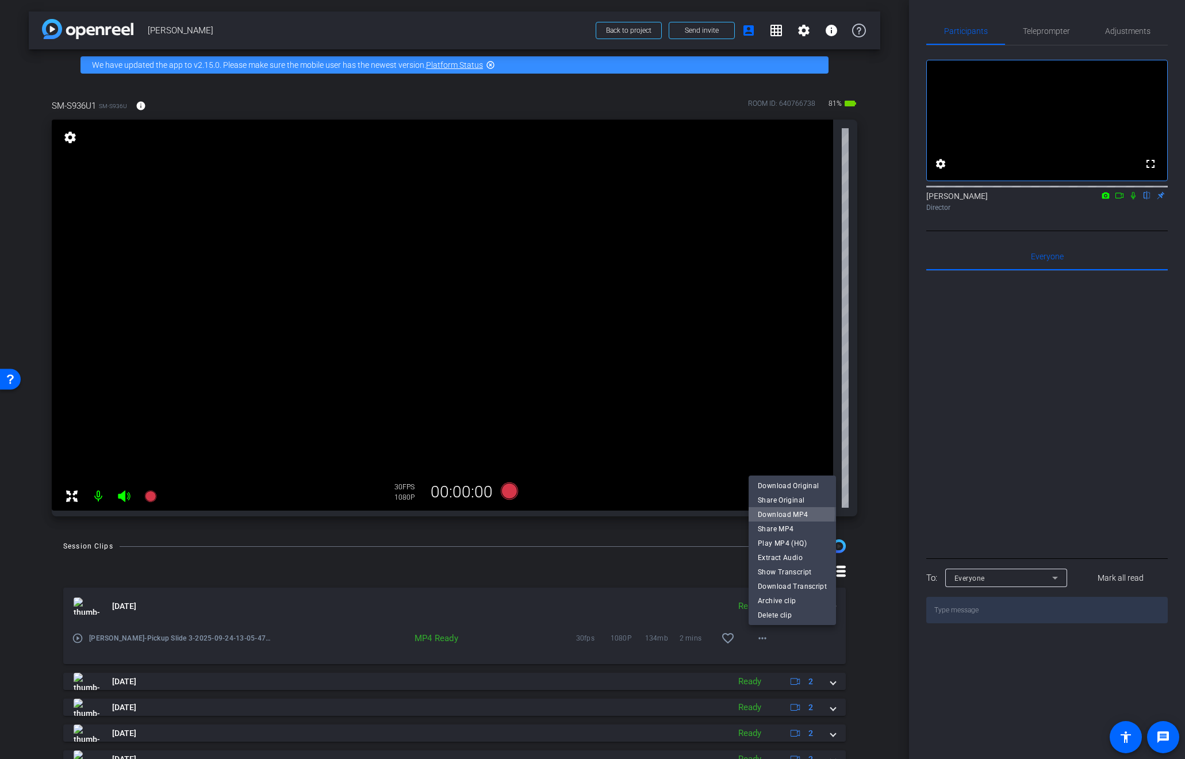
click at [775, 513] on span "Download MP4" at bounding box center [792, 514] width 69 height 14
